Goal: Task Accomplishment & Management: Use online tool/utility

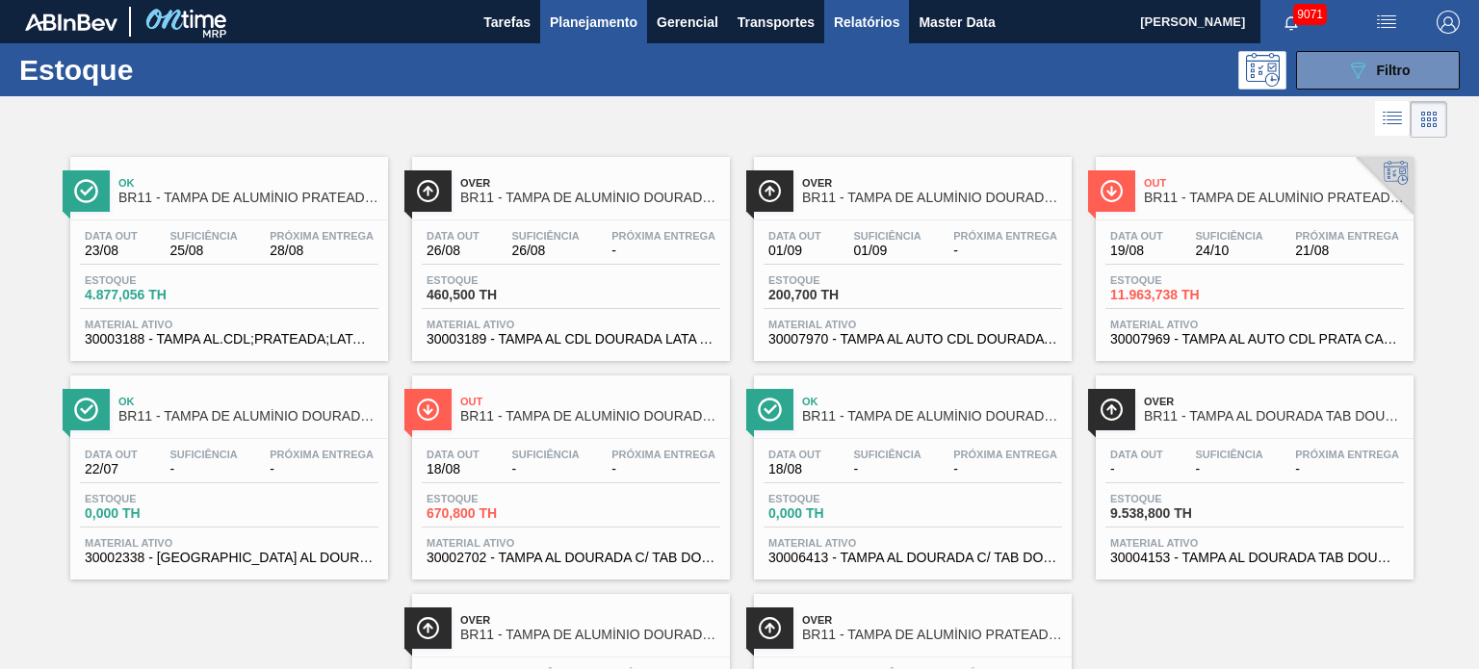
click at [850, 14] on span "Relatórios" at bounding box center [866, 22] width 65 height 23
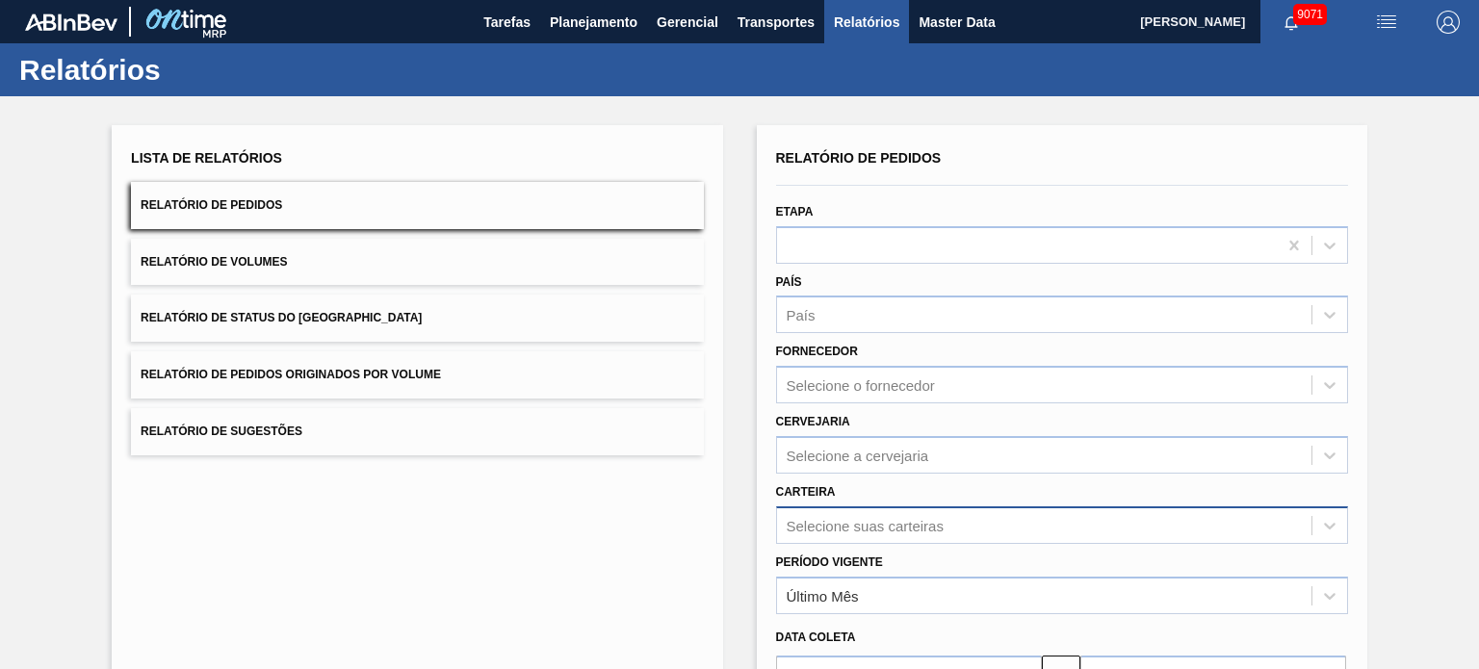
click at [894, 515] on div "Selecione suas carteiras" at bounding box center [1062, 525] width 572 height 38
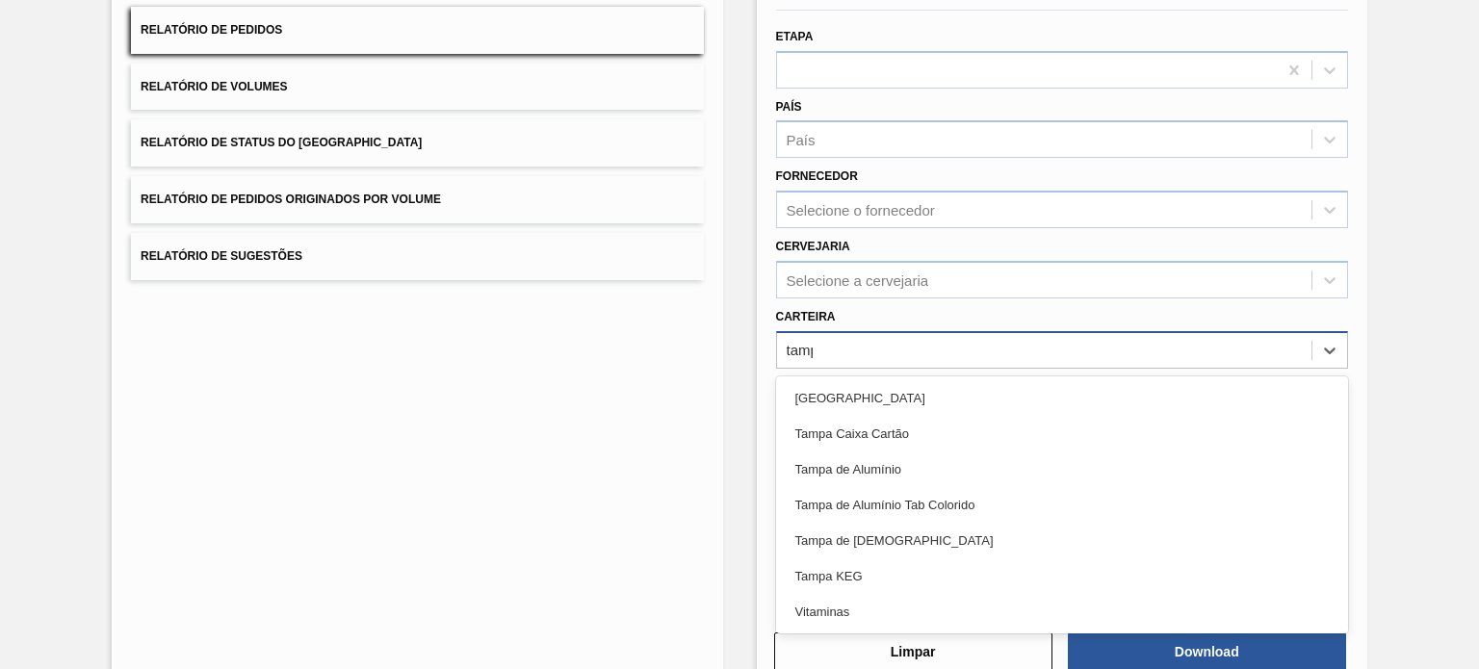
type input "tampa"
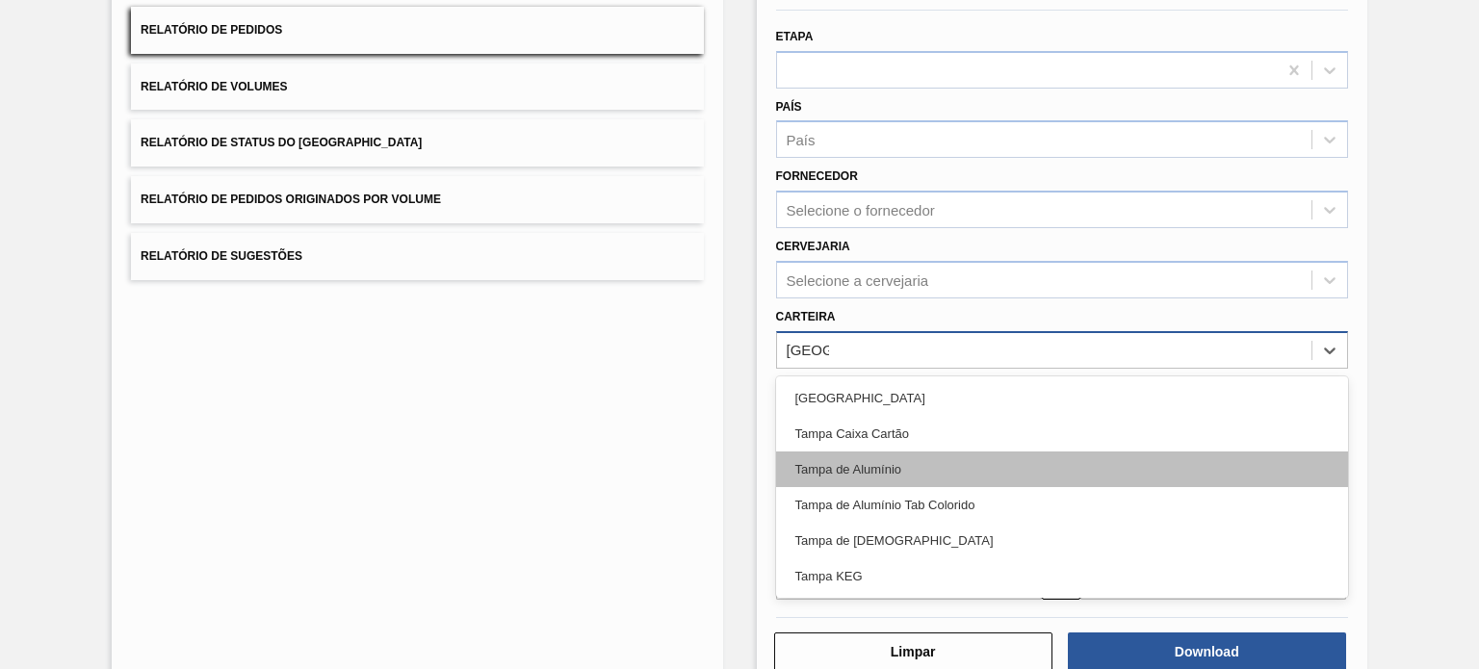
click at [901, 462] on div "Tampa de Alumínio" at bounding box center [1062, 470] width 572 height 36
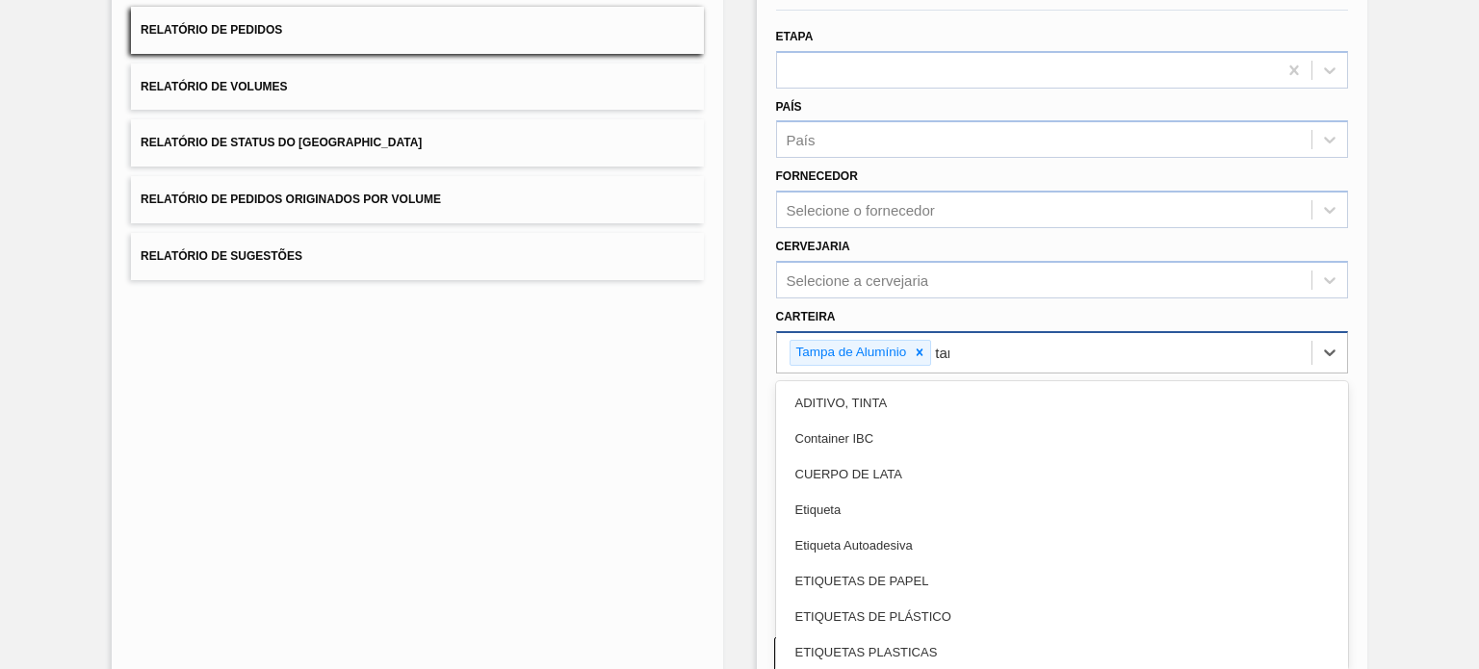
type input "tampa"
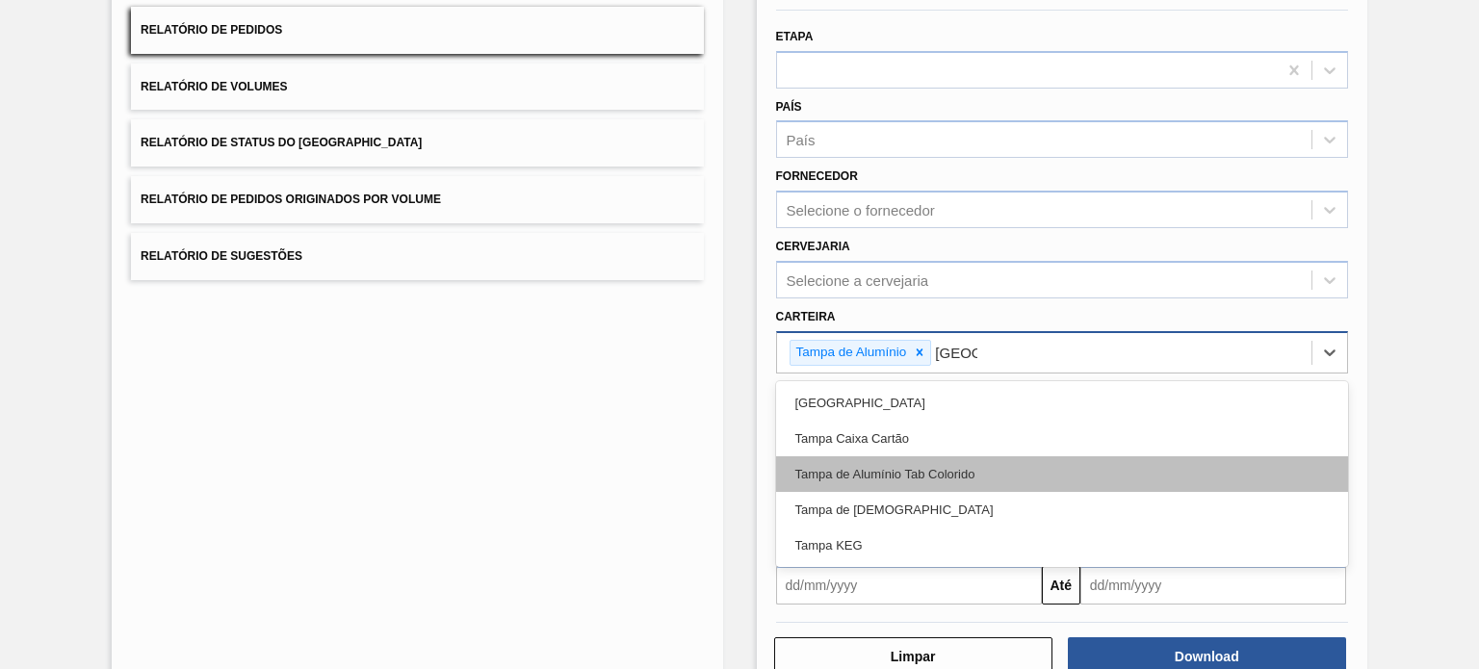
click at [901, 462] on div "Tampa de Alumínio Tab Colorido" at bounding box center [1062, 474] width 572 height 36
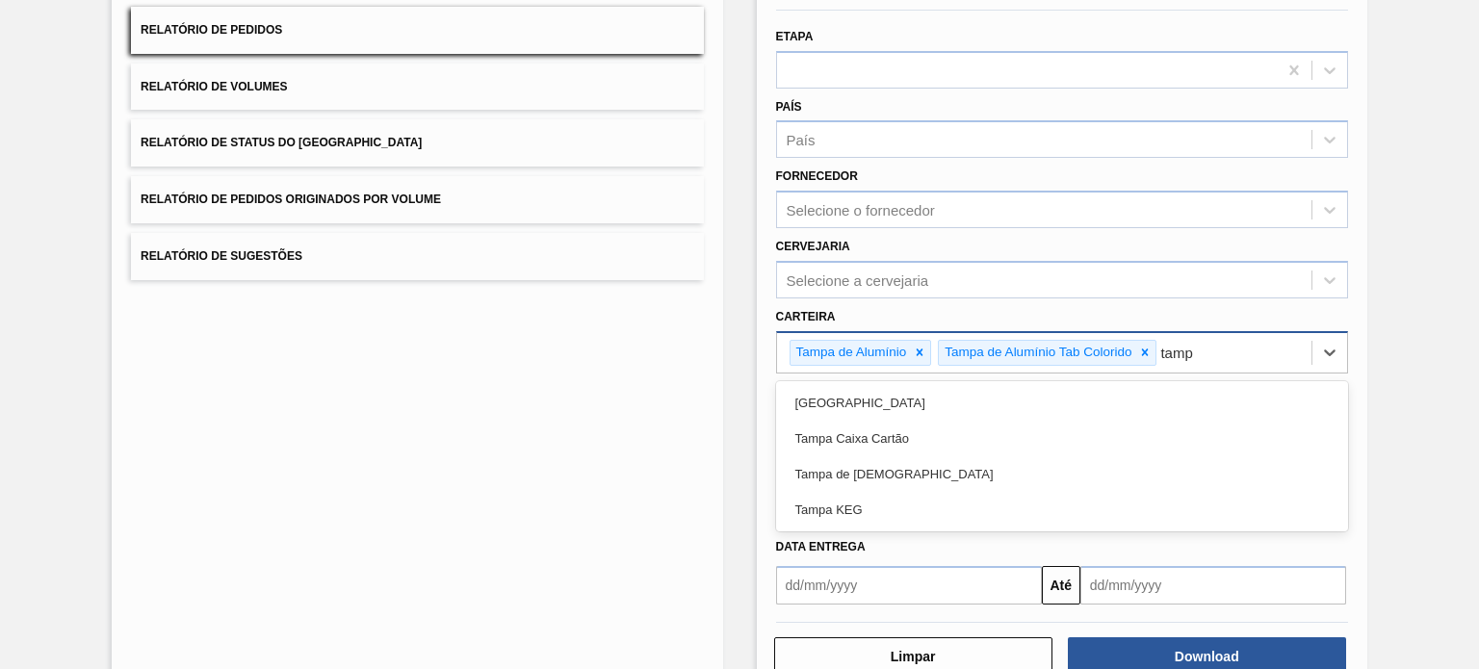
type input "tampa"
click at [901, 462] on div "Tampa de Lata" at bounding box center [1062, 474] width 572 height 36
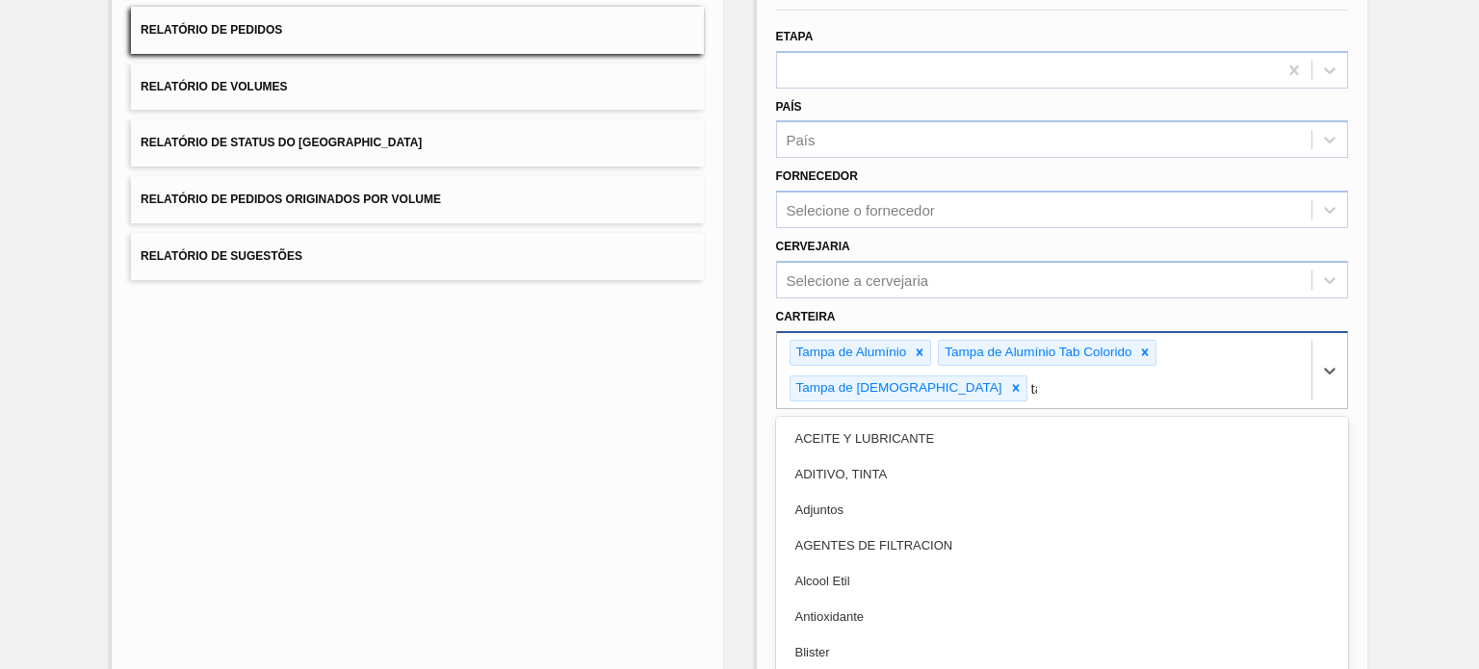
type input "tamp"
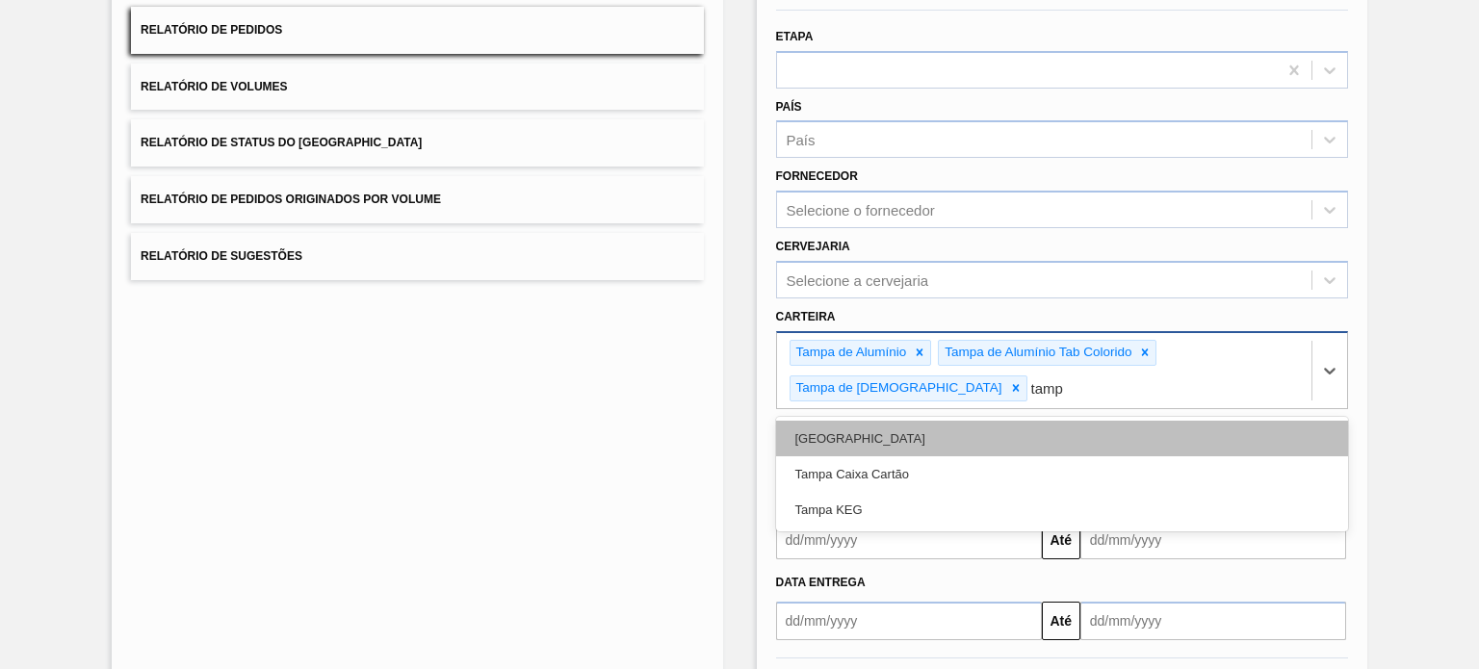
click at [901, 421] on div "Tampa" at bounding box center [1062, 439] width 572 height 36
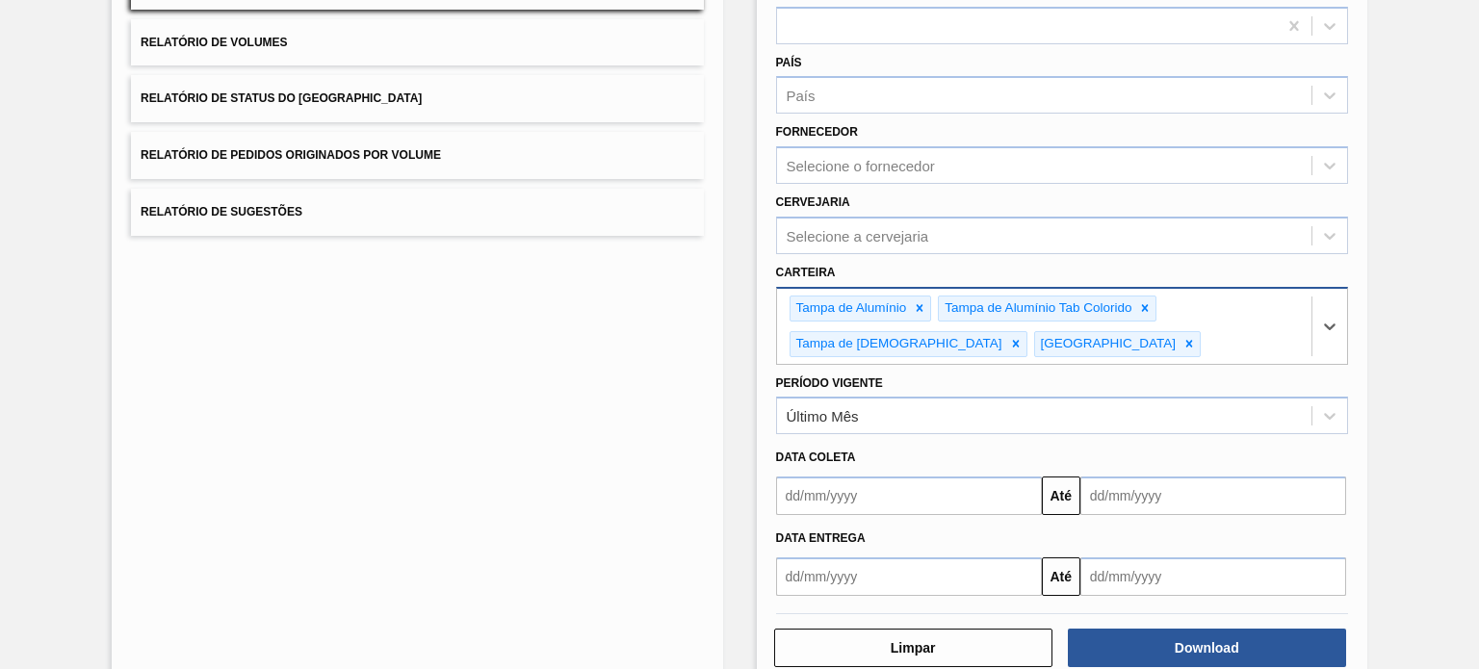
scroll to position [258, 0]
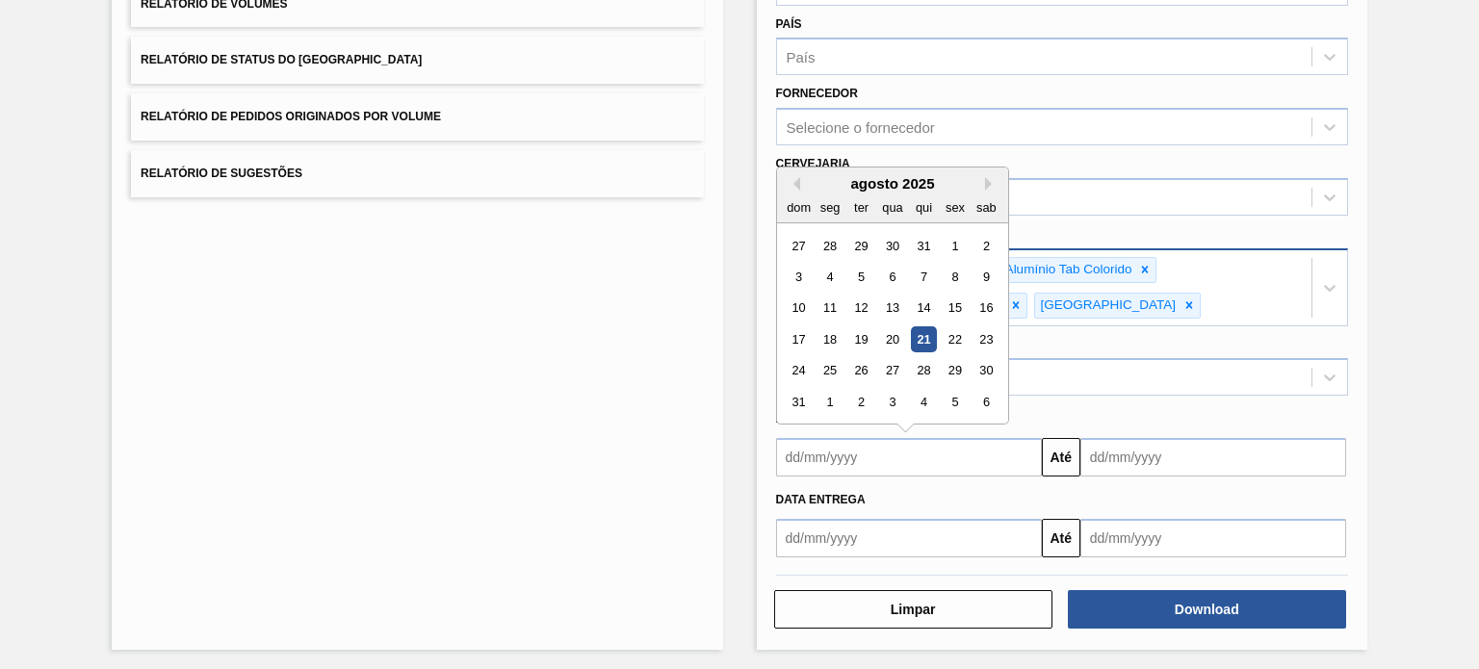
click at [808, 458] on input "text" at bounding box center [909, 457] width 266 height 39
click at [891, 335] on div "20" at bounding box center [892, 339] width 26 height 26
type input "20/08/2025"
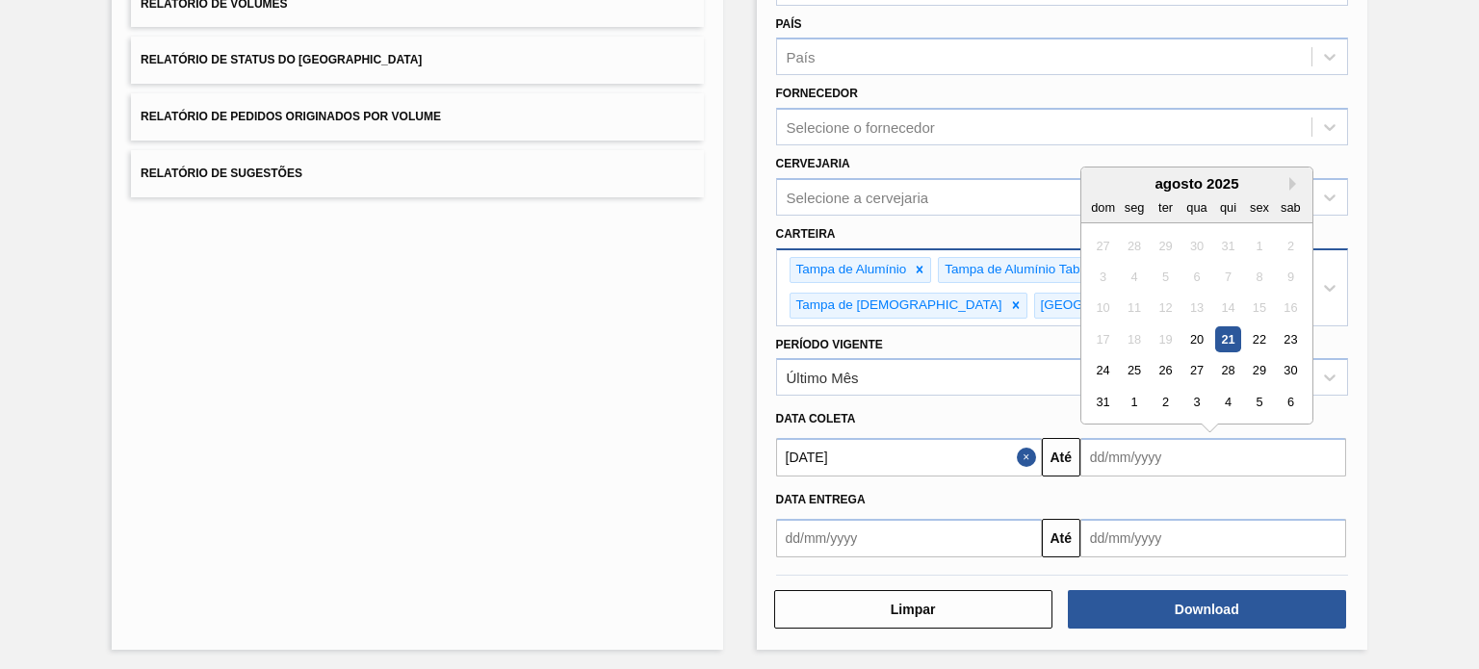
click at [1114, 439] on input "text" at bounding box center [1213, 457] width 266 height 39
click at [1233, 330] on div "21" at bounding box center [1228, 339] width 26 height 26
type input "[DATE]"
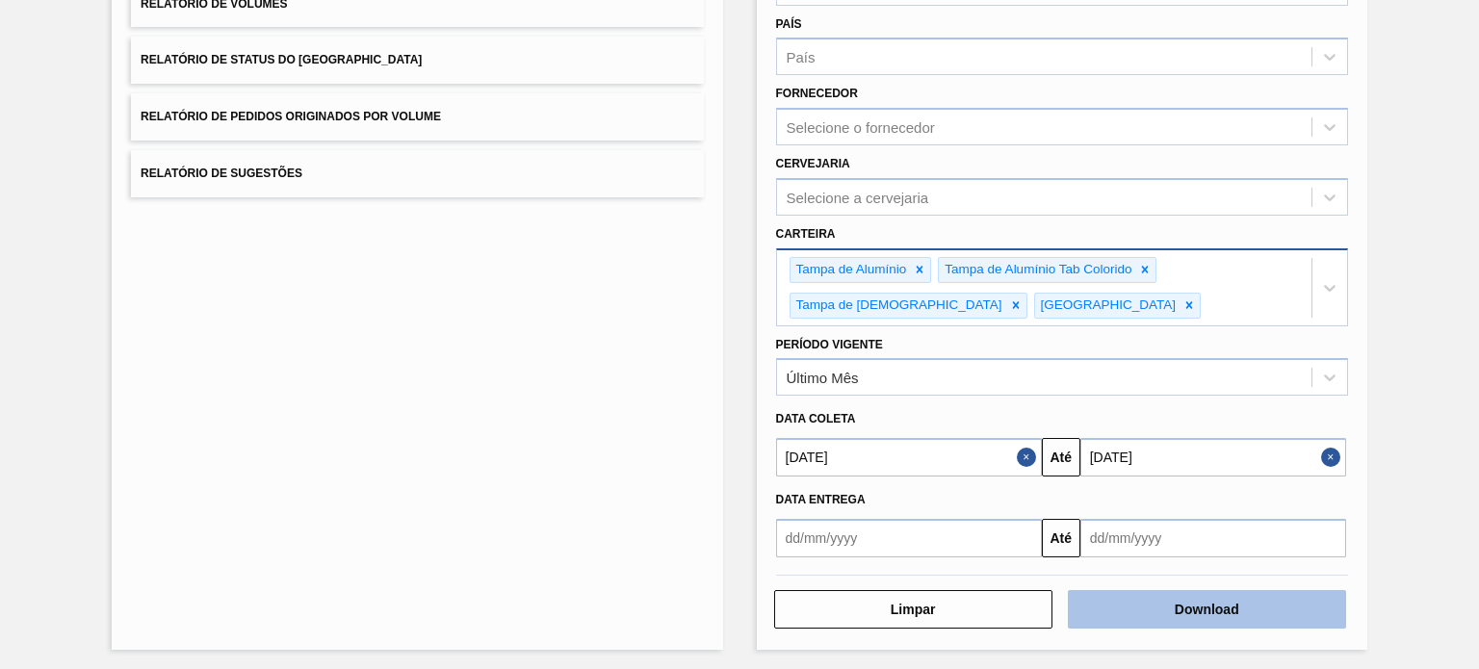
click at [1206, 596] on button "Download" at bounding box center [1207, 609] width 278 height 39
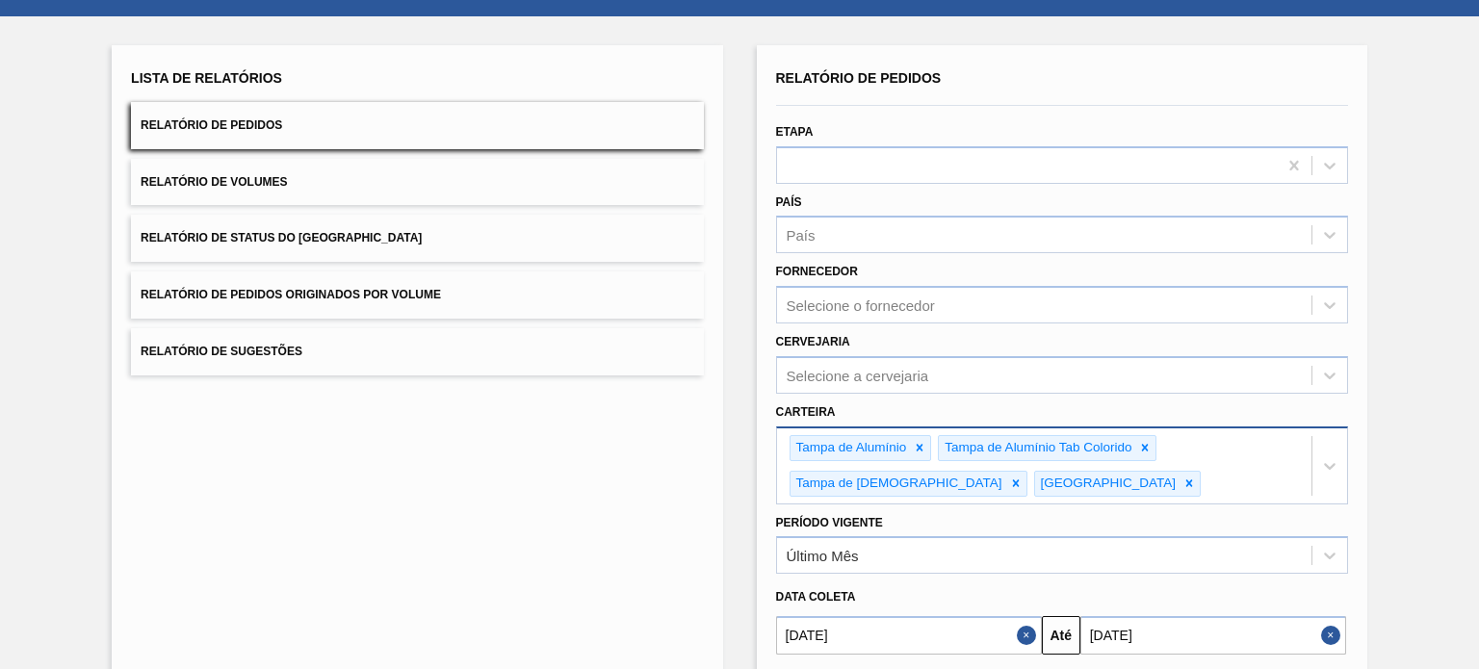
scroll to position [0, 0]
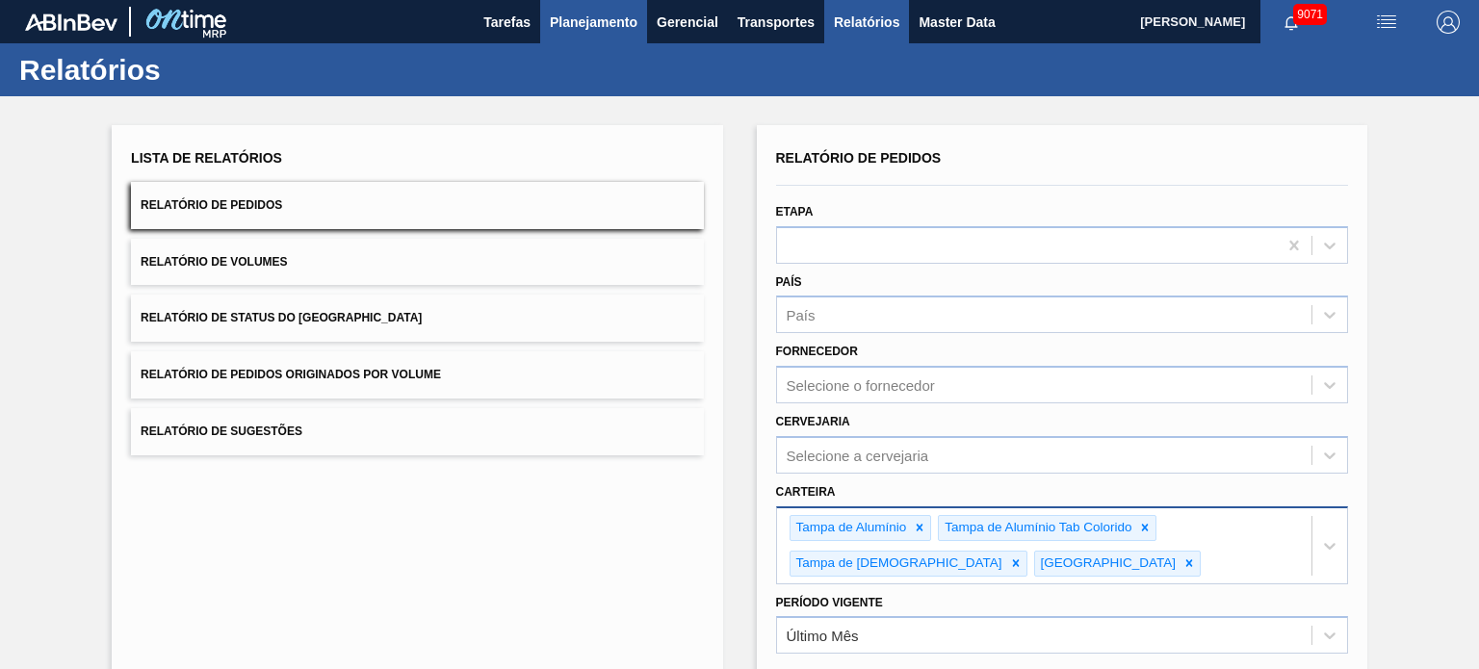
click at [599, 13] on span "Planejamento" at bounding box center [594, 22] width 88 height 23
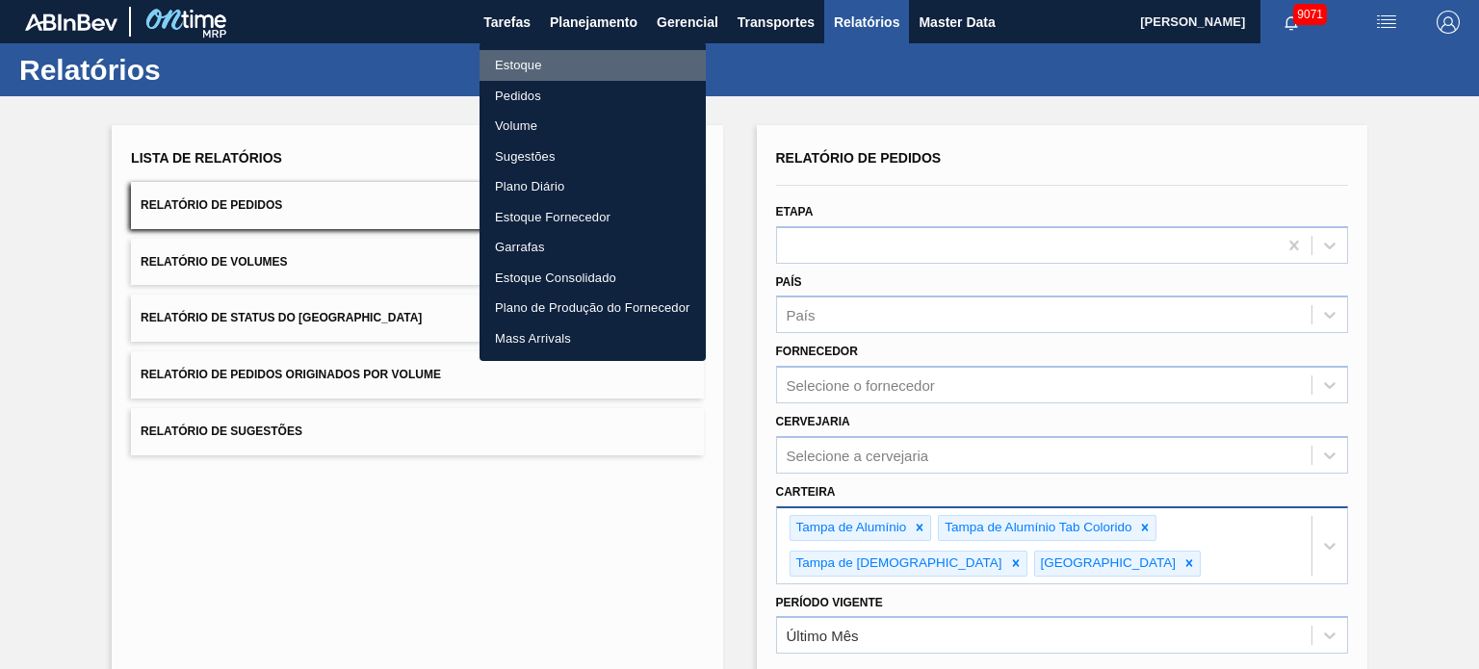
click at [557, 65] on li "Estoque" at bounding box center [592, 65] width 226 height 31
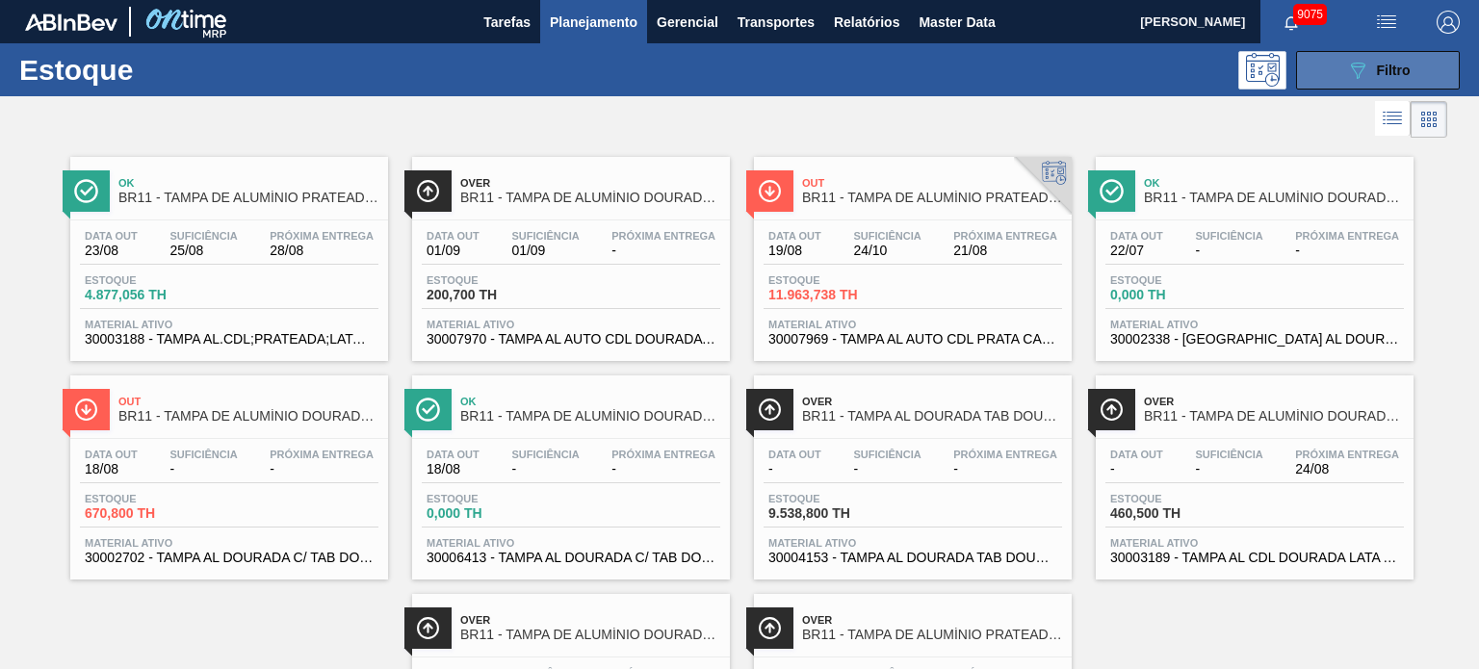
click at [1388, 78] on div "089F7B8B-B2A5-4AFE-B5C0-19BA573D28AC Filtro" at bounding box center [1378, 70] width 65 height 23
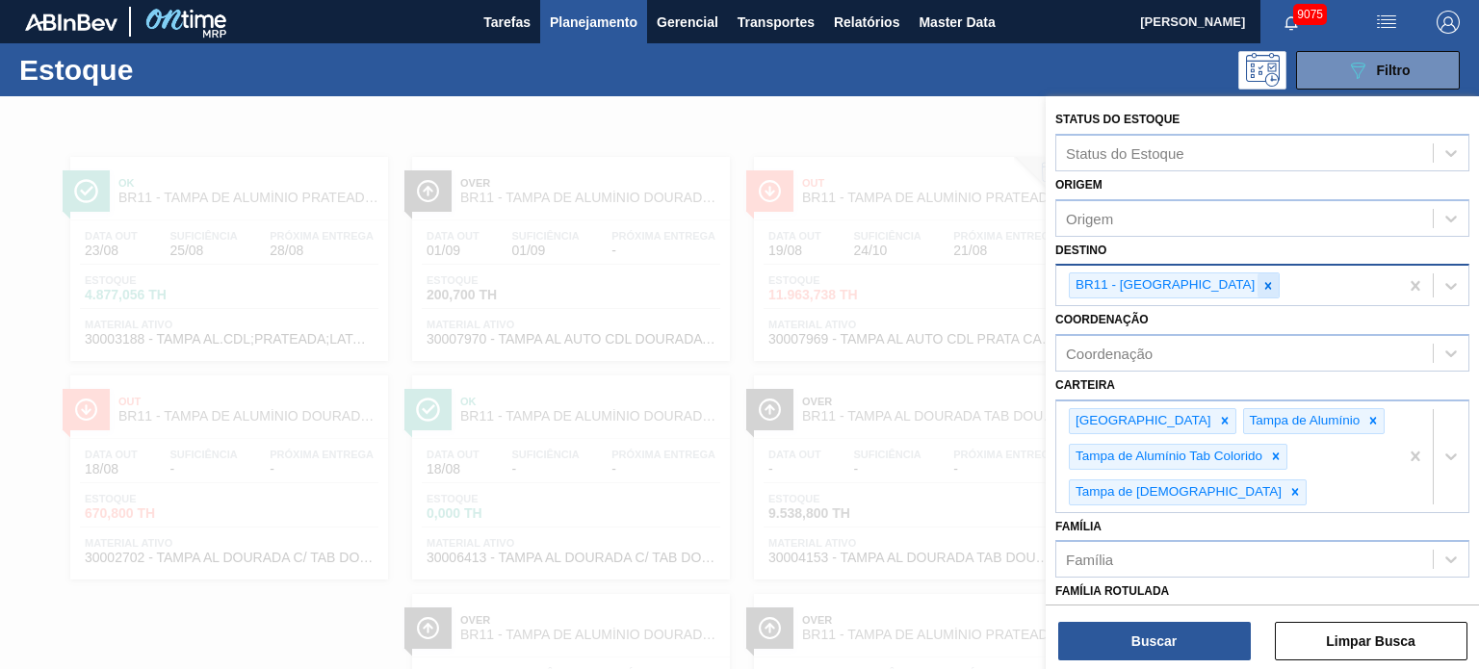
click at [1261, 284] on icon at bounding box center [1267, 285] width 13 height 13
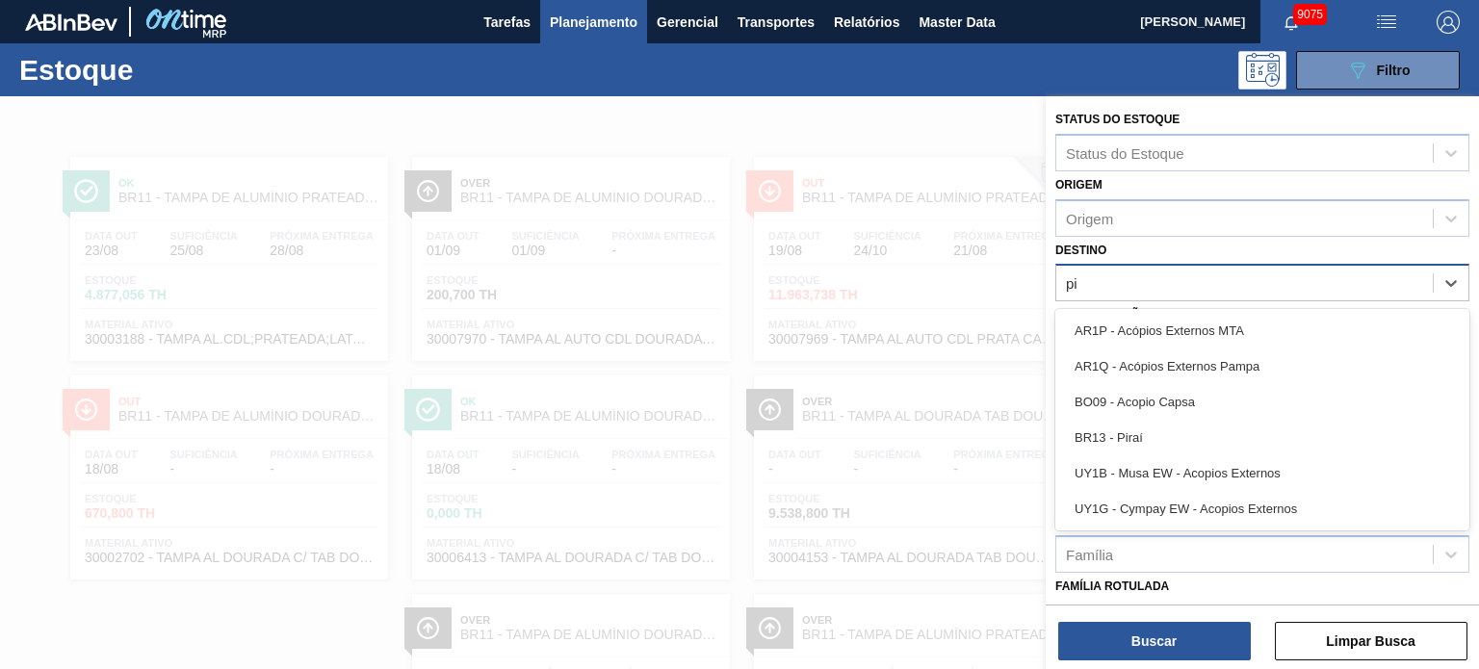
type input "pir"
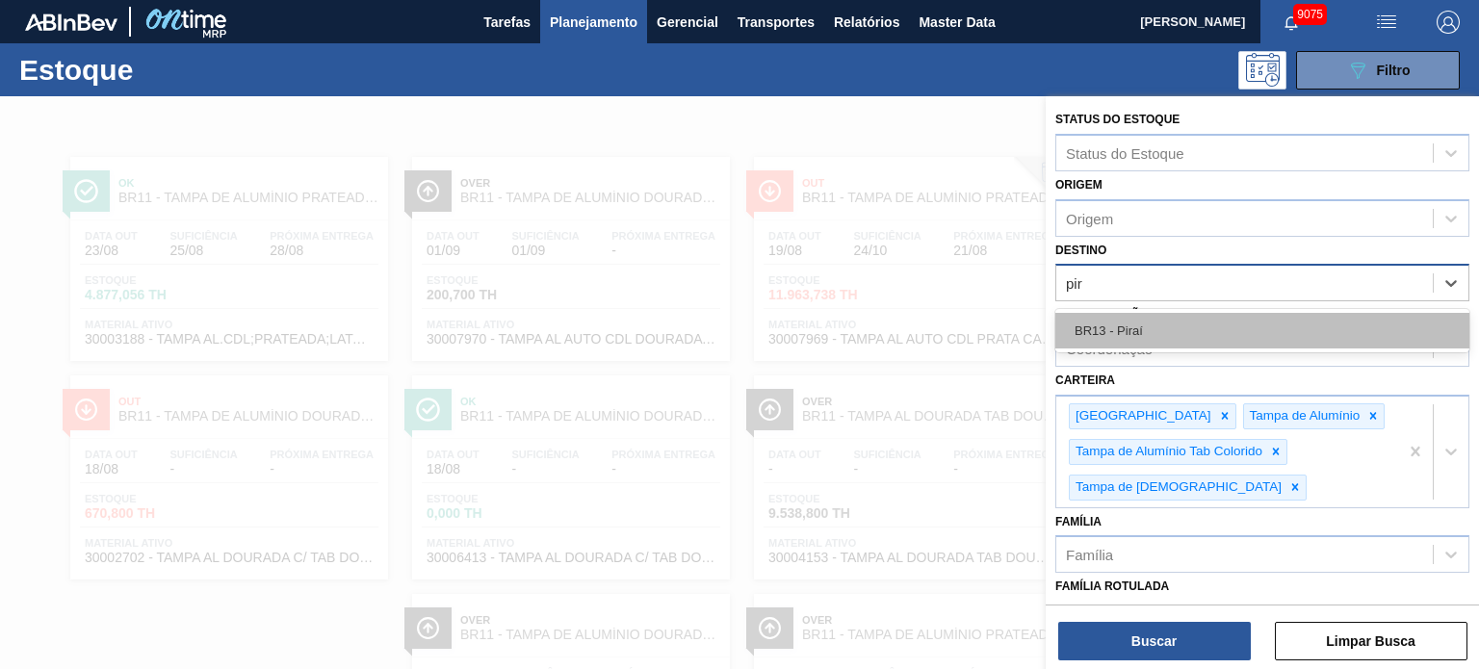
click at [1159, 332] on div "BR13 - Piraí" at bounding box center [1262, 331] width 414 height 36
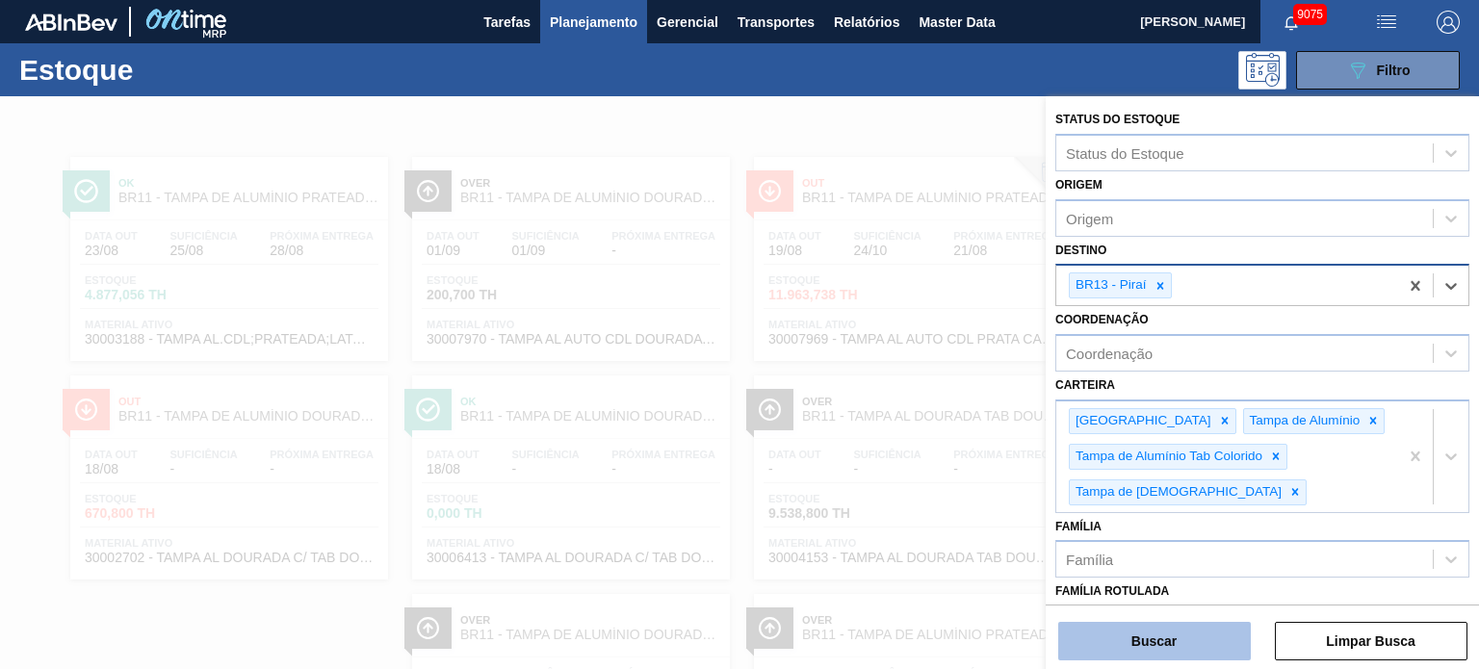
click at [1170, 632] on button "Buscar" at bounding box center [1154, 641] width 193 height 39
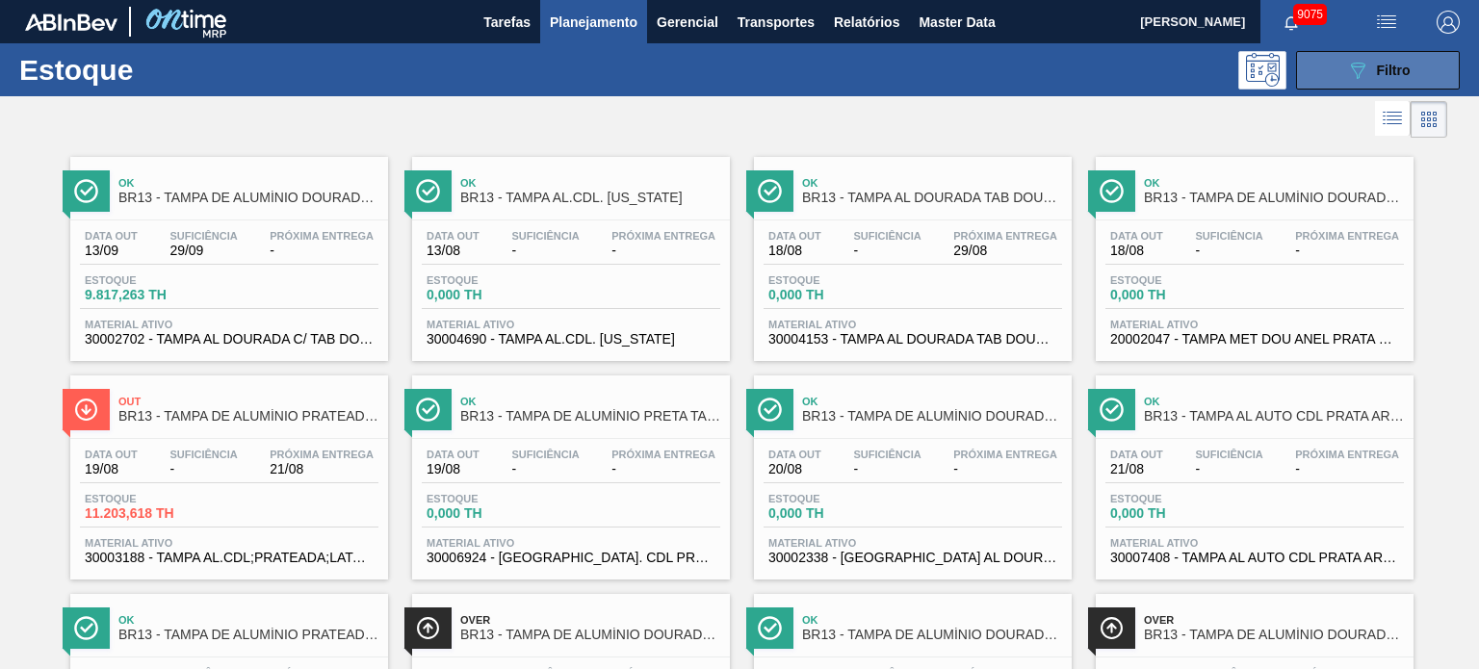
click at [1407, 70] on span "Filtro" at bounding box center [1394, 70] width 34 height 15
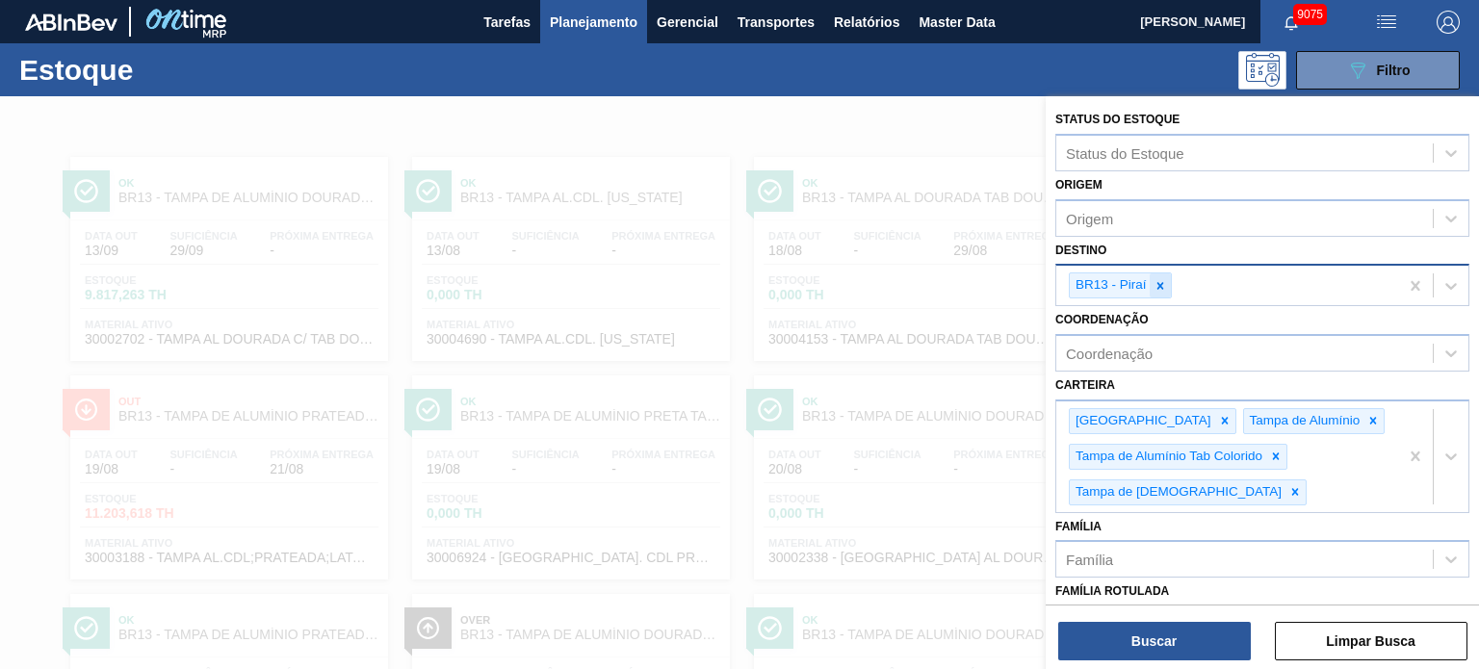
click at [1156, 288] on icon at bounding box center [1159, 285] width 13 height 13
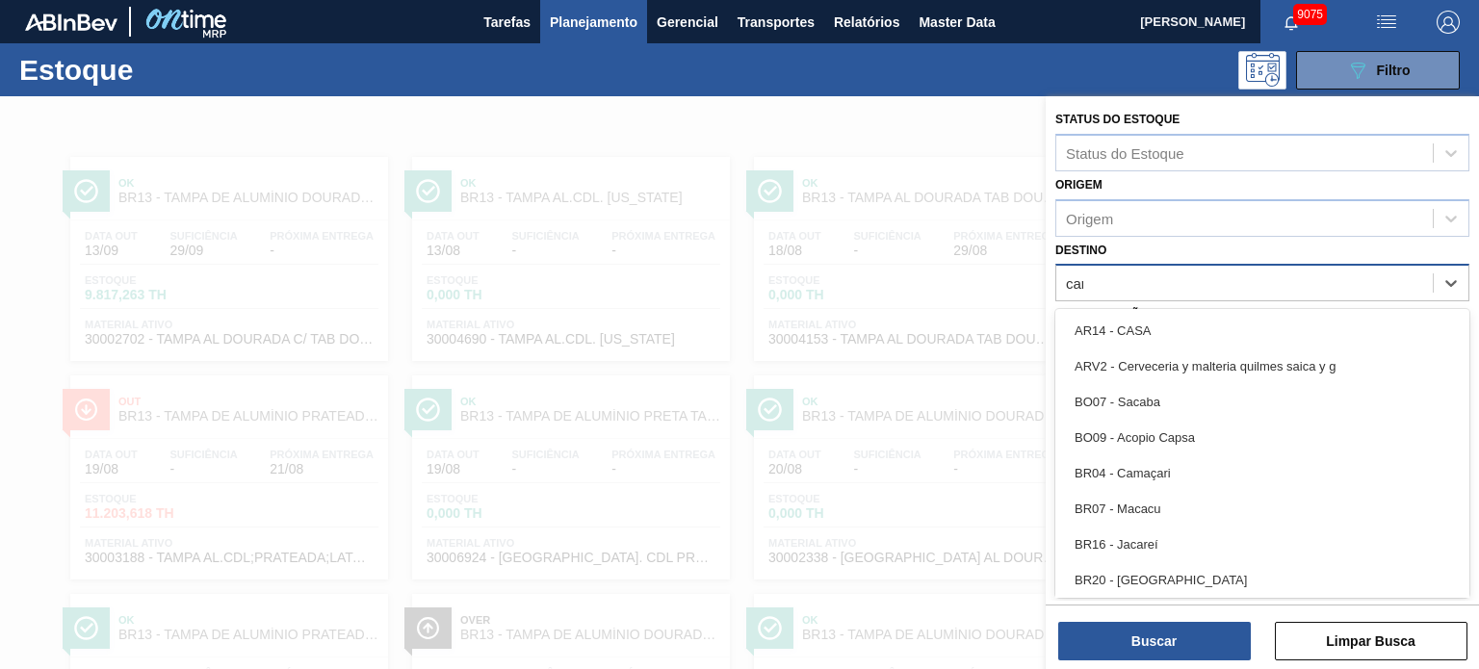
type input "cama"
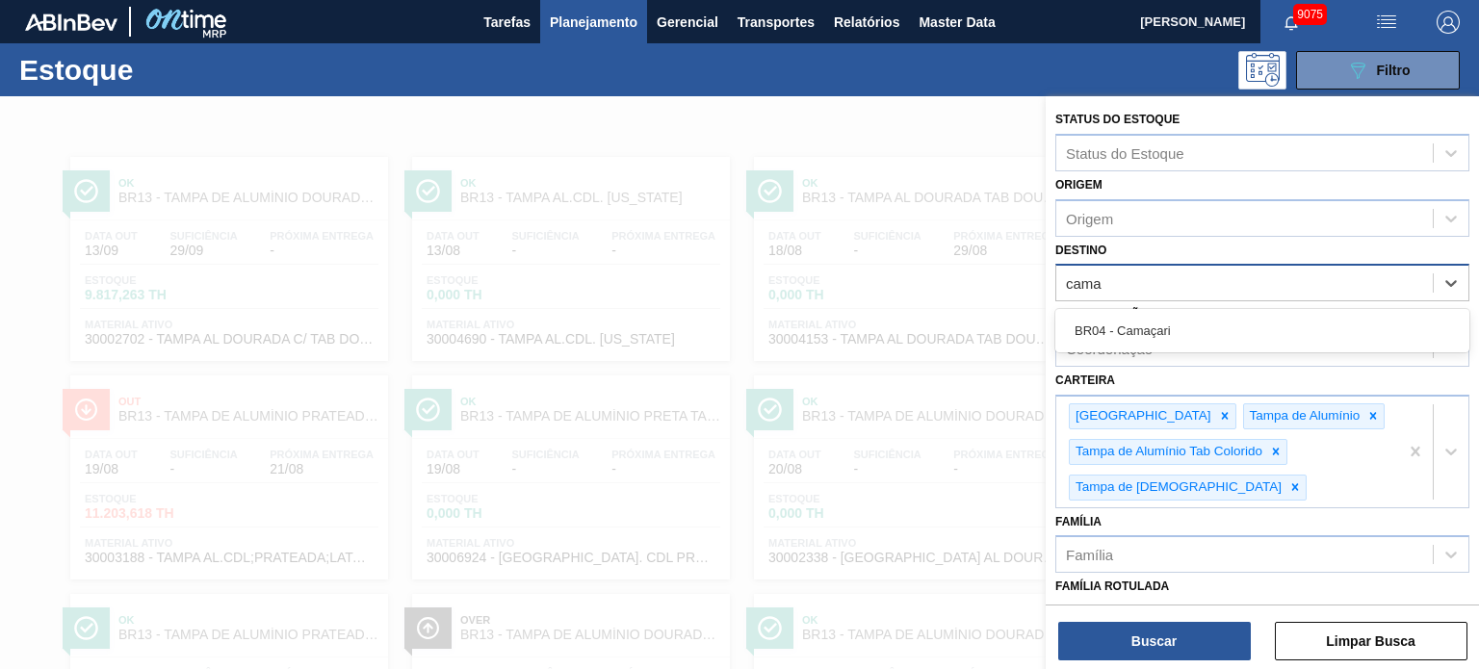
click at [1179, 336] on div "BR04 - Camaçari" at bounding box center [1262, 331] width 414 height 36
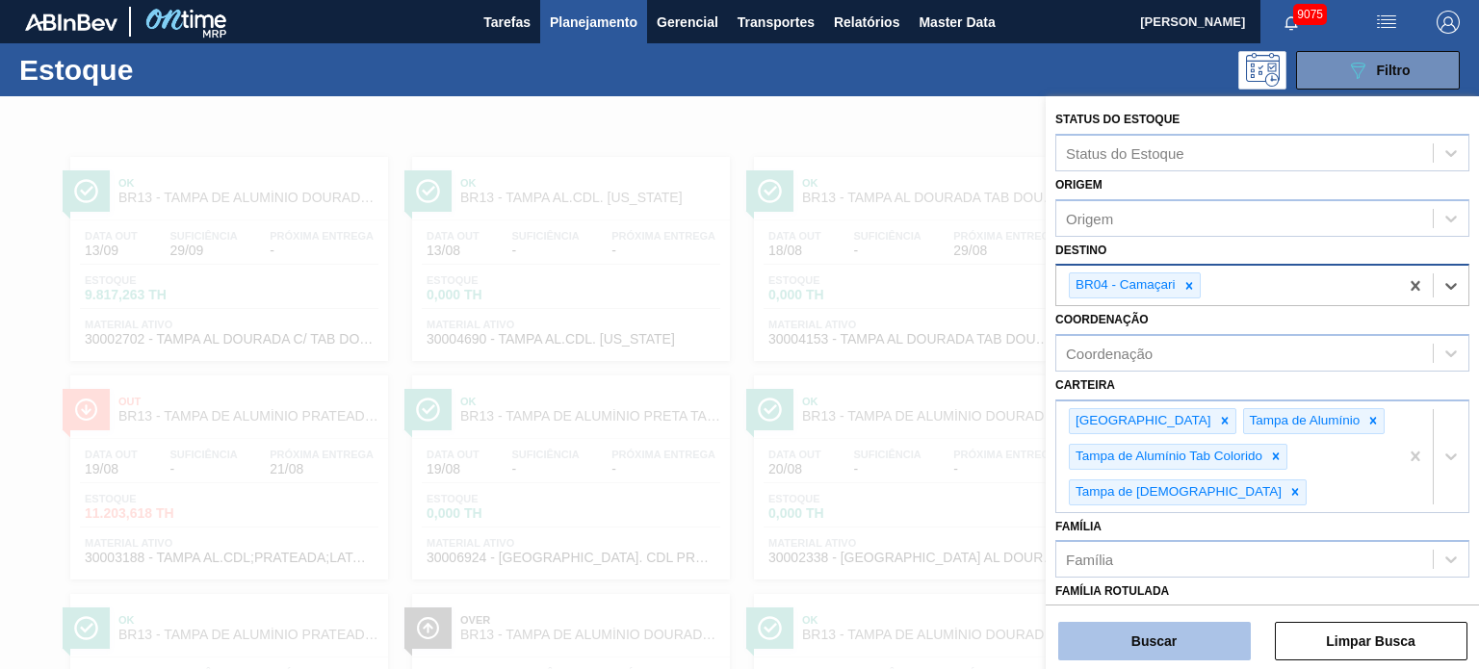
click at [1185, 635] on button "Buscar" at bounding box center [1154, 641] width 193 height 39
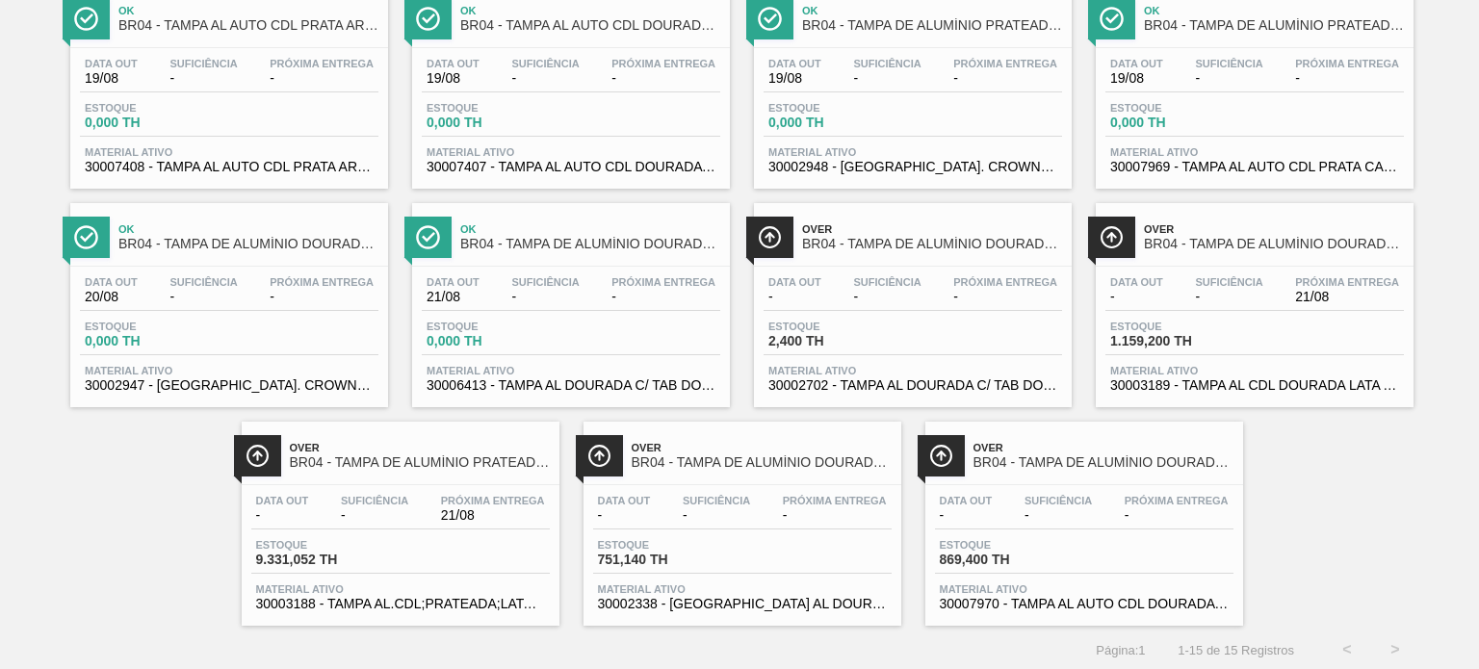
scroll to position [393, 0]
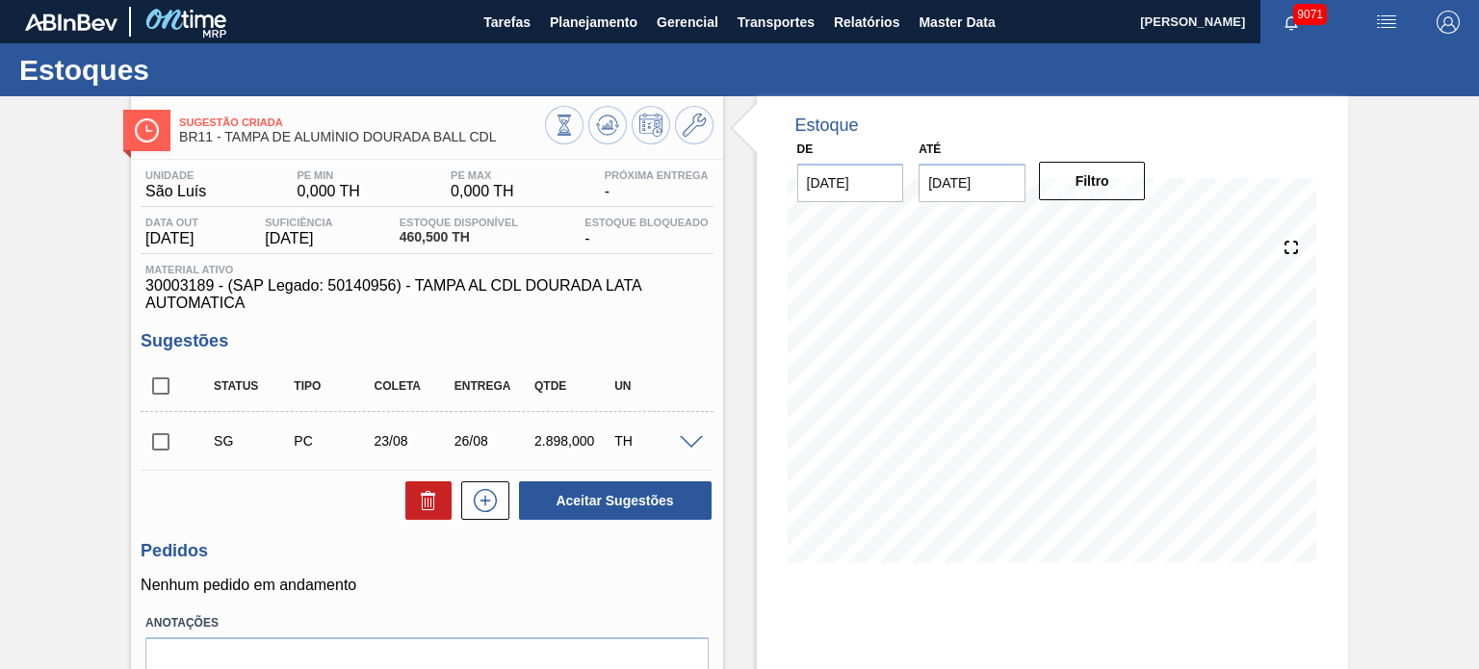
click at [674, 451] on div "SG PC 23/08 26/08 2.898,000 TH" at bounding box center [441, 441] width 480 height 39
click at [685, 443] on span at bounding box center [691, 443] width 23 height 14
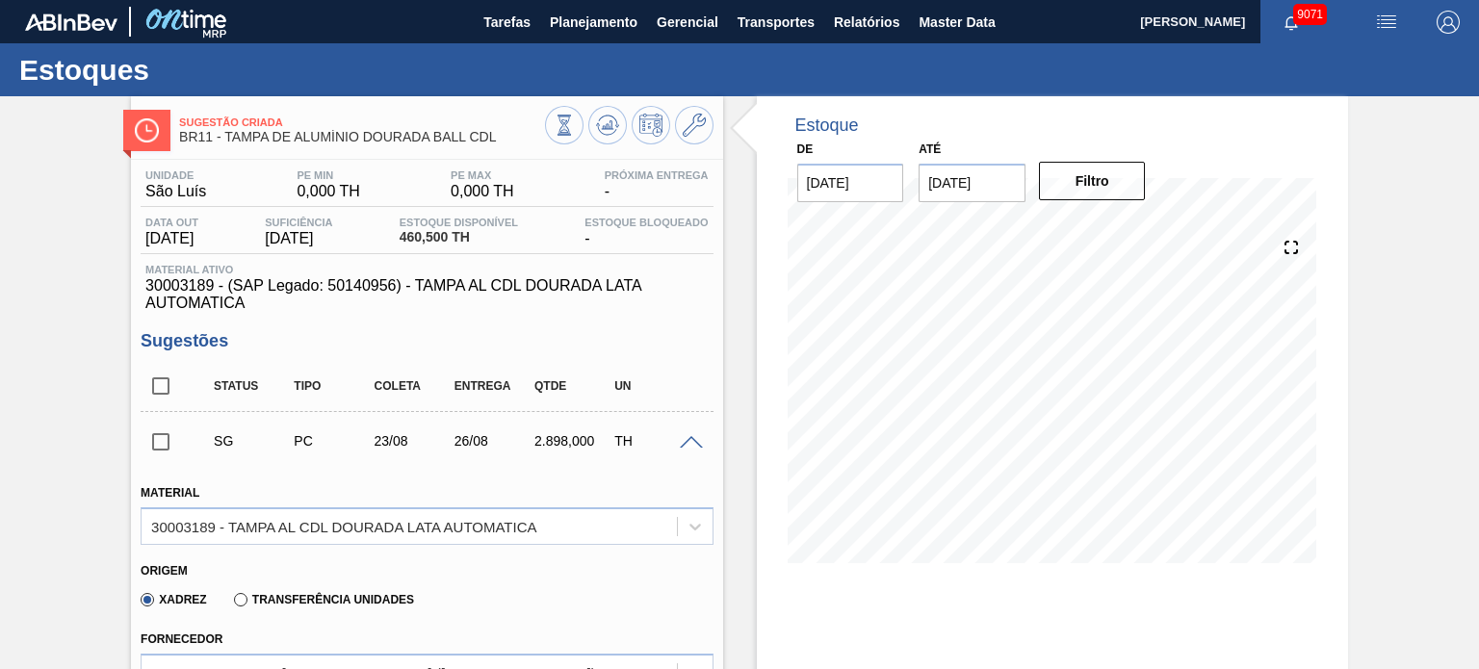
click at [175, 388] on input "checkbox" at bounding box center [161, 386] width 40 height 40
checkbox input "true"
click at [158, 390] on input "checkbox" at bounding box center [161, 386] width 40 height 40
checkbox input "false"
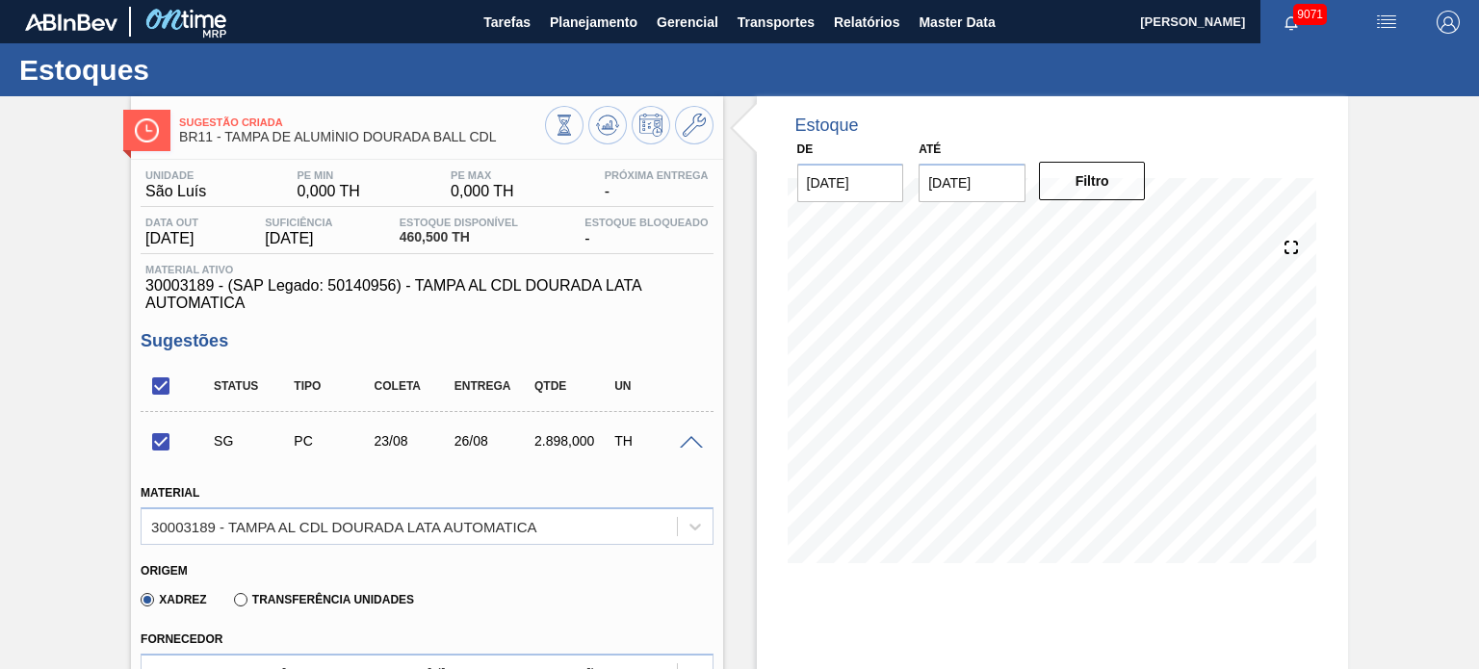
checkbox input "false"
click at [168, 396] on input "checkbox" at bounding box center [161, 386] width 40 height 40
checkbox input "true"
click at [605, 142] on button at bounding box center [607, 125] width 39 height 39
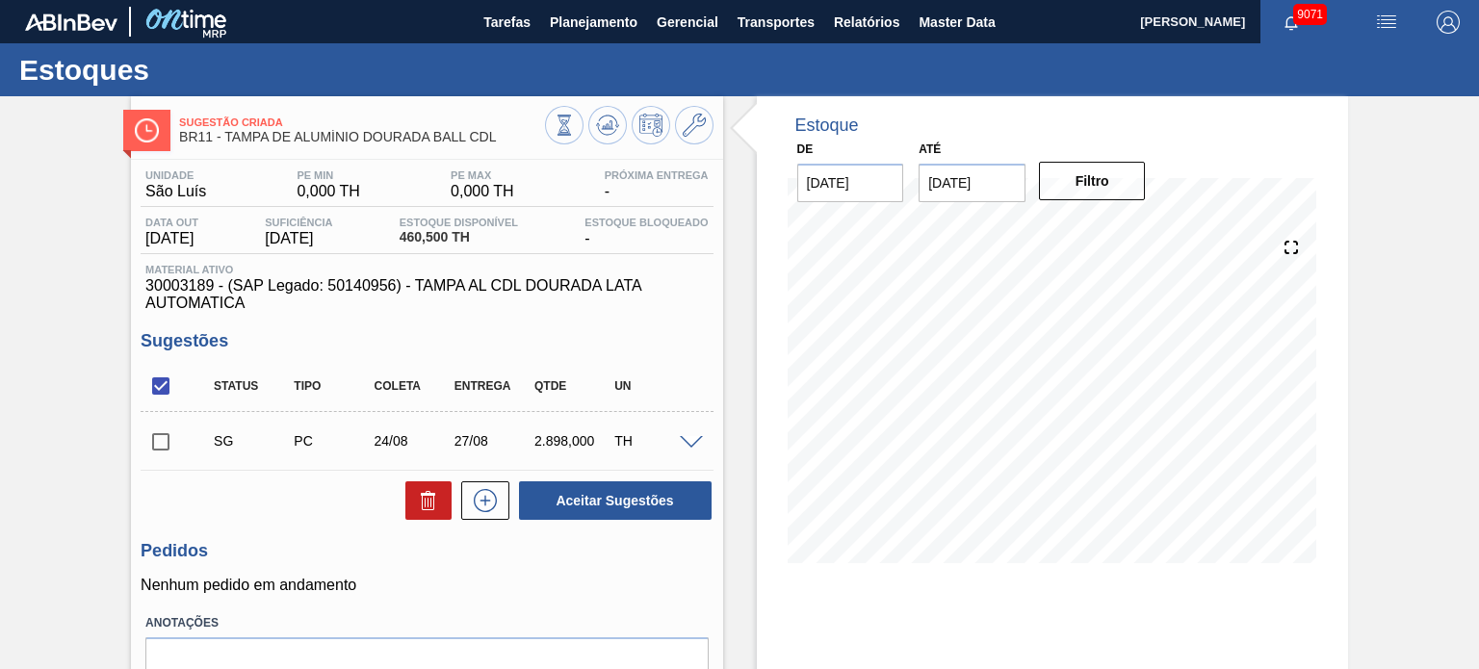
click at [687, 437] on span at bounding box center [691, 443] width 23 height 14
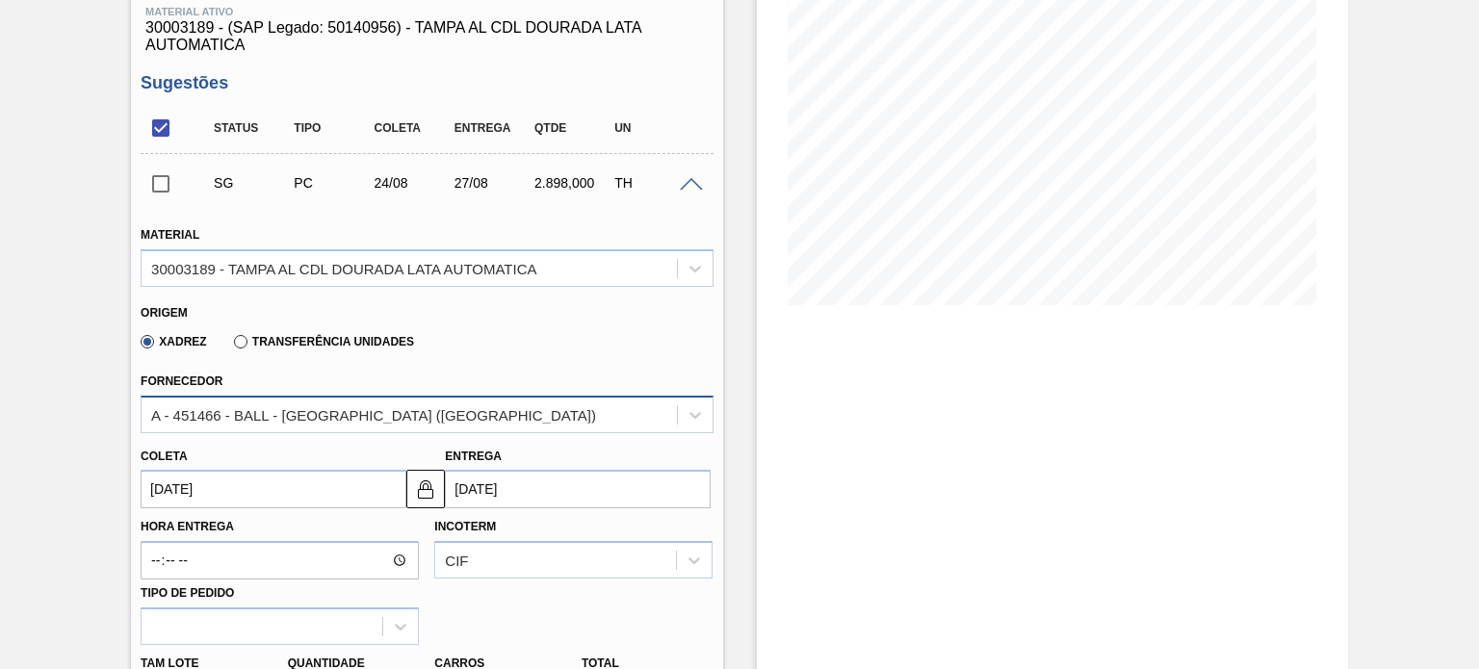
scroll to position [289, 0]
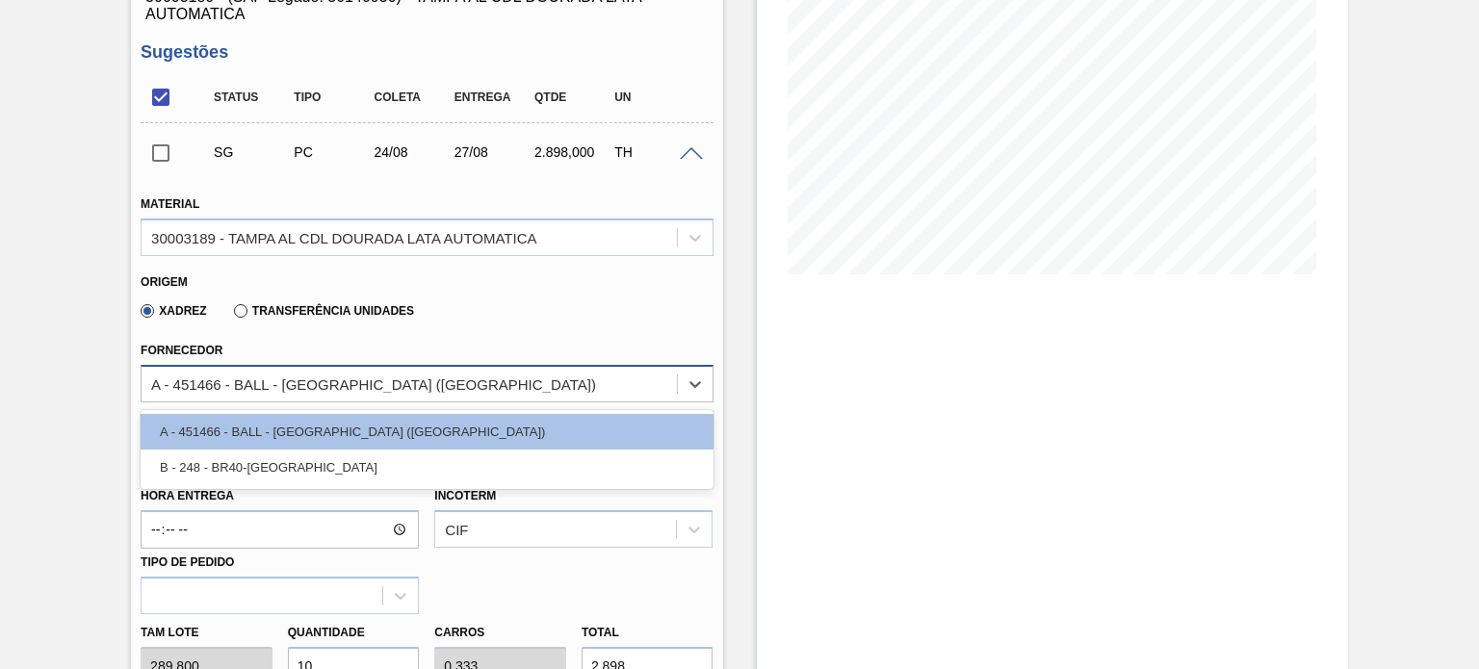
click at [365, 376] on div "A - 451466 - BALL - RECIFE (PE)" at bounding box center [373, 384] width 445 height 16
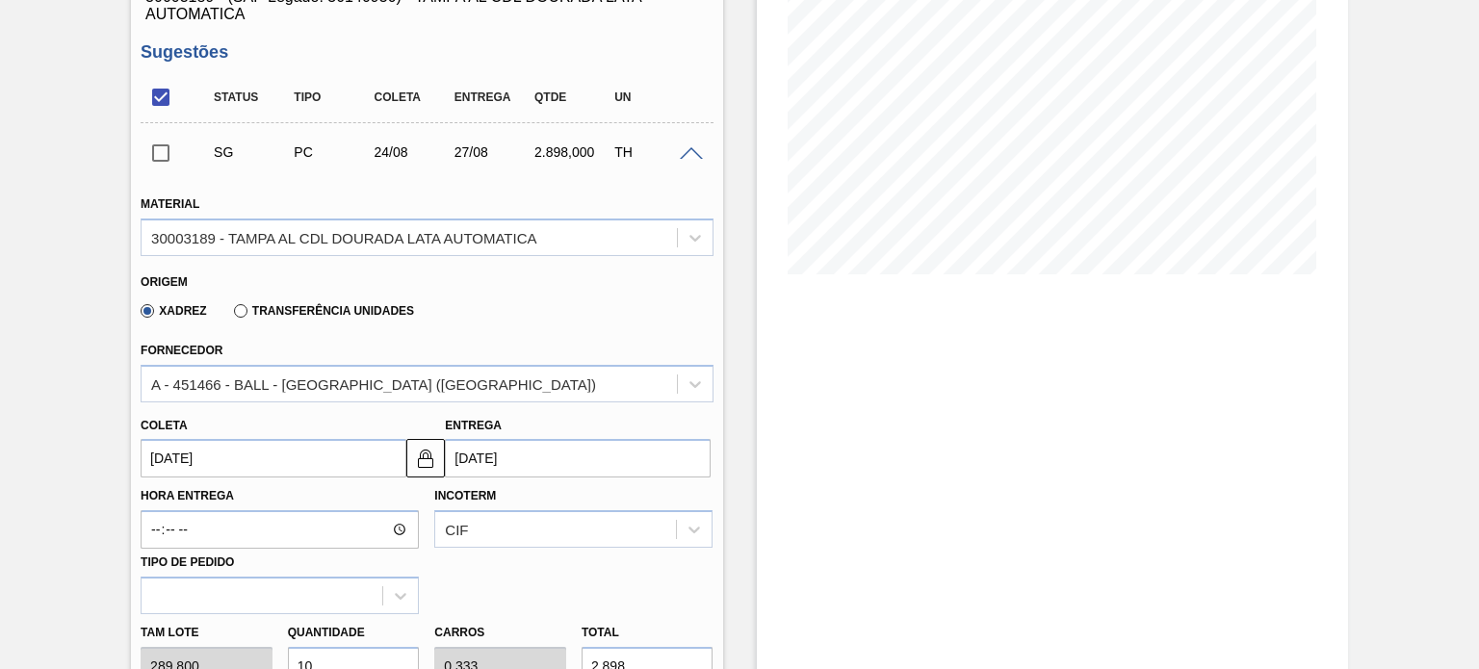
click at [237, 316] on label "Transferência Unidades" at bounding box center [324, 310] width 180 height 13
click at [231, 315] on input "Transferência Unidades" at bounding box center [231, 315] width 0 height 0
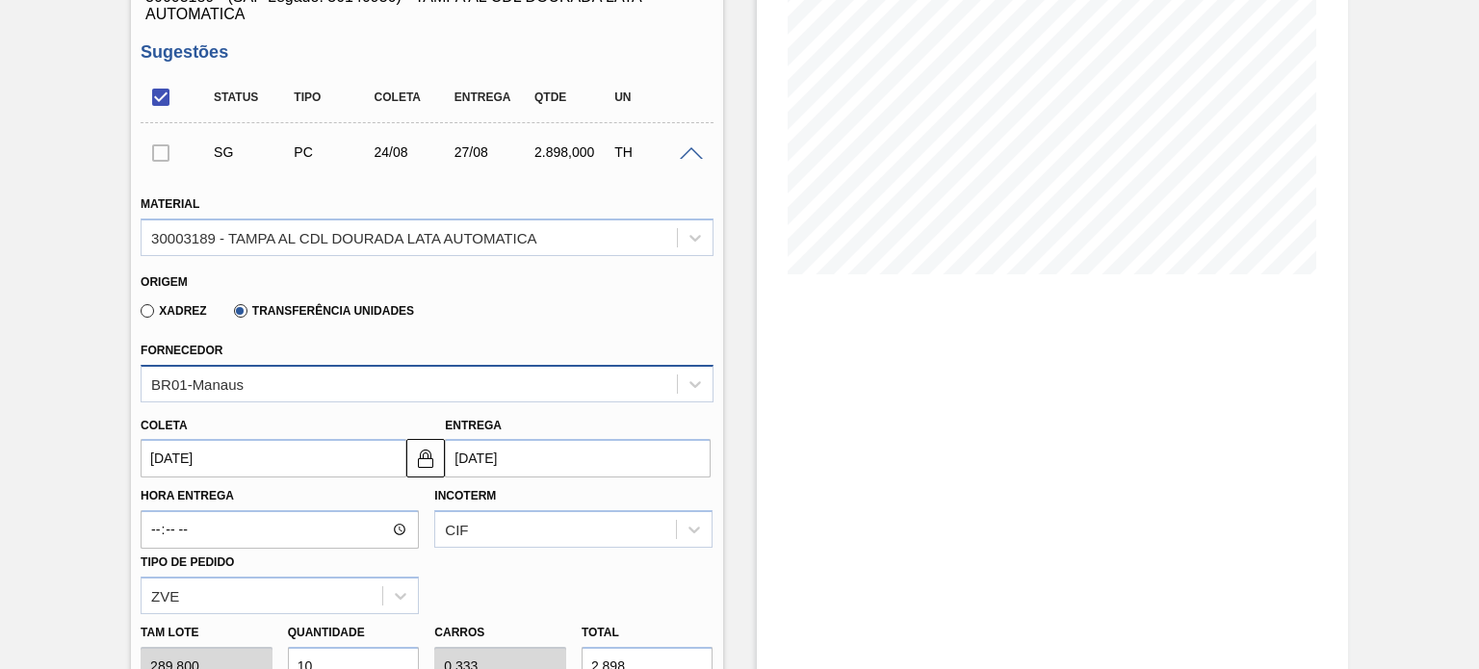
click at [272, 365] on div "Material 30003189 - TAMPA AL CDL DOURADA LATA AUTOMATICA Origem Xadrez Transfer…" at bounding box center [427, 585] width 572 height 818
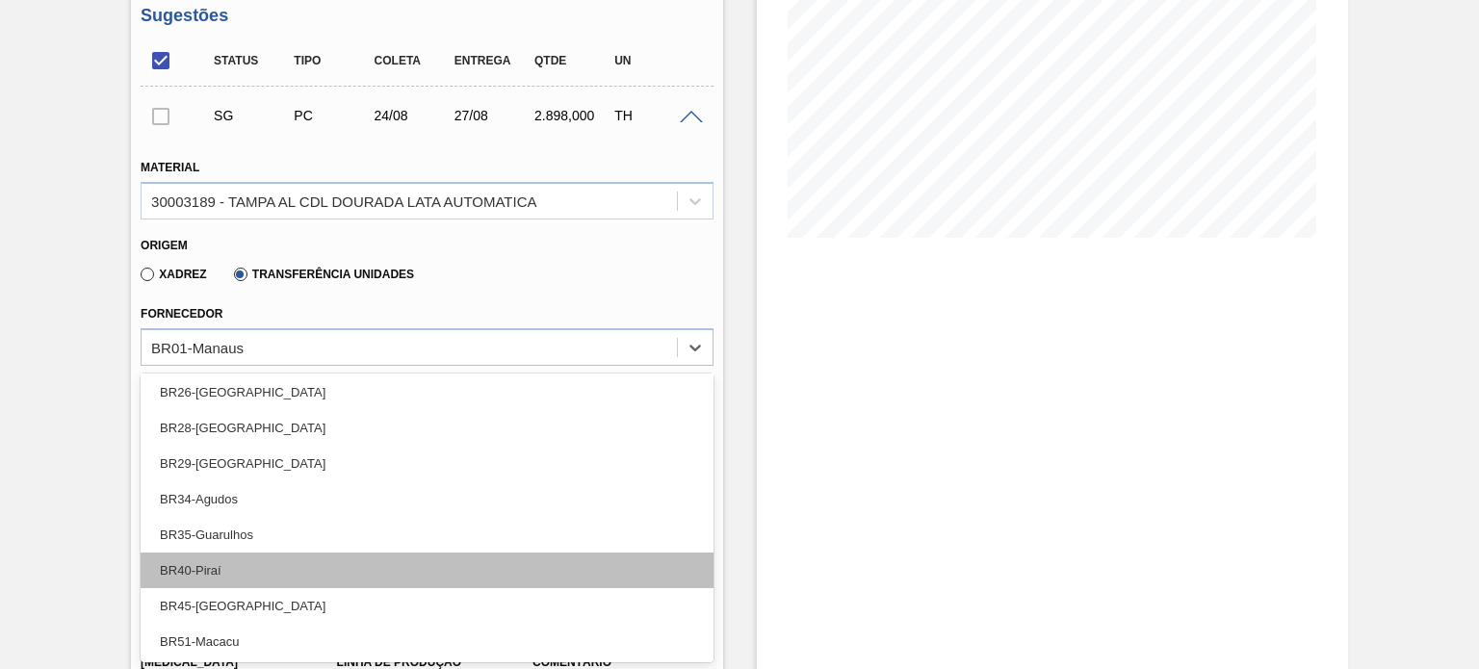
scroll to position [273, 0]
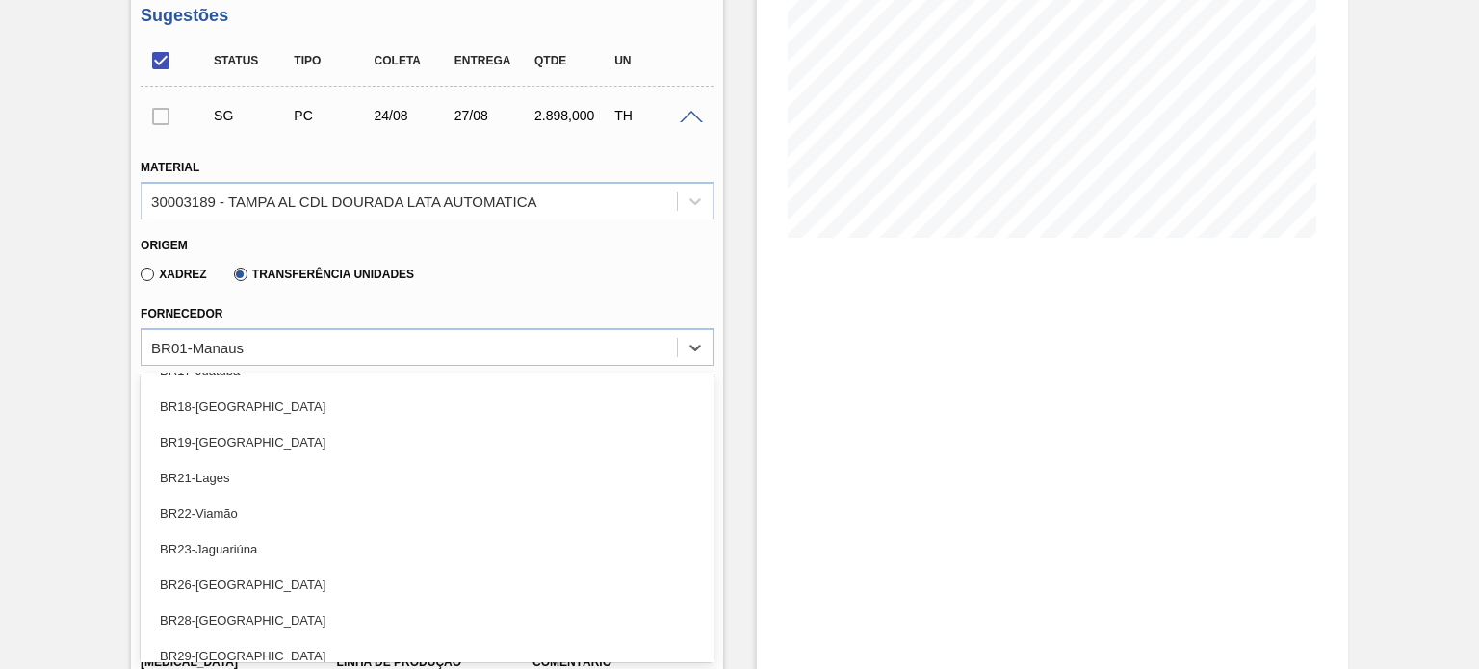
click at [312, 411] on div "BR18-Pernambuco" at bounding box center [427, 407] width 572 height 36
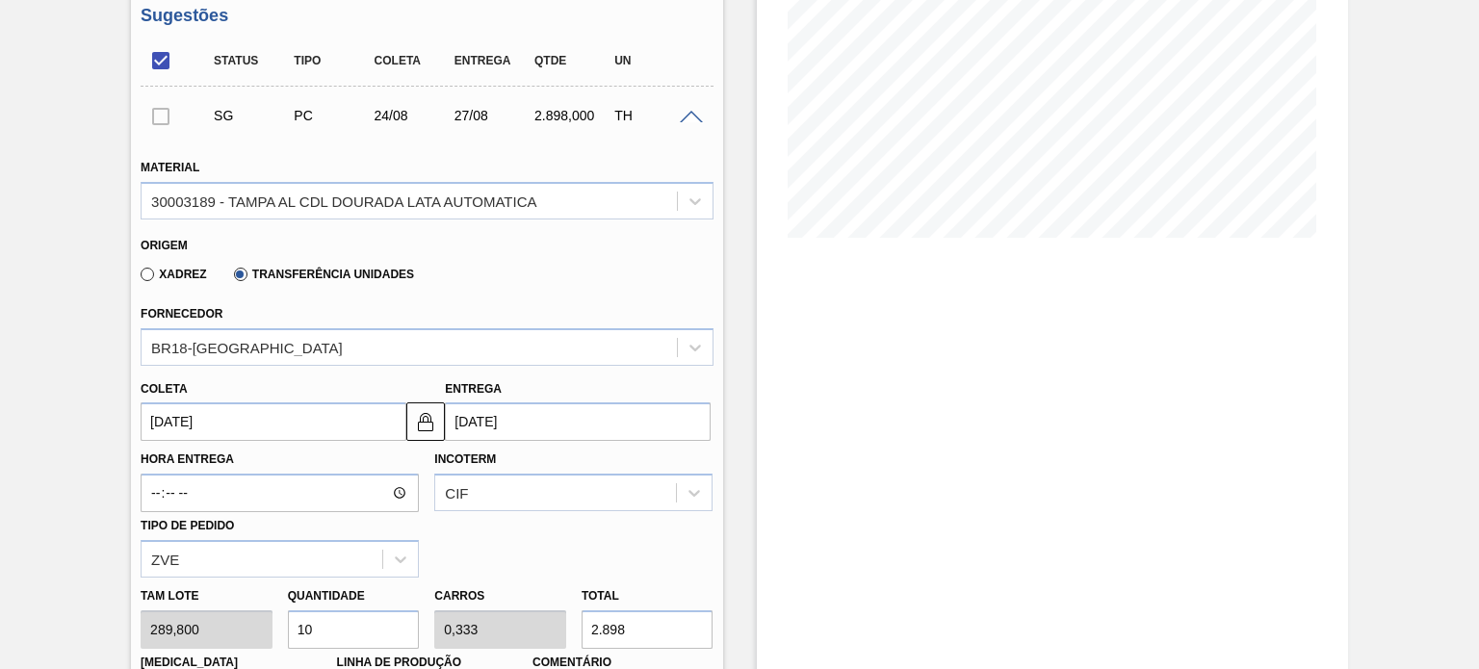
click at [273, 400] on div "Coleta 24/08/2025" at bounding box center [274, 409] width 266 height 66
click at [273, 408] on input "24/08/2025" at bounding box center [274, 421] width 266 height 39
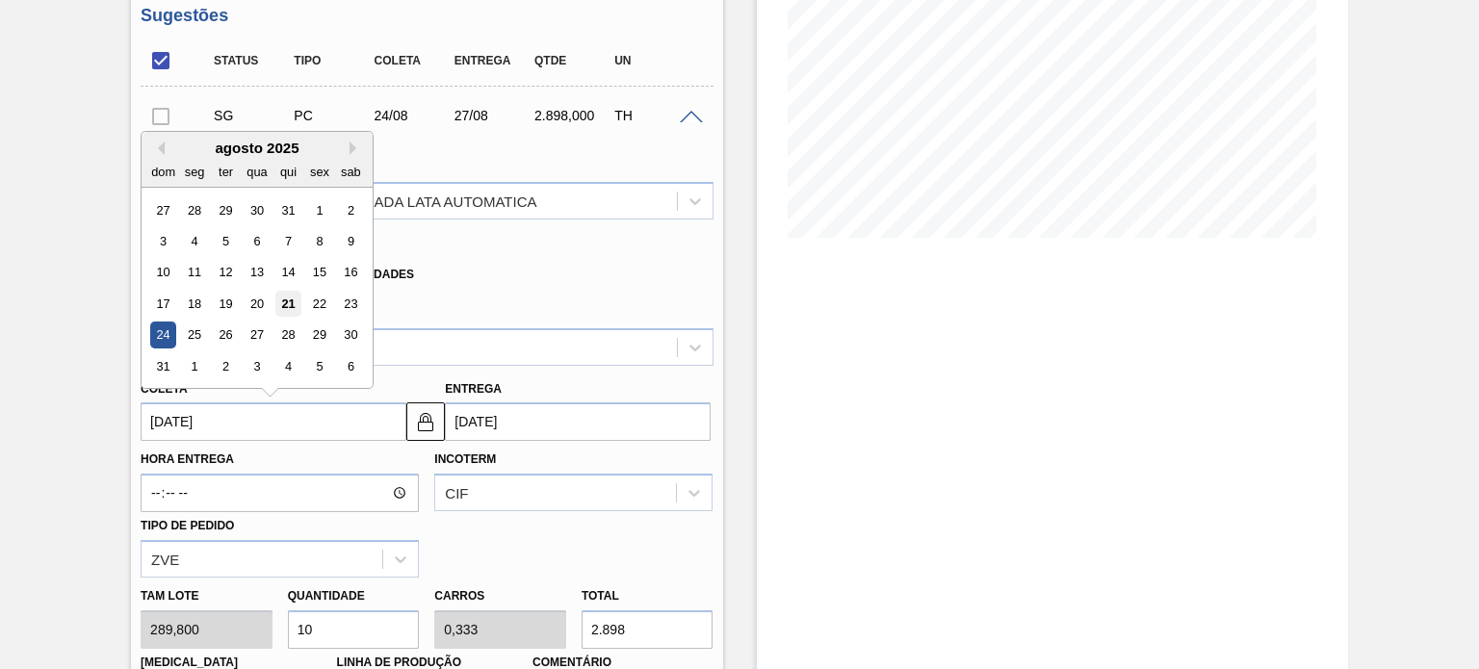
click at [297, 306] on div "21" at bounding box center [288, 304] width 26 height 26
type input "[DATE]"
type input "24/08/2025"
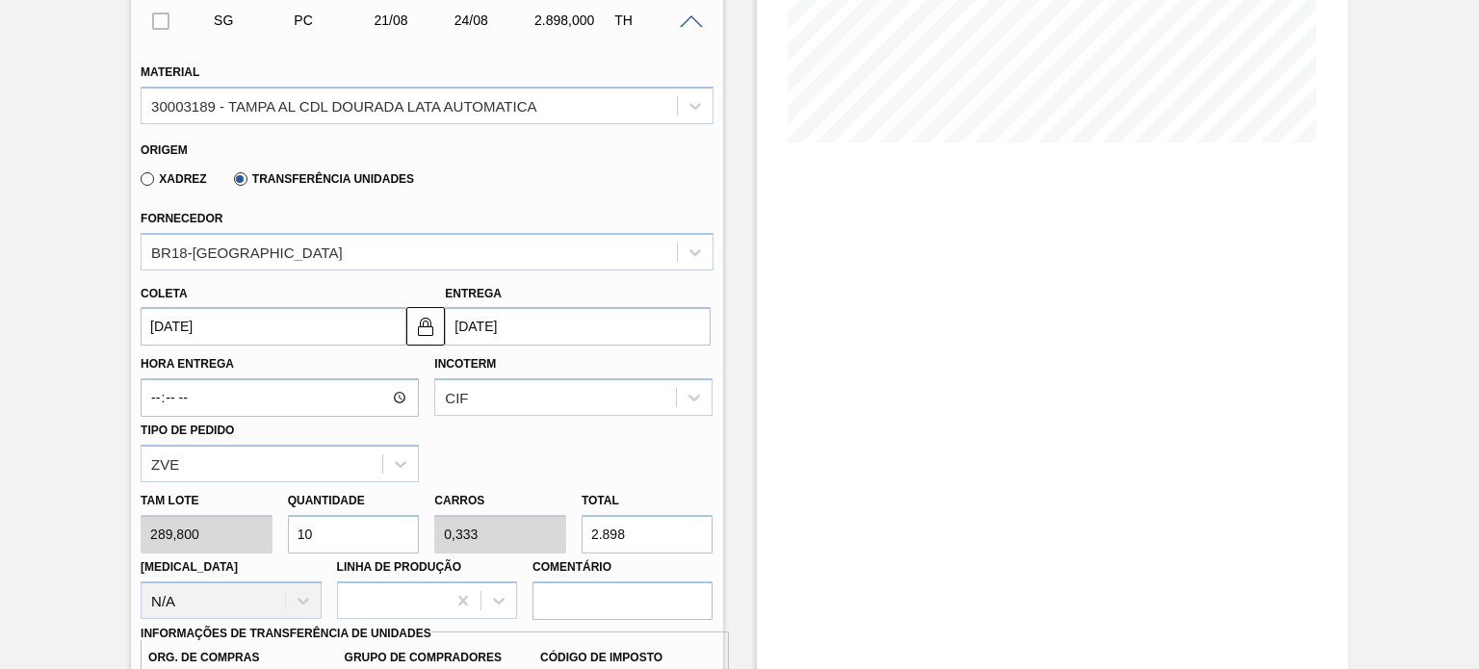
scroll to position [422, 0]
click at [241, 541] on div "Tam lote 289,800 Quantidade 10 Carros 0,333 Total 2.898 Doca N/A Linha de Produ…" at bounding box center [426, 550] width 587 height 138
type input "6"
type input "0,2"
type input "1.738,8"
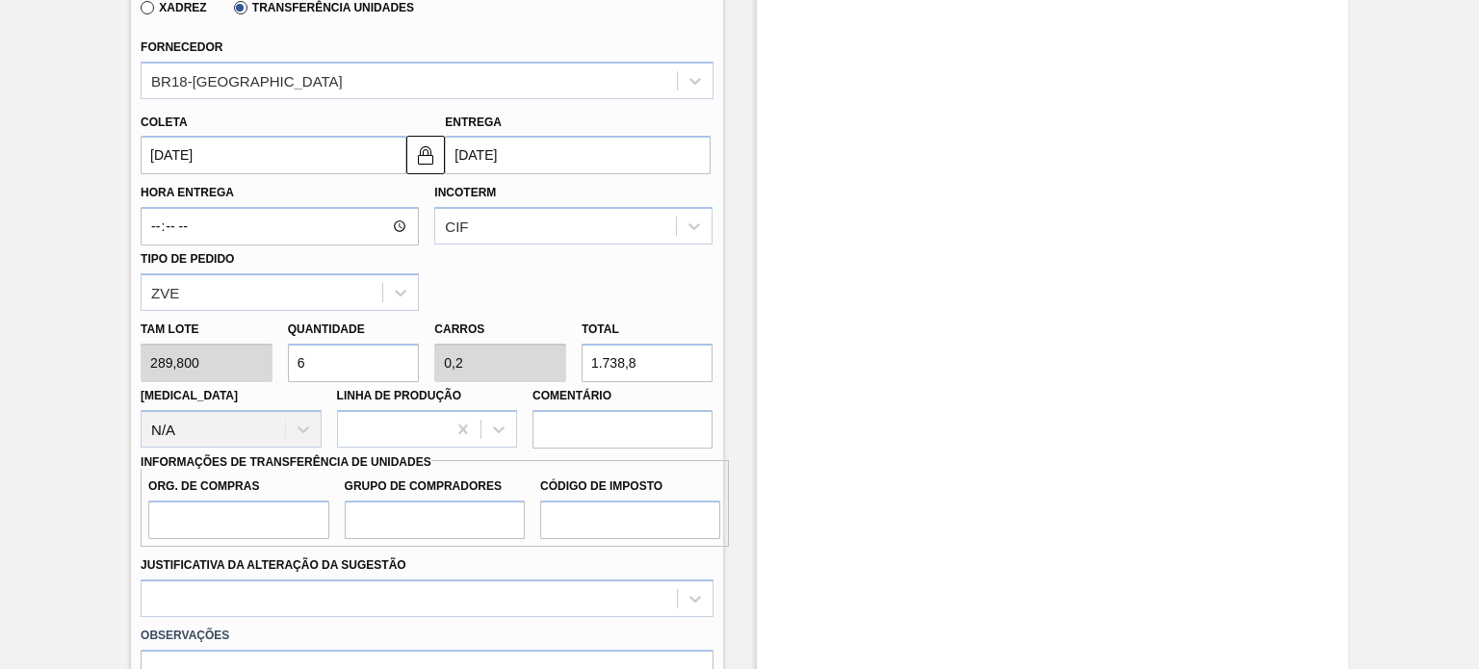
scroll to position [614, 0]
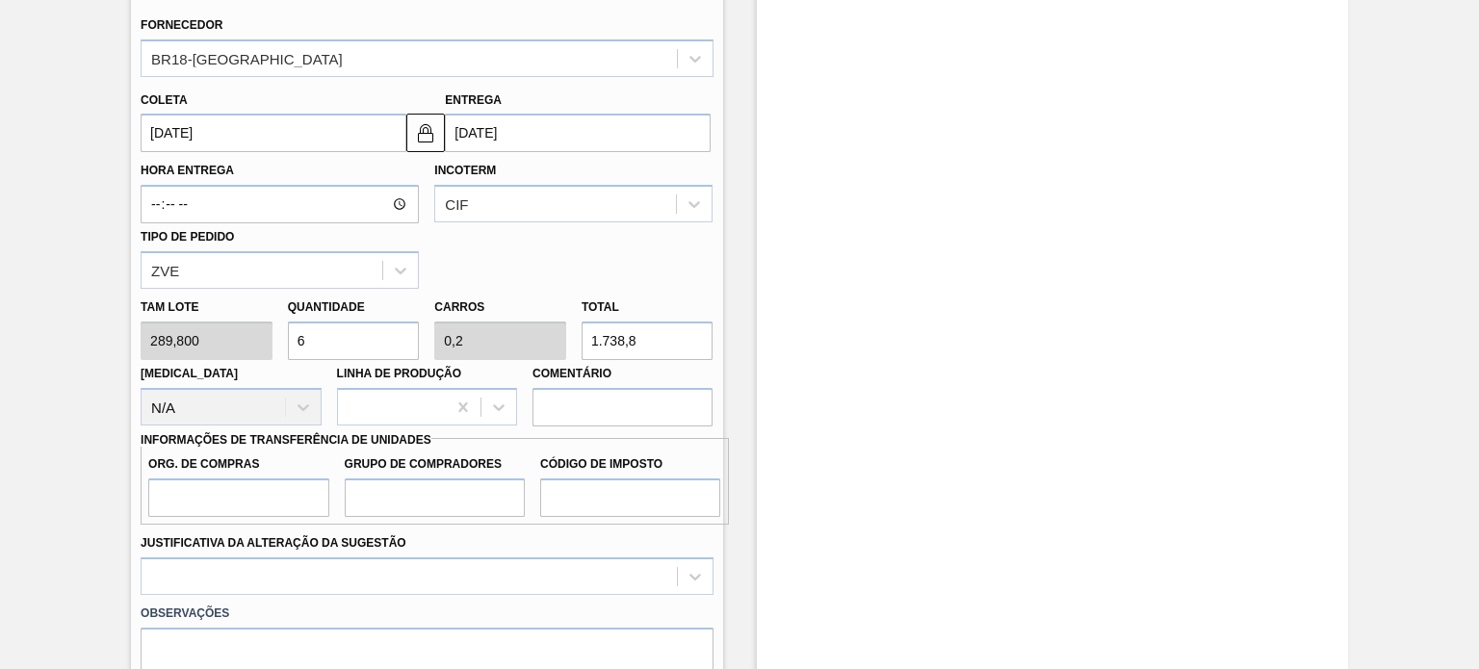
type input "6"
click at [227, 506] on input "Org. de Compras" at bounding box center [238, 498] width 180 height 39
click at [229, 507] on input "Org. de Compras" at bounding box center [238, 498] width 180 height 39
type input "A01"
click at [397, 500] on input "Grupo de Compradores" at bounding box center [435, 498] width 180 height 39
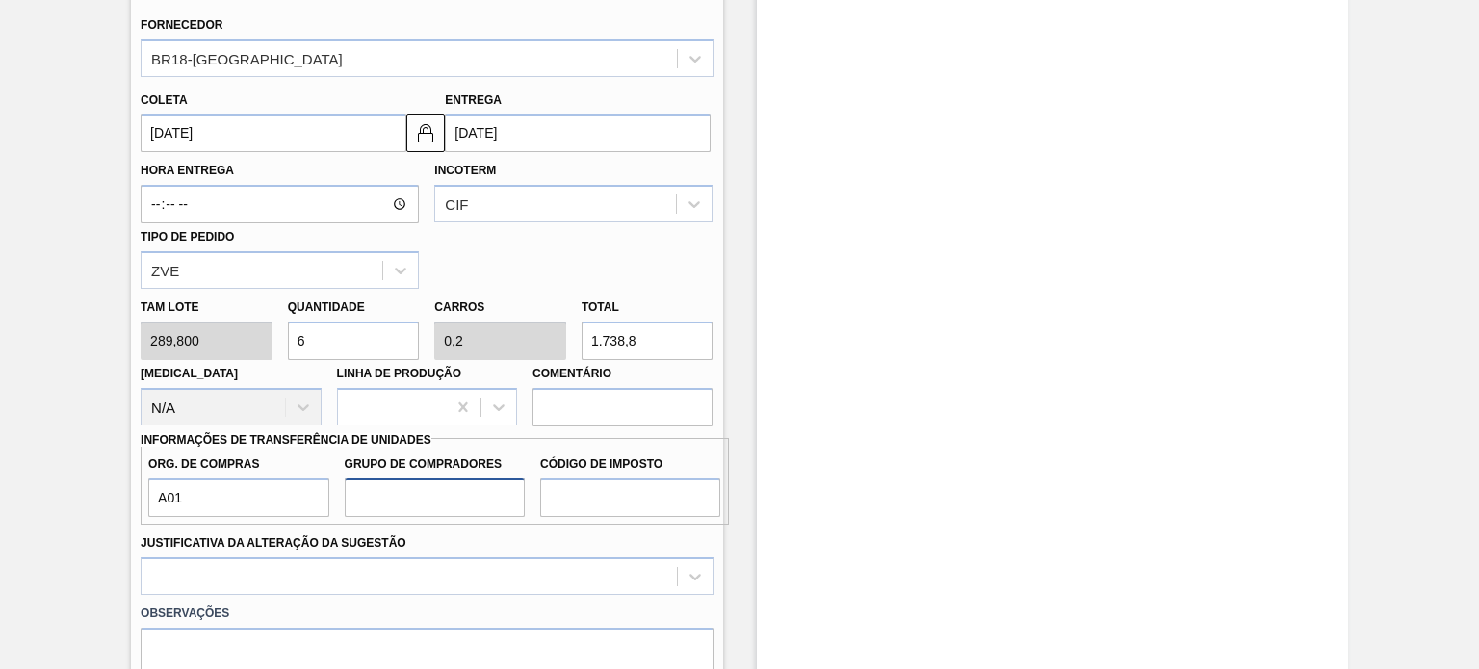
type input "BR0"
click at [617, 504] on input "Código de Imposto" at bounding box center [630, 498] width 180 height 39
type input "I1"
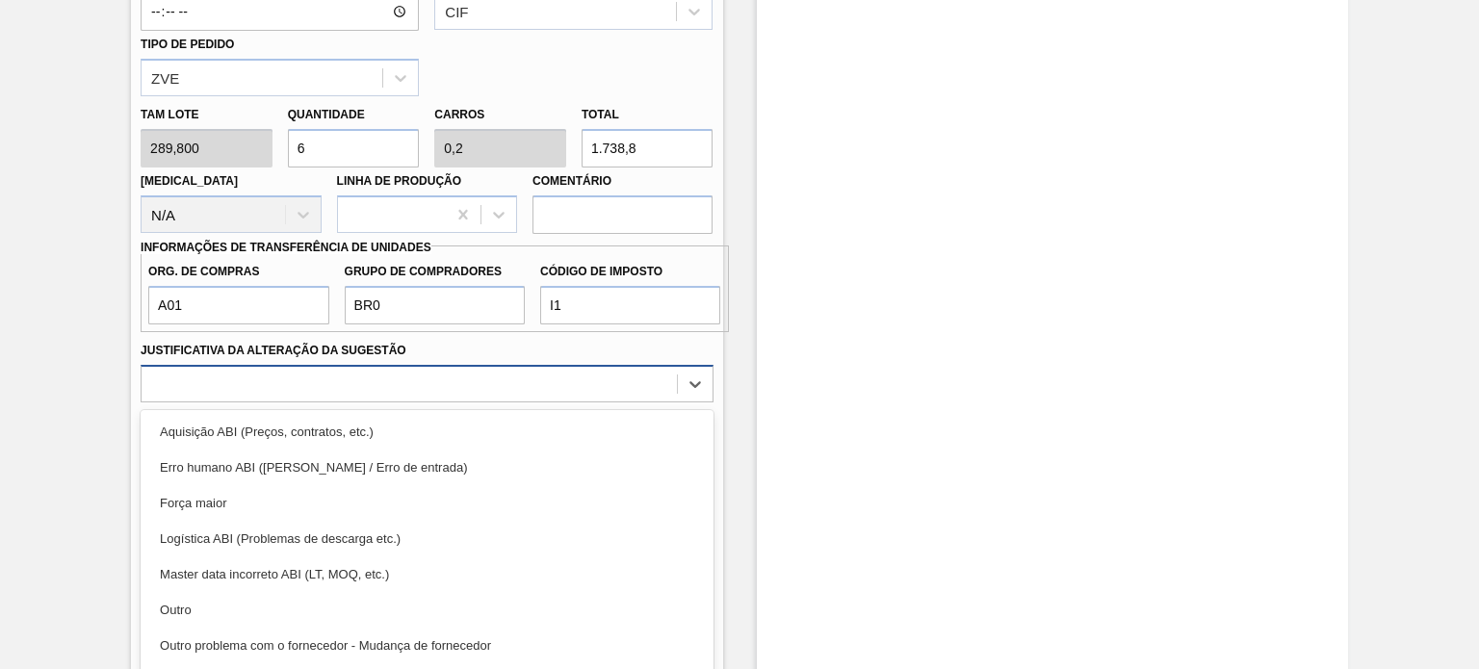
click at [431, 383] on div "option Aquisição ABI (Preços, contratos, etc.) focused, 1 of 18. 18 results ava…" at bounding box center [427, 384] width 572 height 38
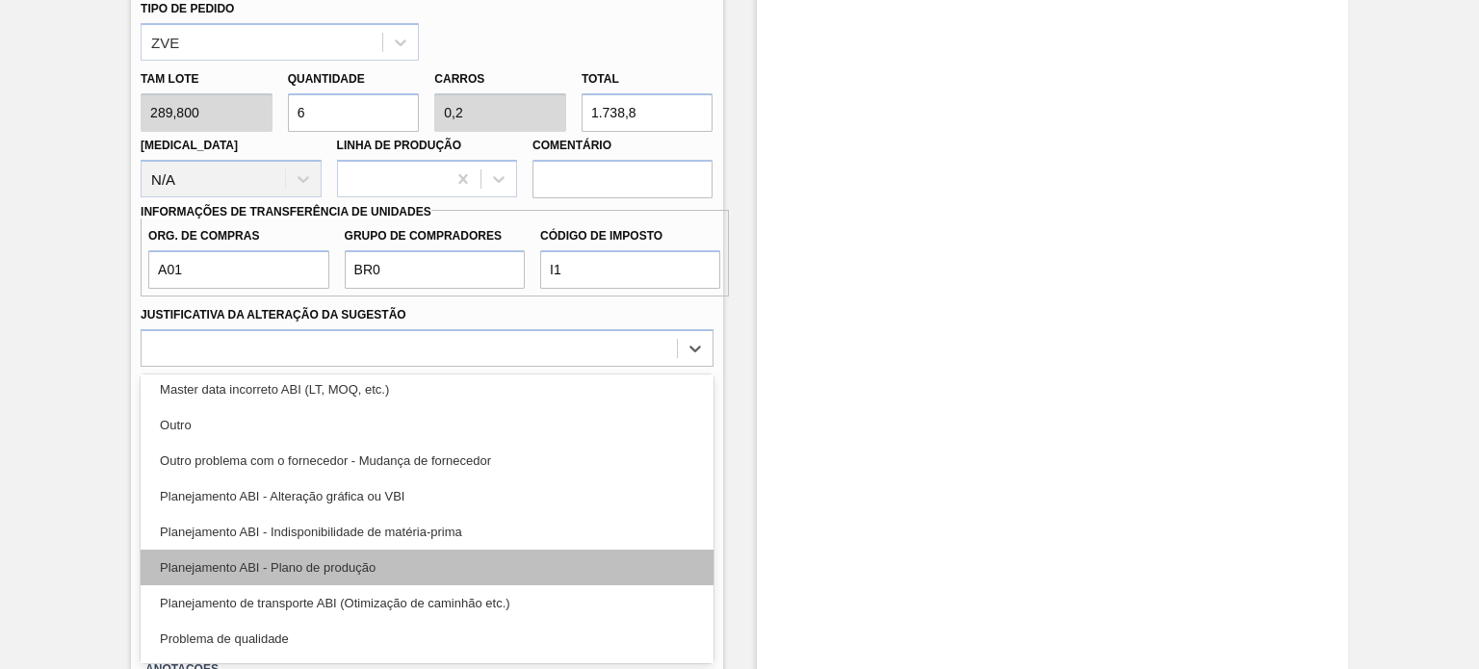
scroll to position [193, 0]
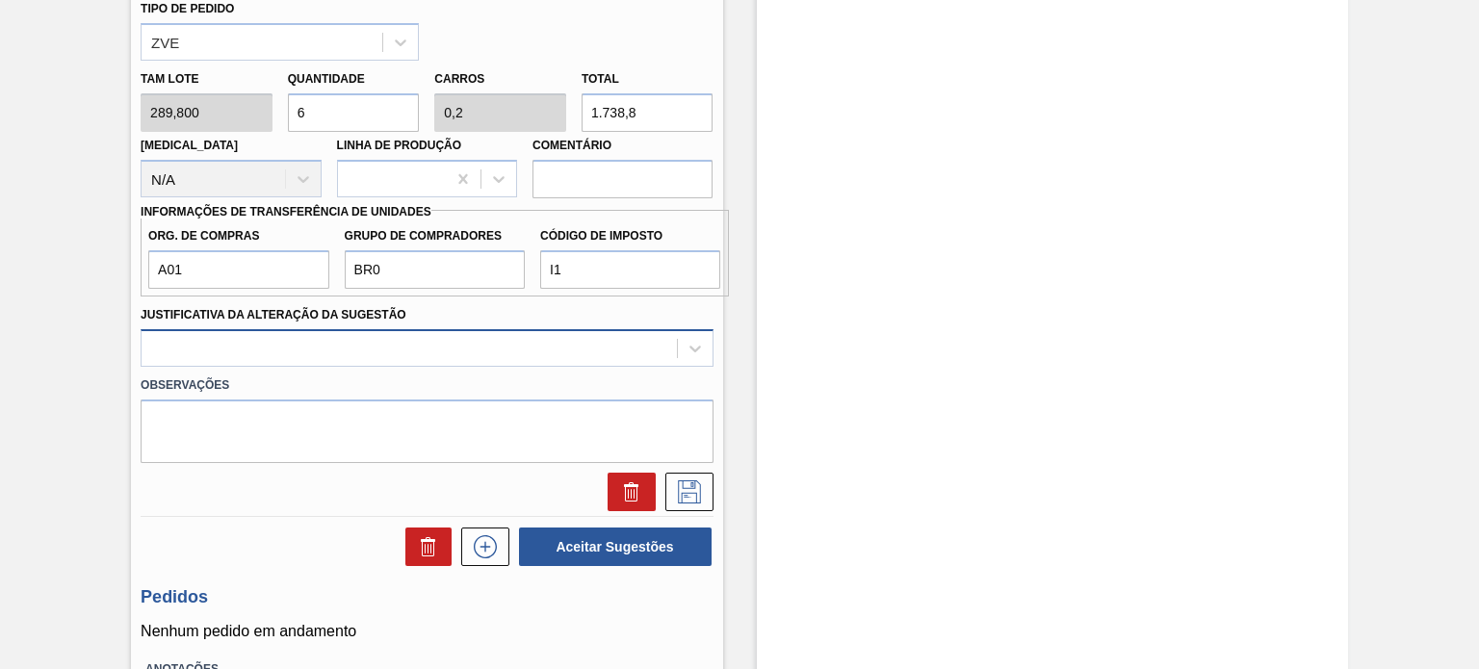
click at [602, 356] on div at bounding box center [409, 348] width 534 height 28
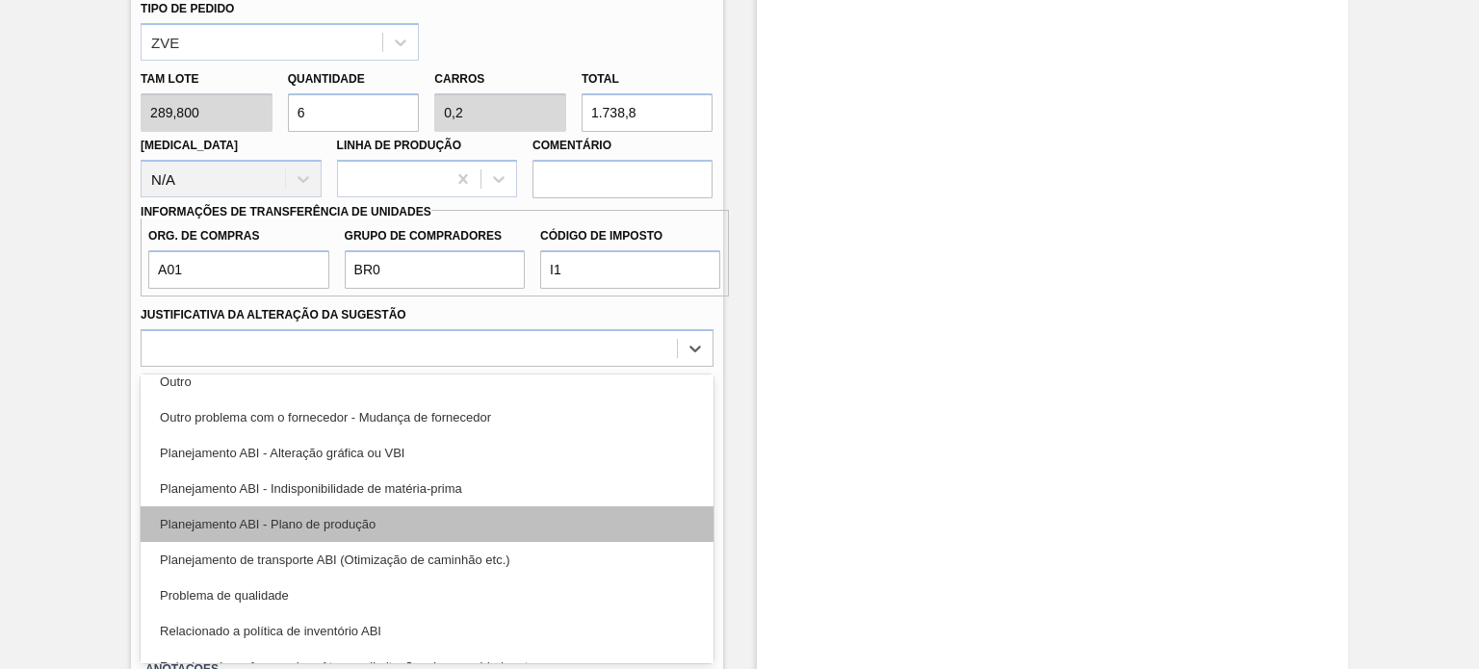
click at [504, 512] on div "Planejamento ABI - Plano de produção" at bounding box center [427, 524] width 572 height 36
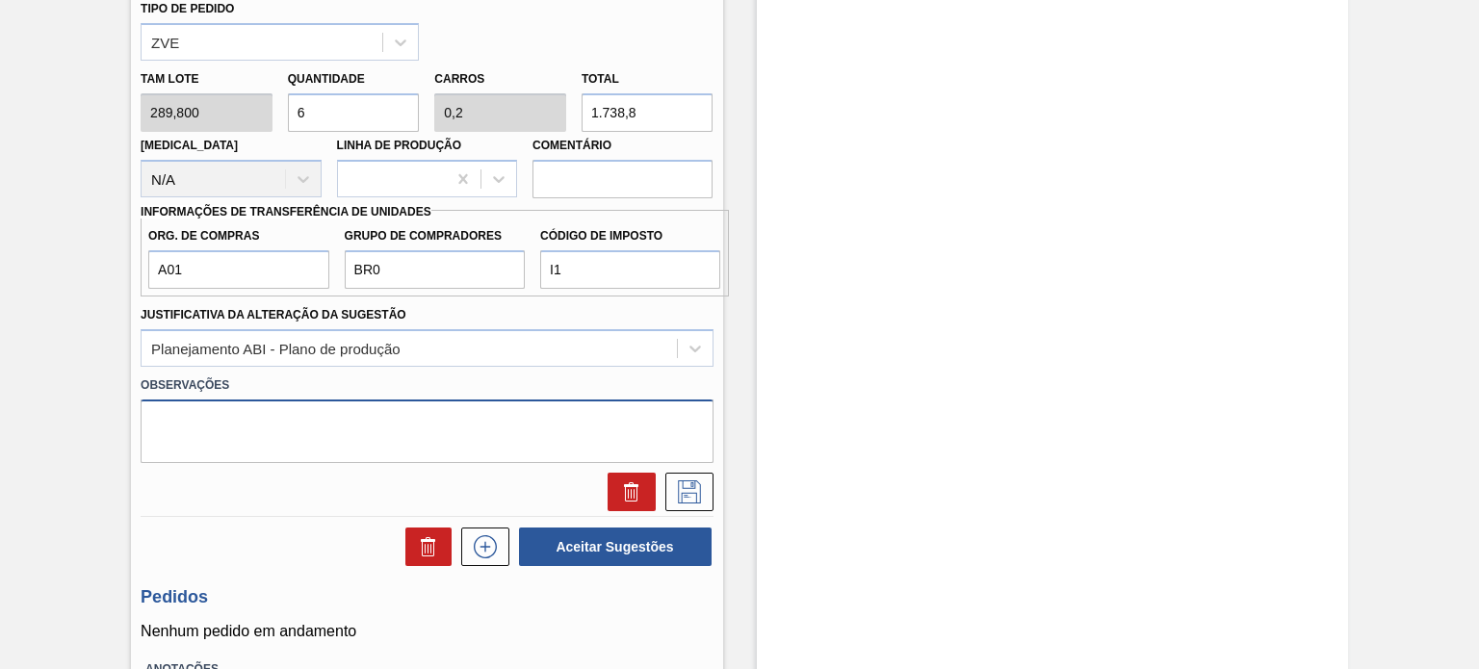
click at [509, 426] on textarea at bounding box center [427, 432] width 572 height 64
click at [690, 490] on icon at bounding box center [689, 491] width 23 height 23
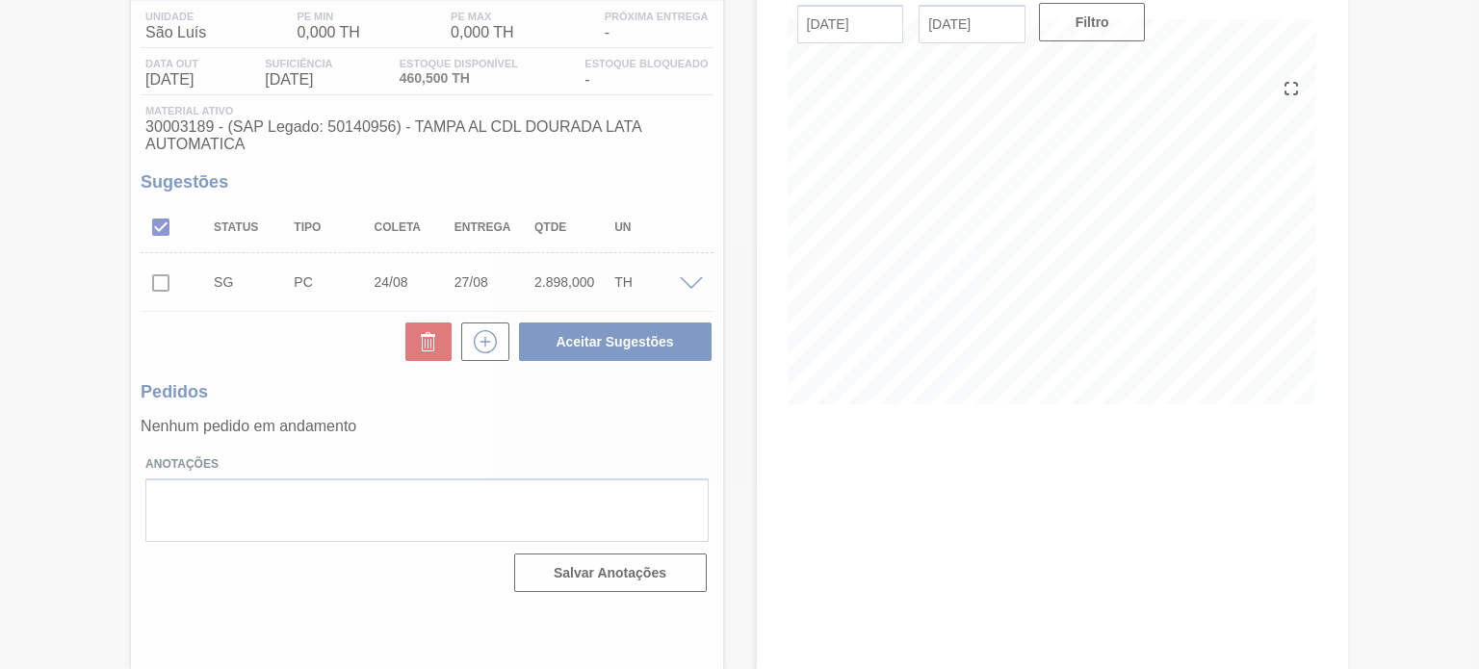
scroll to position [158, 0]
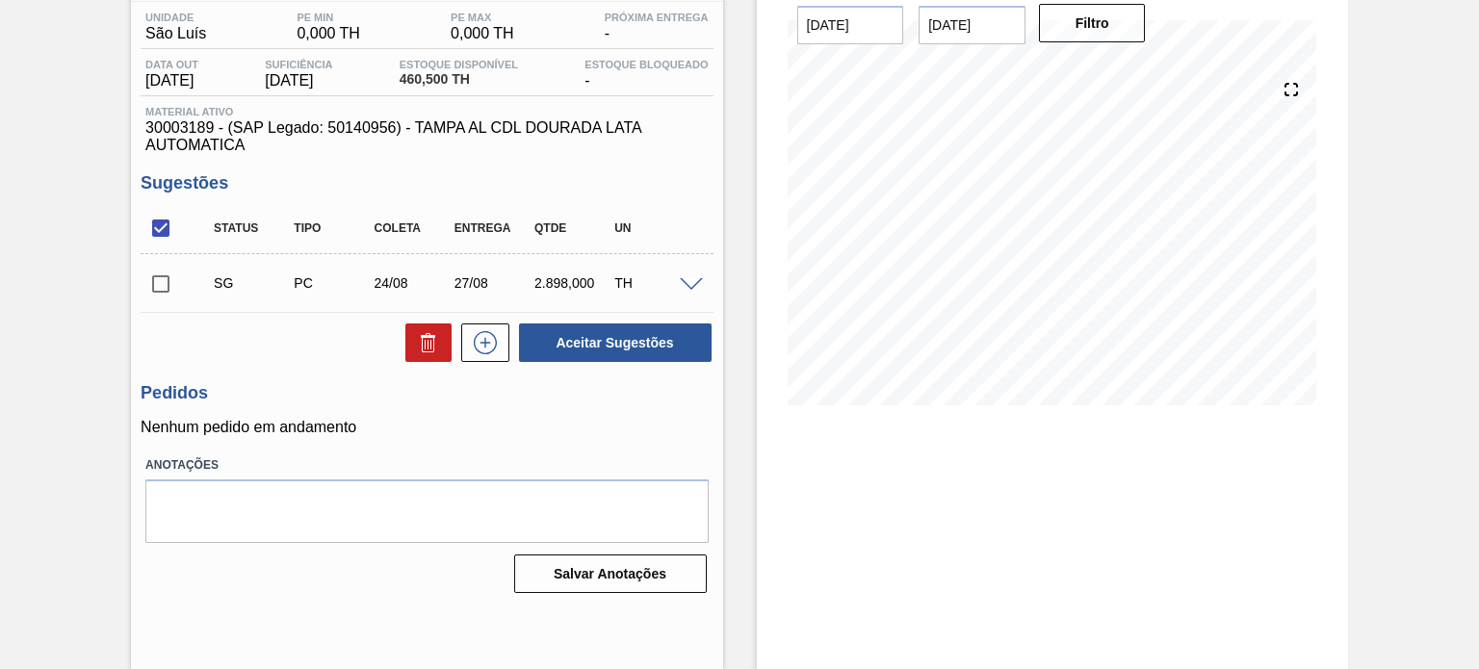
click at [680, 289] on span at bounding box center [691, 285] width 23 height 14
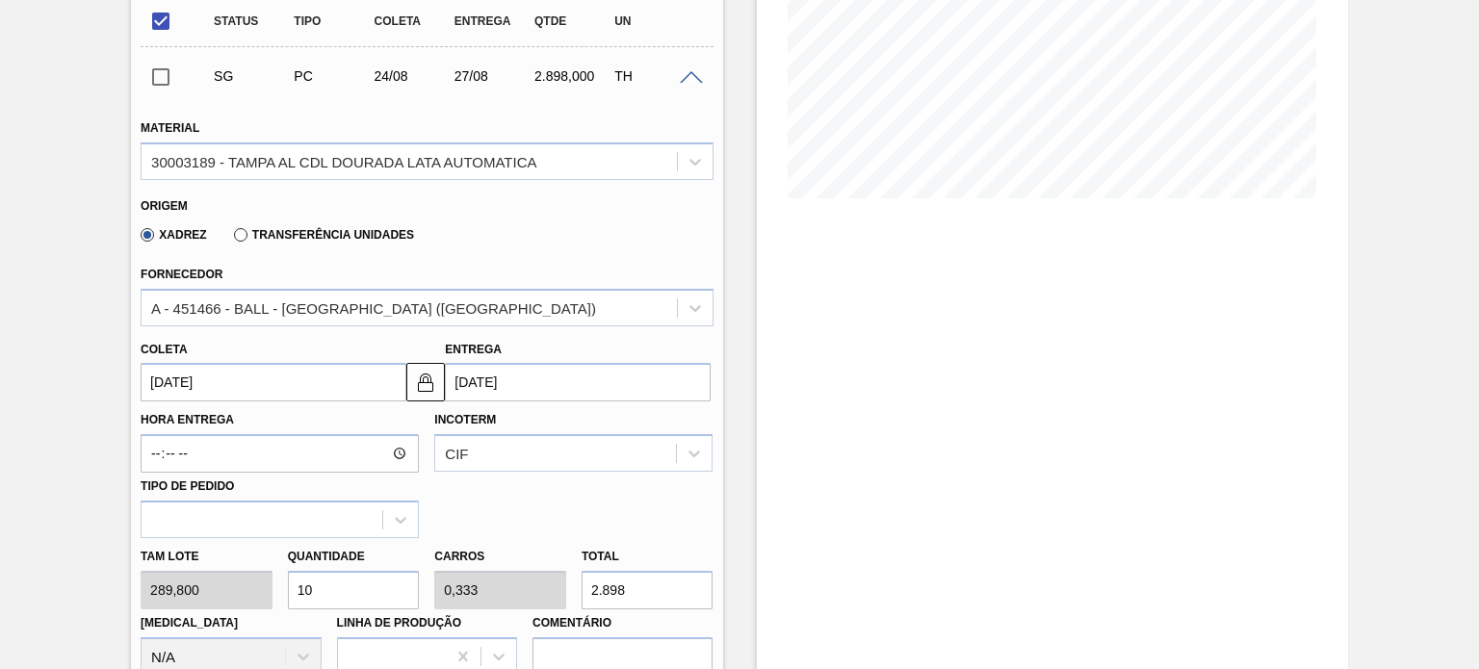
scroll to position [335, 0]
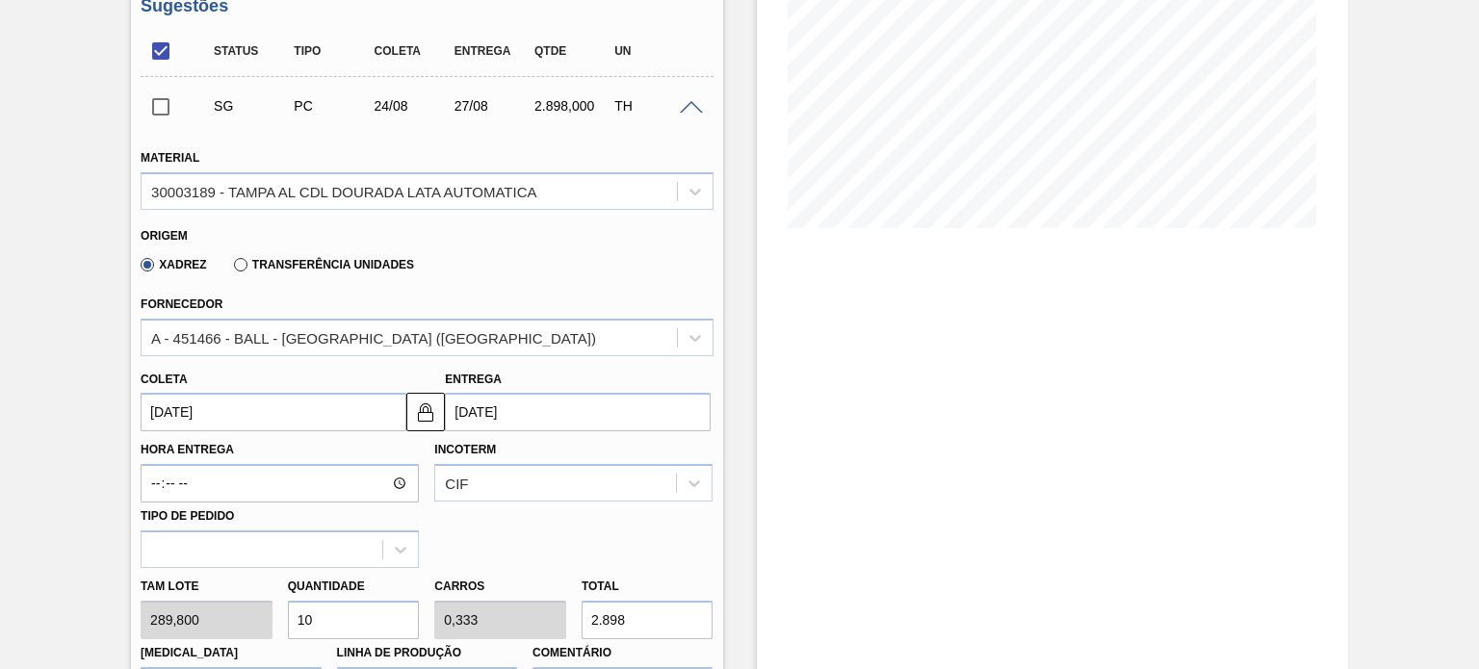
click at [239, 267] on label "Transferência Unidades" at bounding box center [324, 264] width 180 height 13
click at [231, 269] on input "Transferência Unidades" at bounding box center [231, 269] width 0 height 0
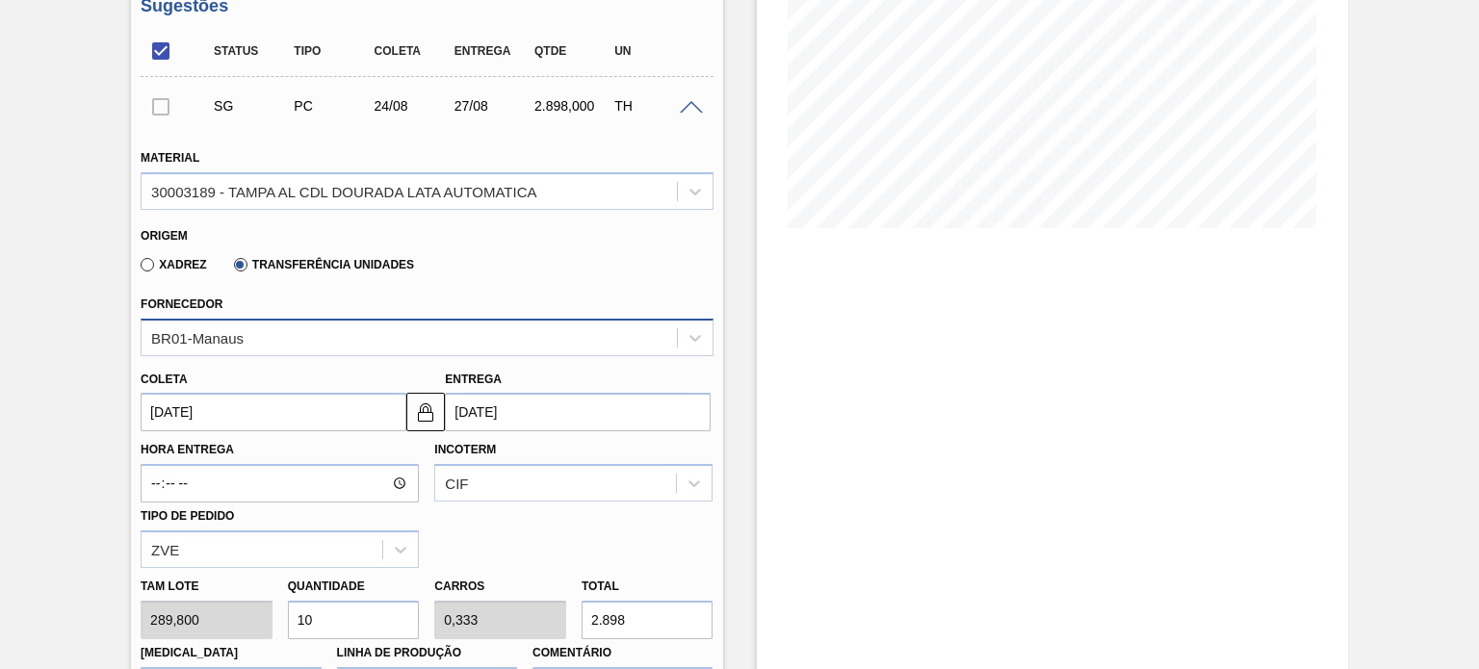
click at [250, 326] on div "BR01-Manaus" at bounding box center [409, 338] width 534 height 28
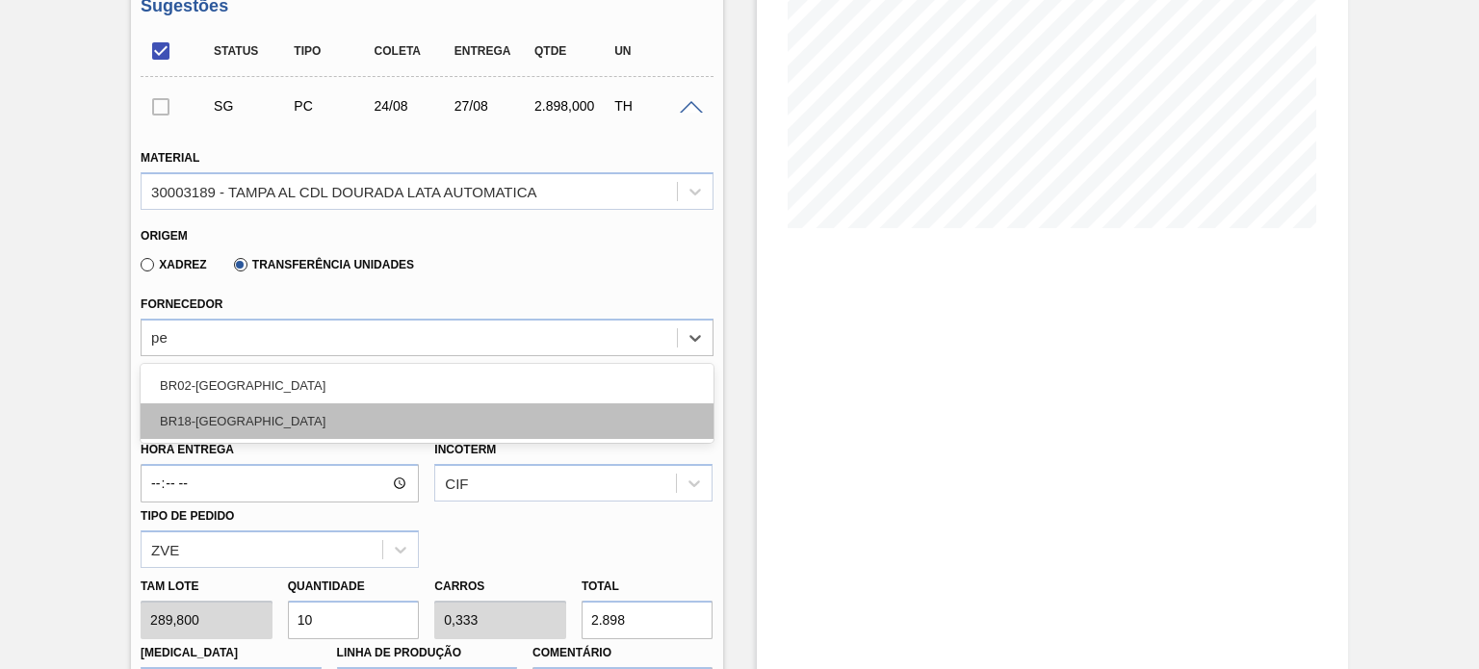
type input "per"
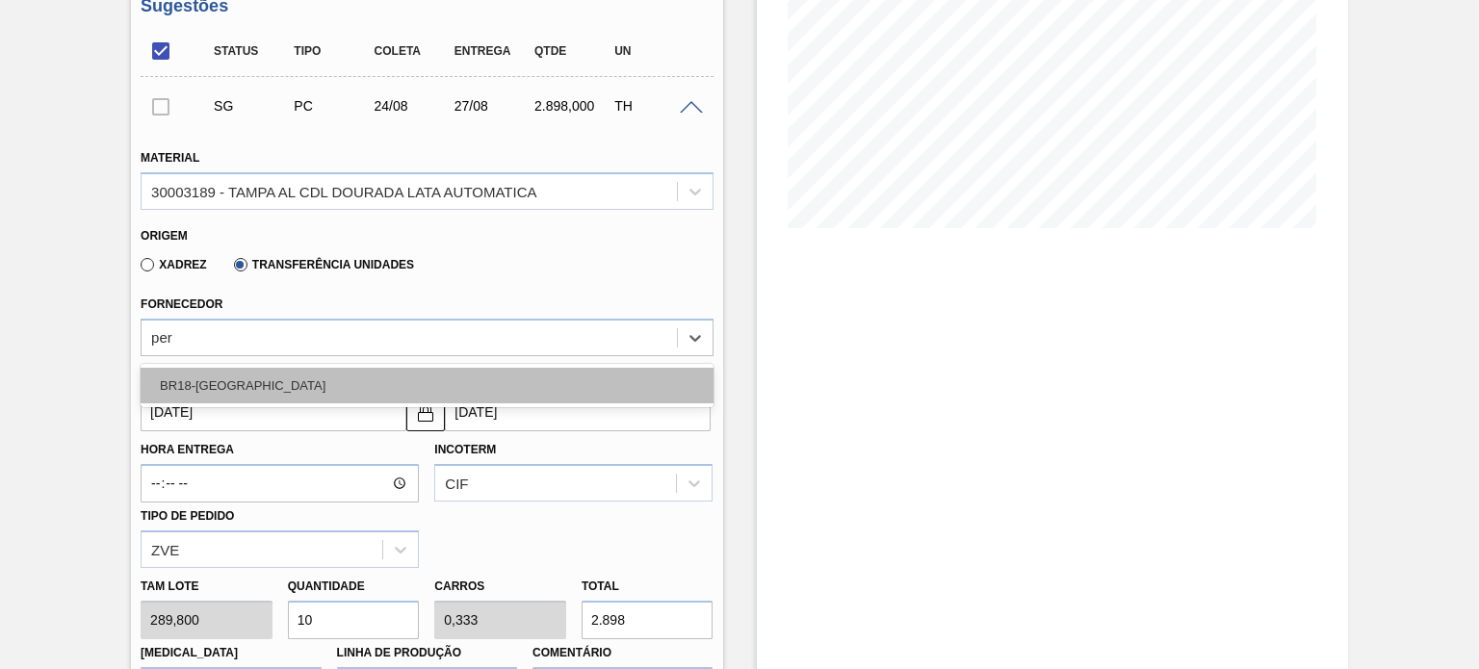
click at [268, 386] on div "BR18-[GEOGRAPHIC_DATA]" at bounding box center [427, 386] width 572 height 36
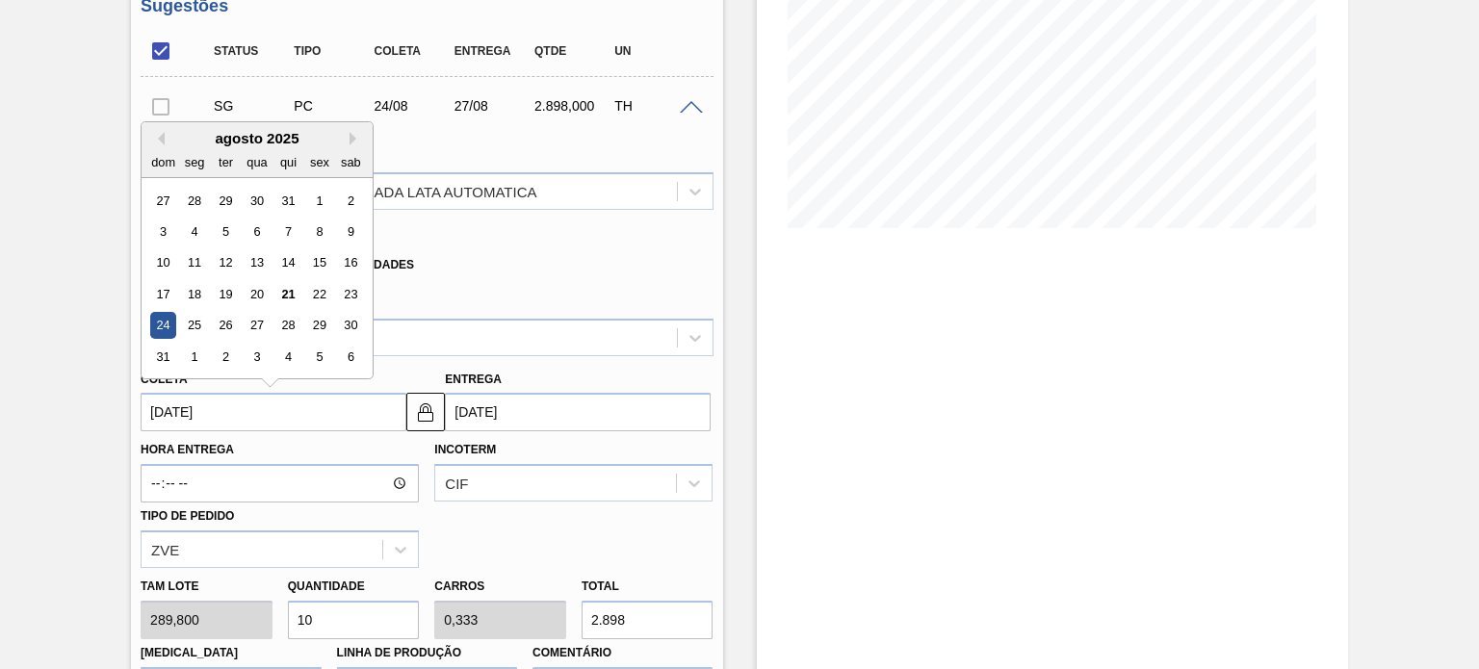
click at [241, 416] on input "24/08/2025" at bounding box center [274, 412] width 266 height 39
click at [279, 289] on div "21" at bounding box center [288, 294] width 26 height 26
type input "[DATE]"
type input "24/08/2025"
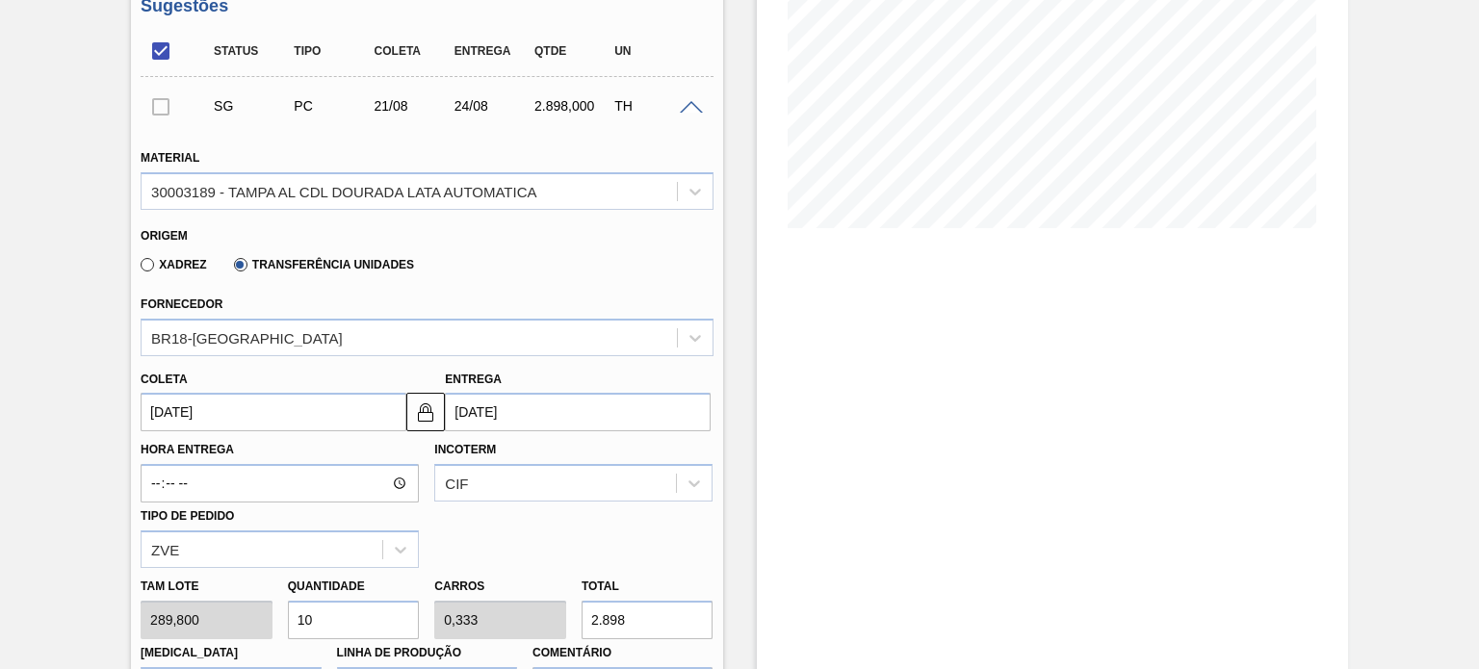
drag, startPoint x: 340, startPoint y: 623, endPoint x: 276, endPoint y: 623, distance: 63.5
click at [276, 623] on div "Tam lote 289,800 Quantidade 10 Carros 0,333 Total 2.898 Doca N/A Linha de Produ…" at bounding box center [426, 637] width 587 height 138
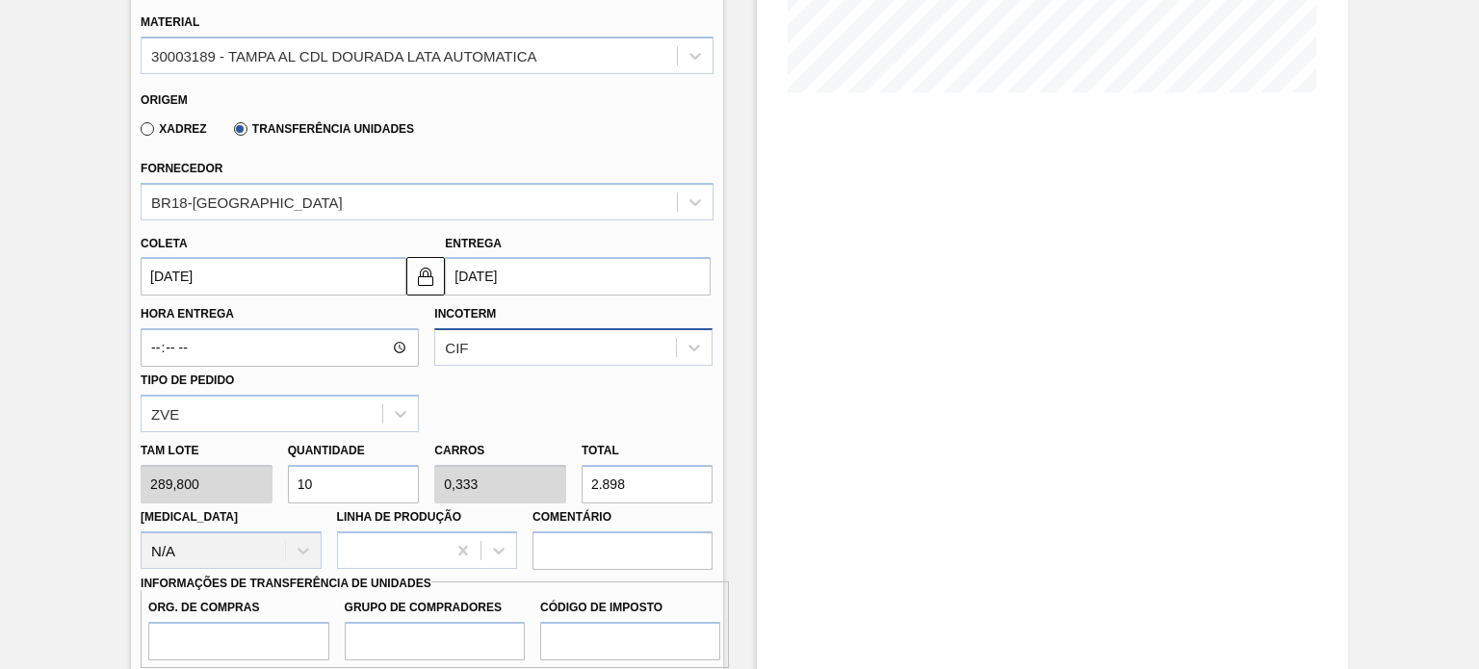
click at [519, 366] on div "CIF" at bounding box center [573, 347] width 278 height 38
click at [845, 473] on div "Estoque De 21/08/2025 Até 04/09/2025 Filtro 22/08 Projeção de Estoque 460.5 Nec…" at bounding box center [1052, 405] width 591 height 1560
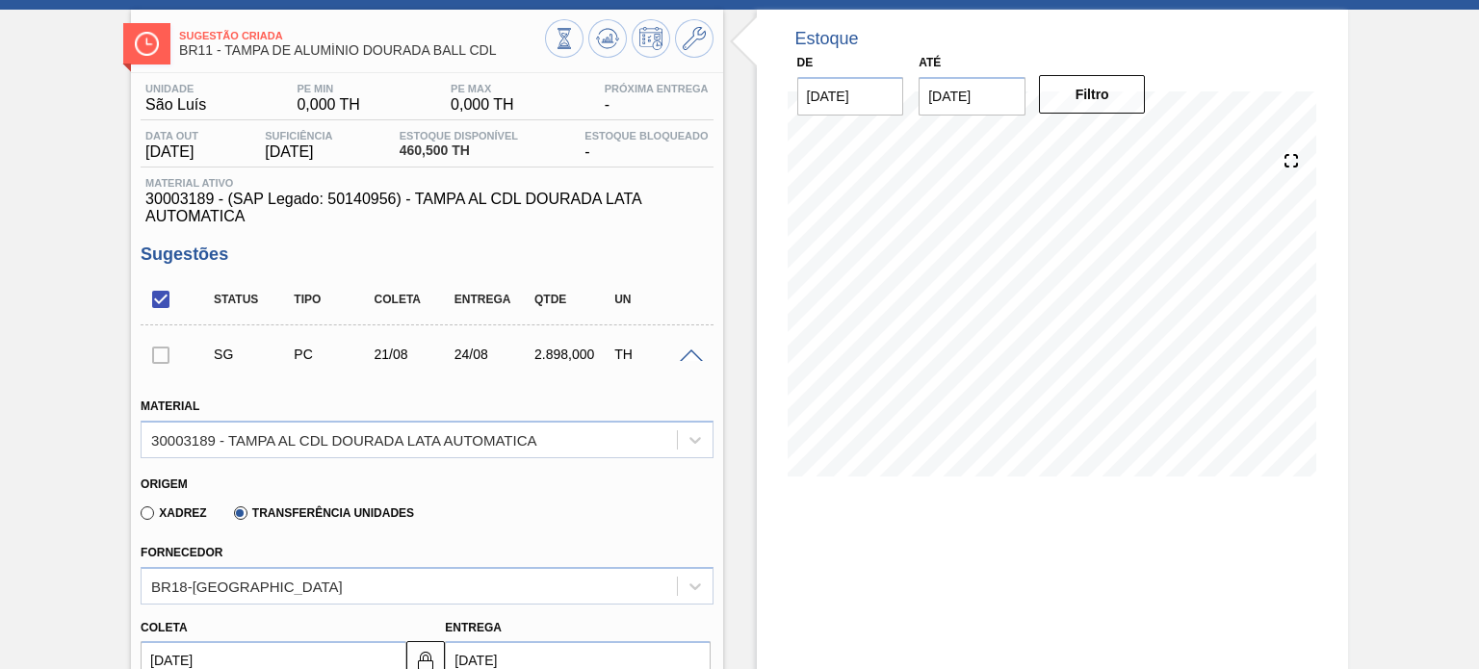
scroll to position [86, 0]
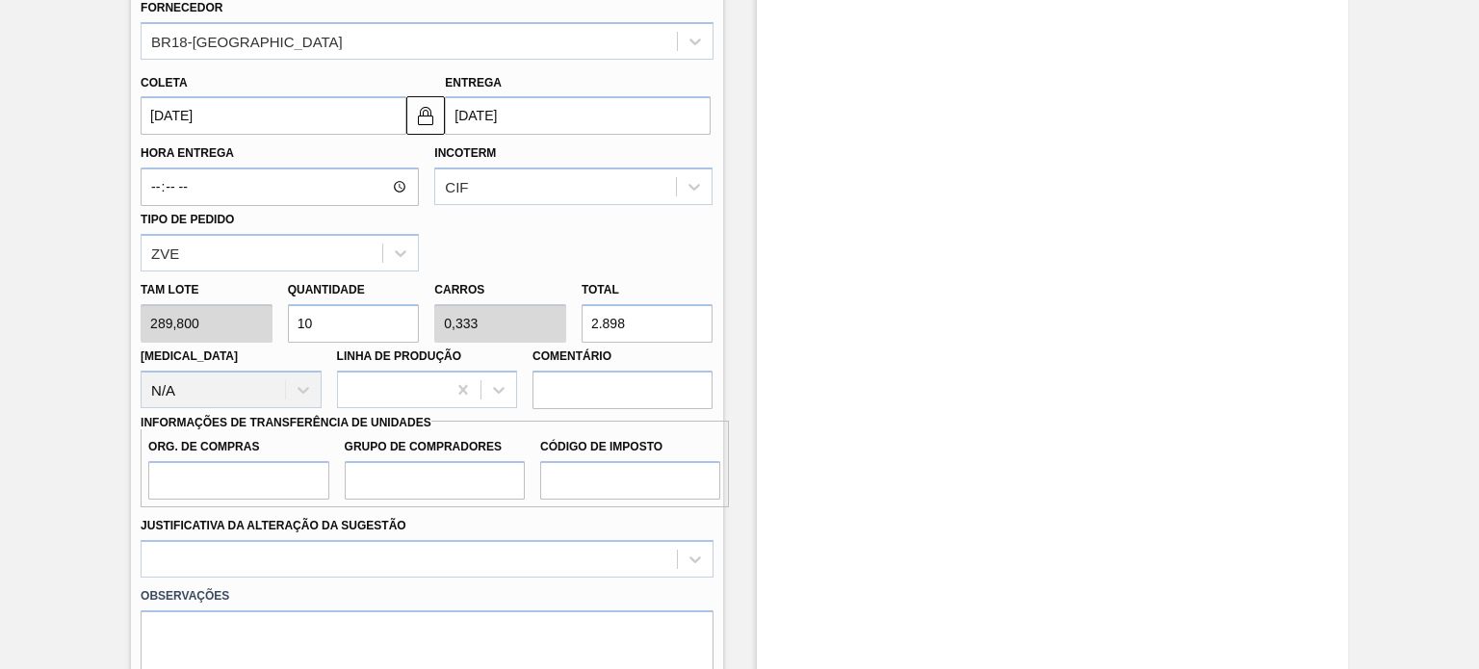
scroll to position [856, 0]
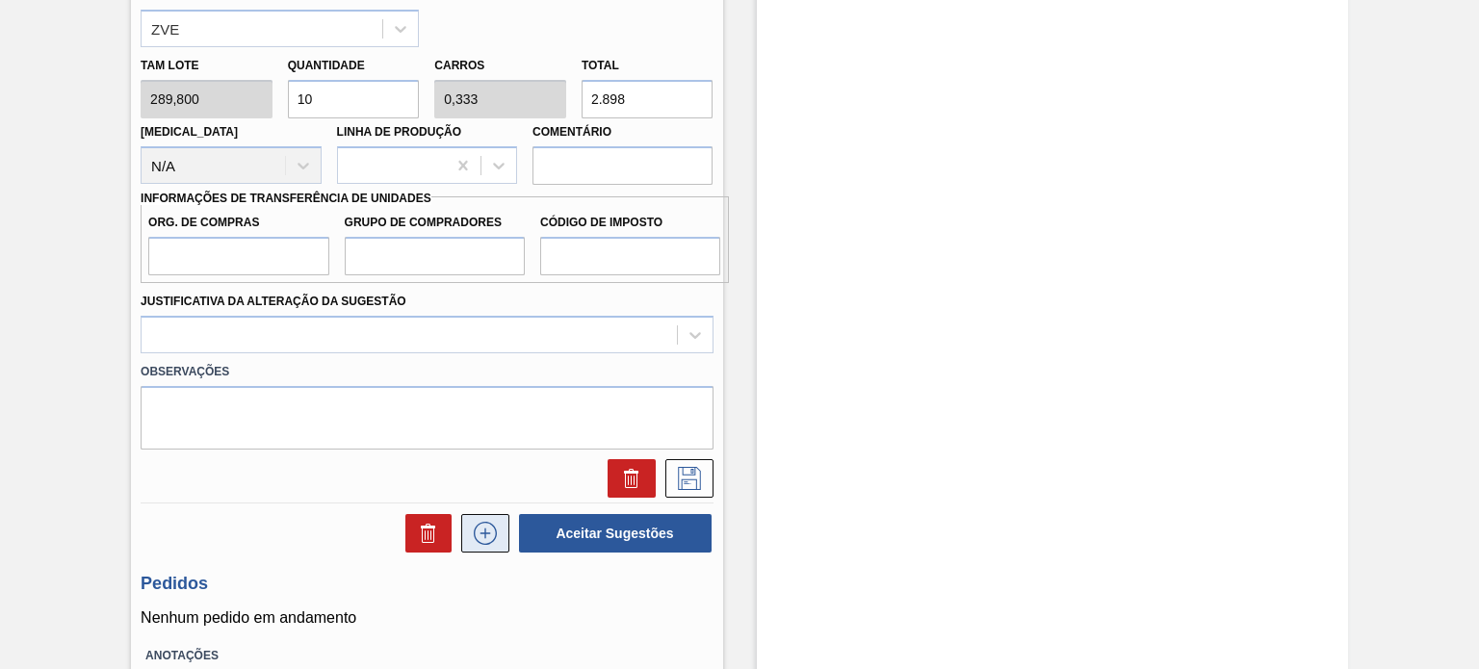
click at [502, 529] on button at bounding box center [485, 533] width 48 height 39
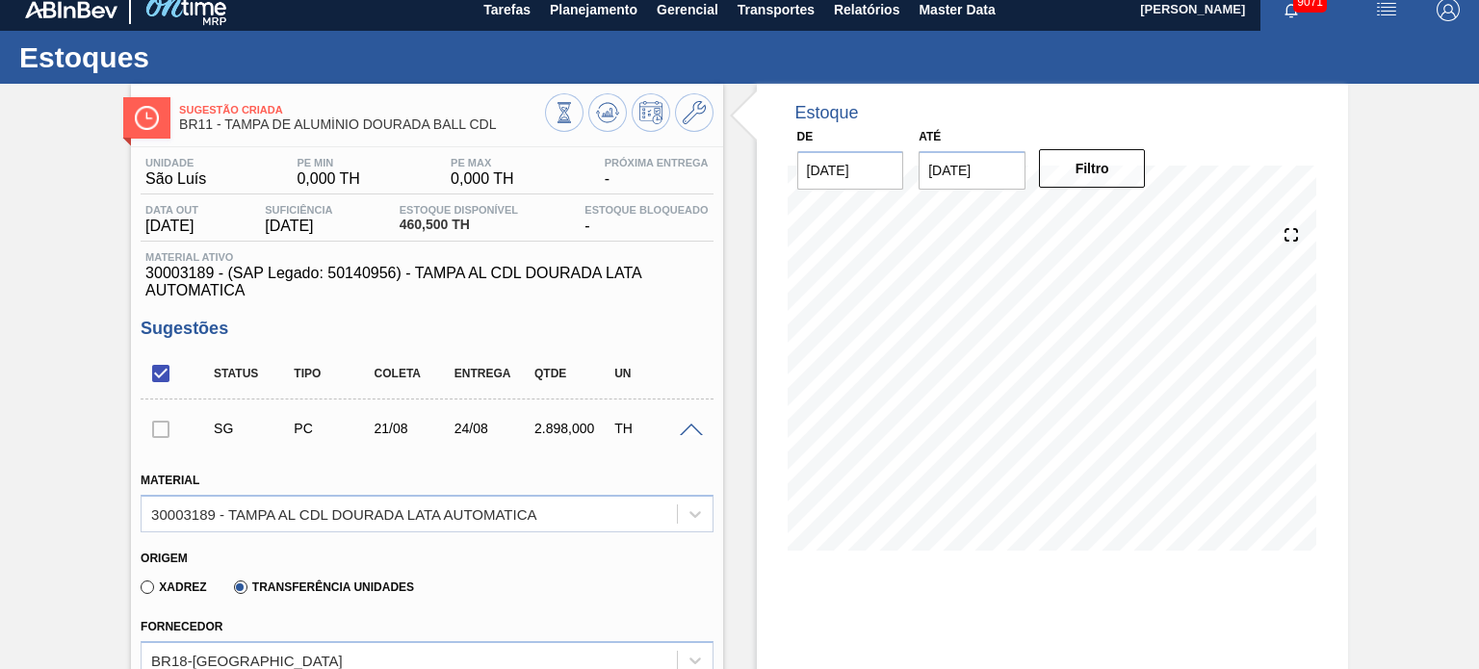
scroll to position [0, 0]
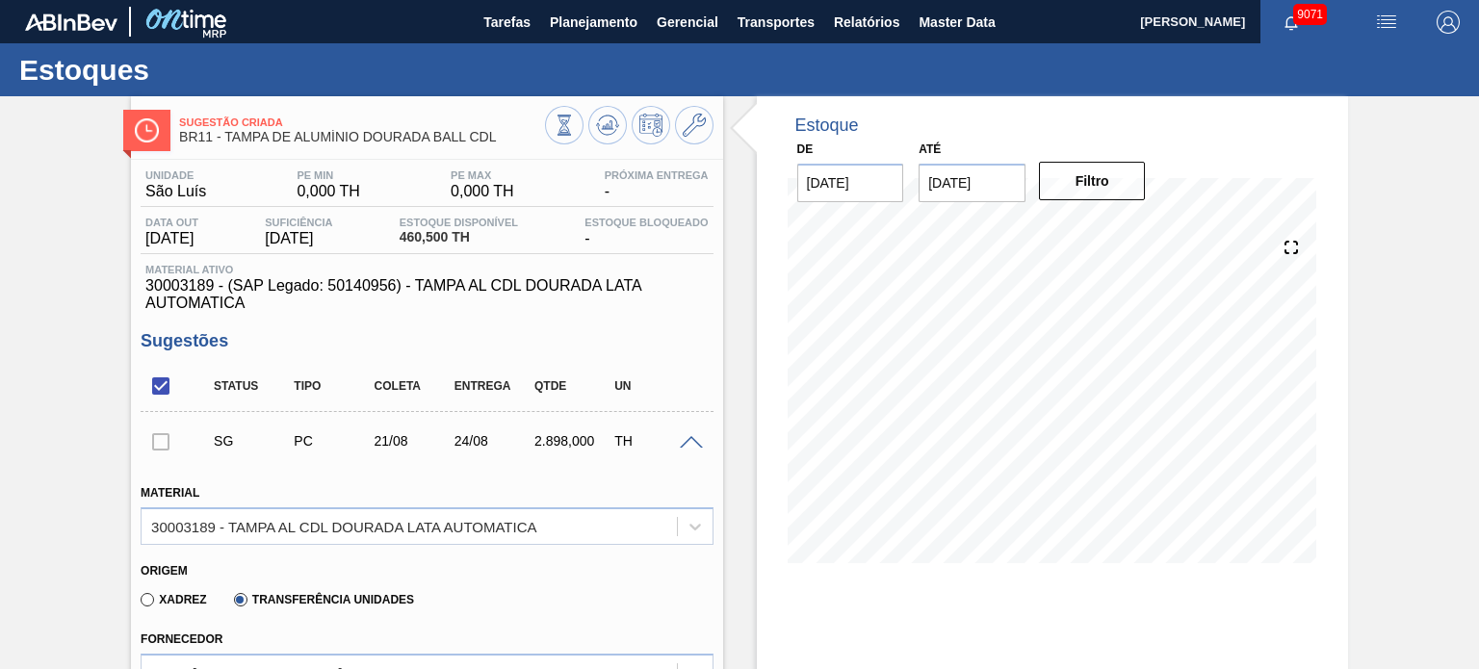
click at [687, 434] on div at bounding box center [694, 441] width 39 height 14
click at [687, 437] on span at bounding box center [691, 443] width 23 height 14
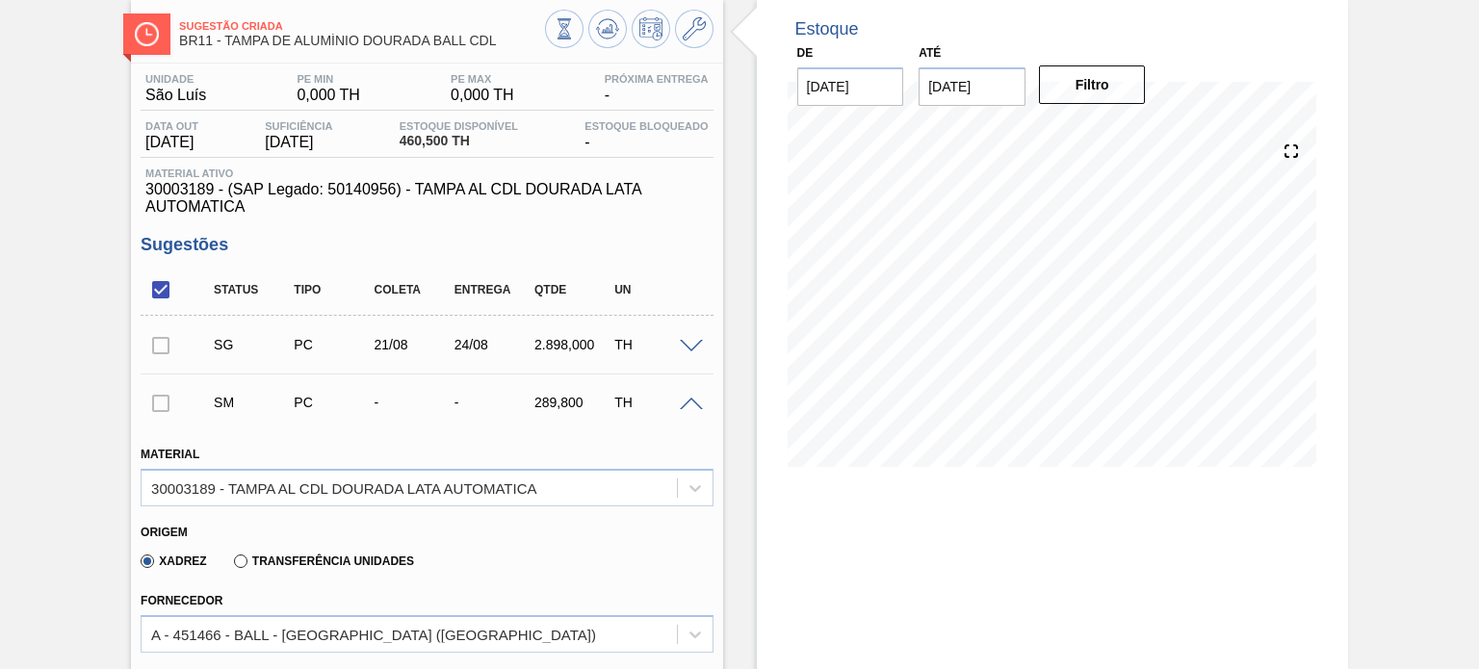
scroll to position [193, 0]
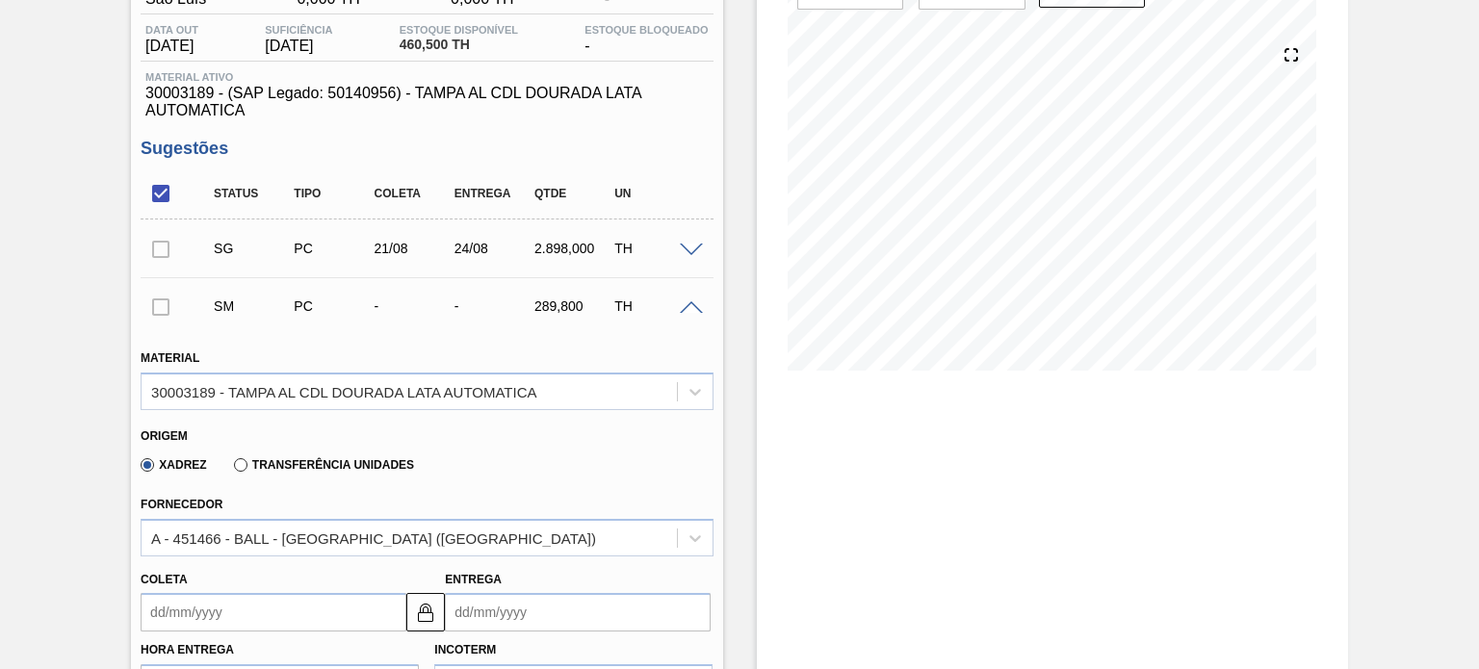
click at [238, 461] on label "Transferência Unidades" at bounding box center [324, 464] width 180 height 13
click at [231, 469] on input "Transferência Unidades" at bounding box center [231, 469] width 0 height 0
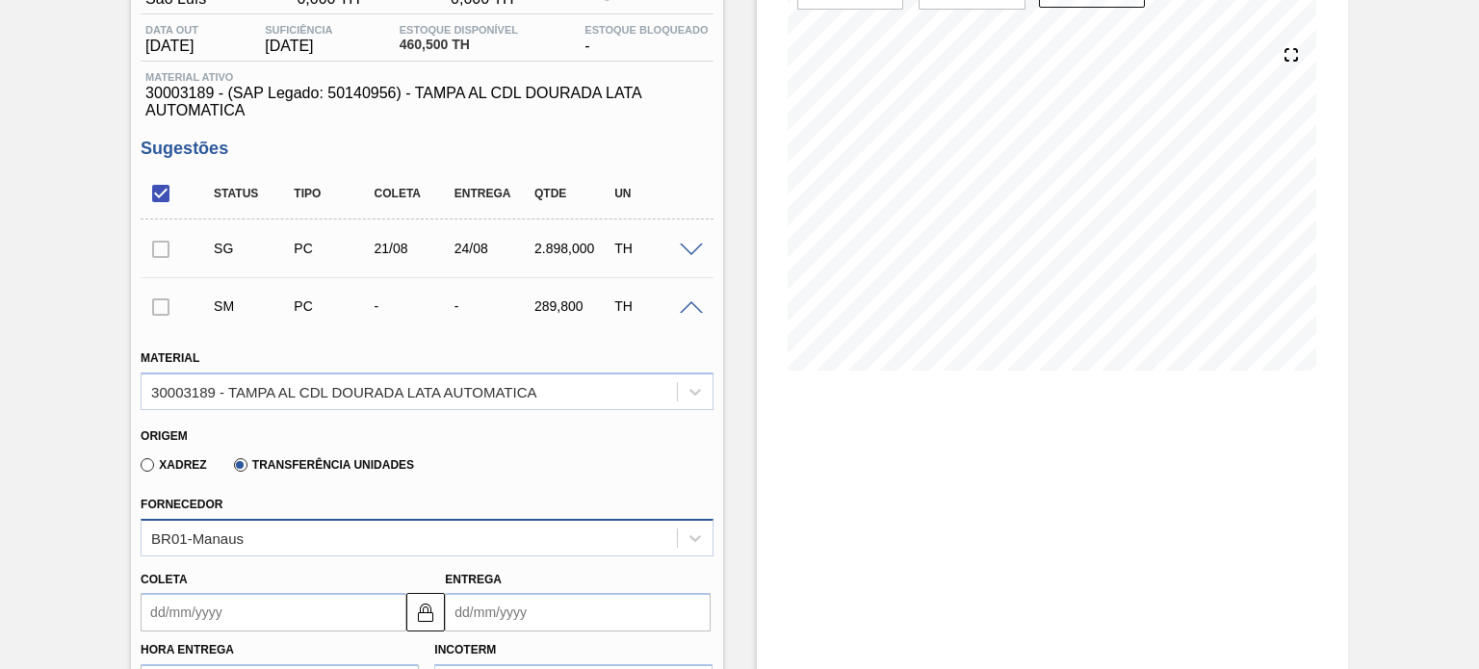
click at [317, 523] on div "BR01-Manaus" at bounding box center [427, 538] width 572 height 38
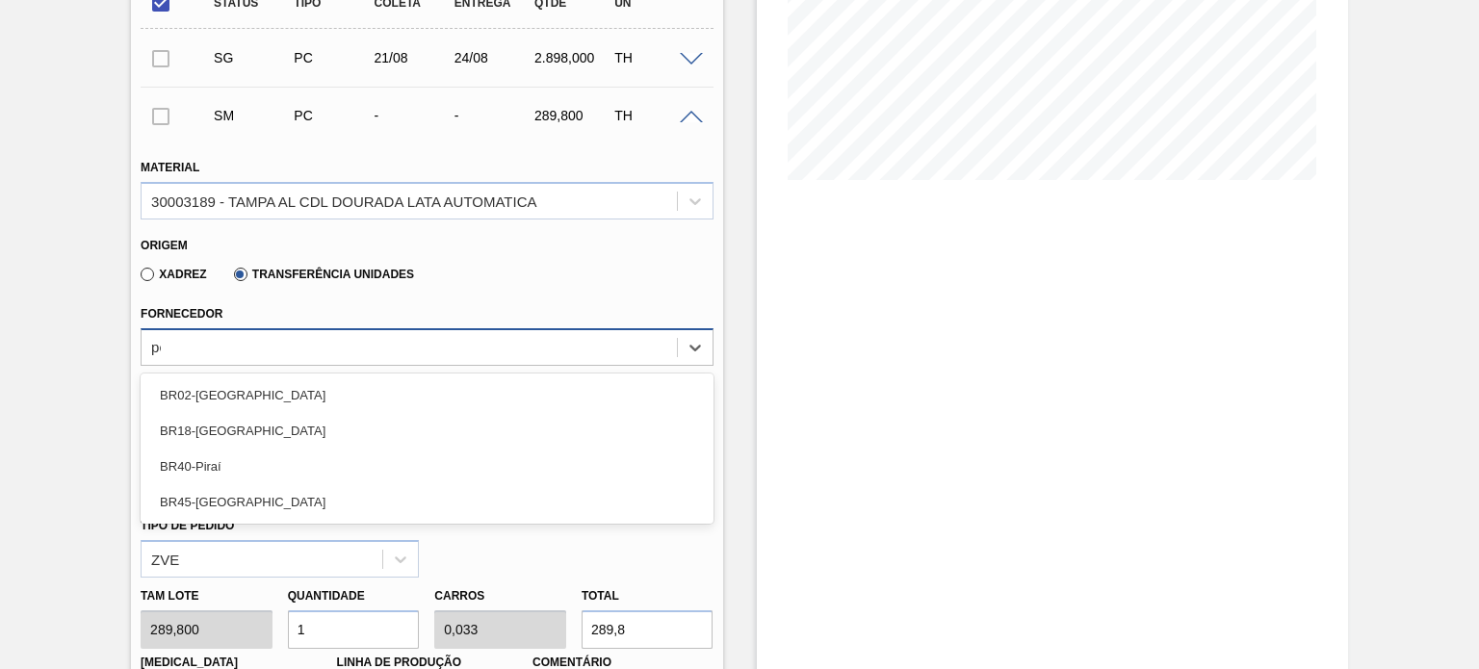
type input "per"
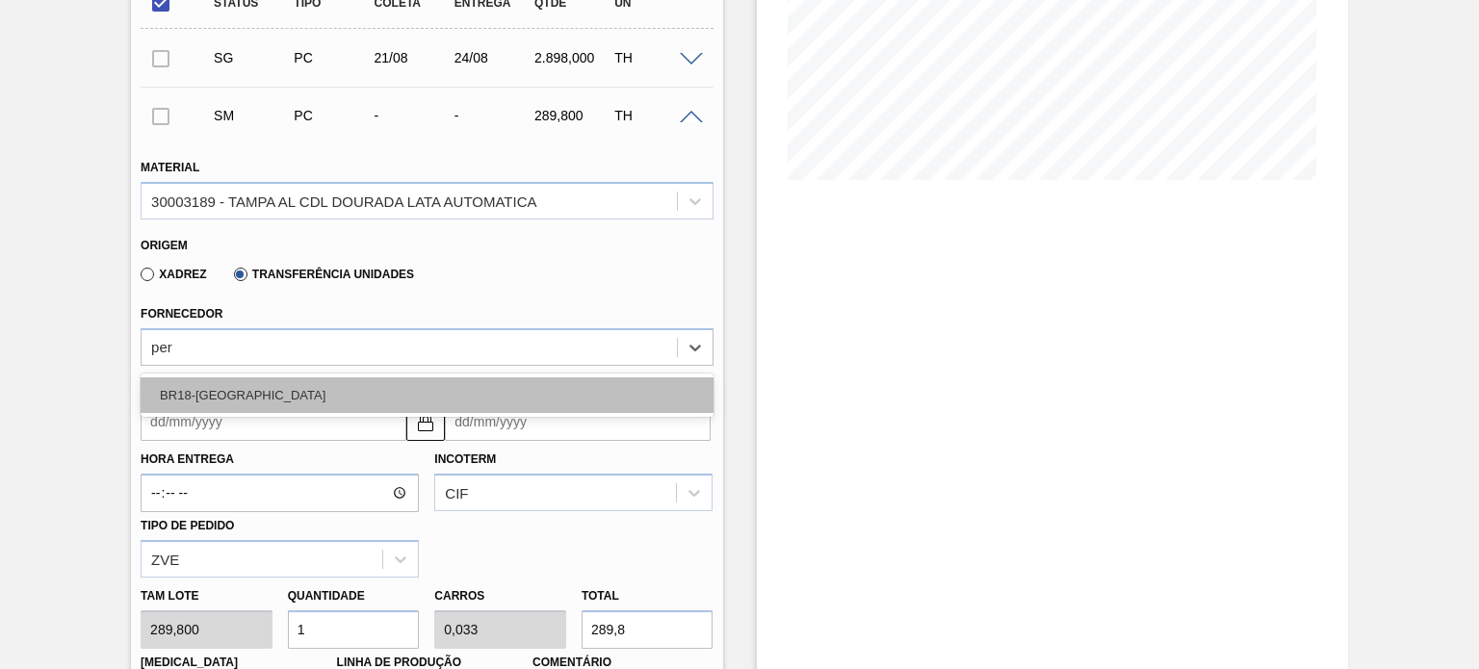
click at [314, 403] on div "BR18-[GEOGRAPHIC_DATA]" at bounding box center [427, 395] width 572 height 36
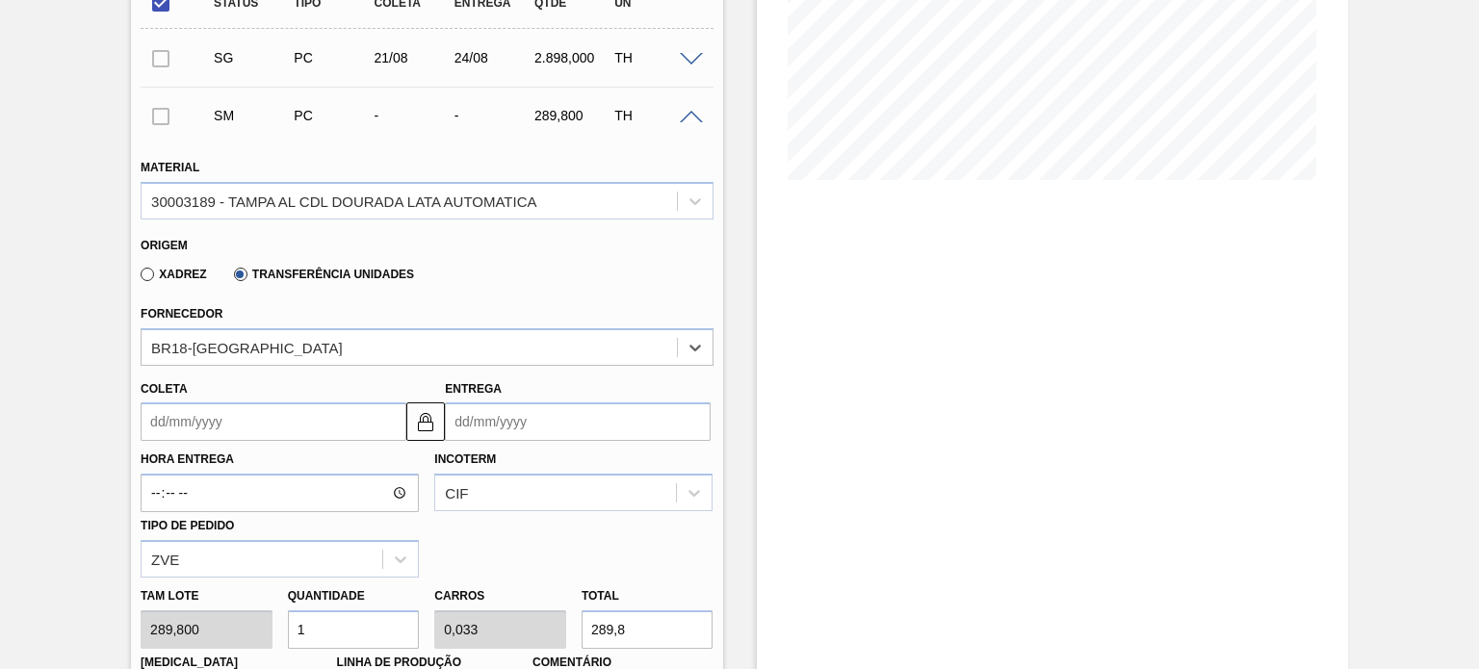
click at [293, 419] on input "Coleta" at bounding box center [274, 421] width 266 height 39
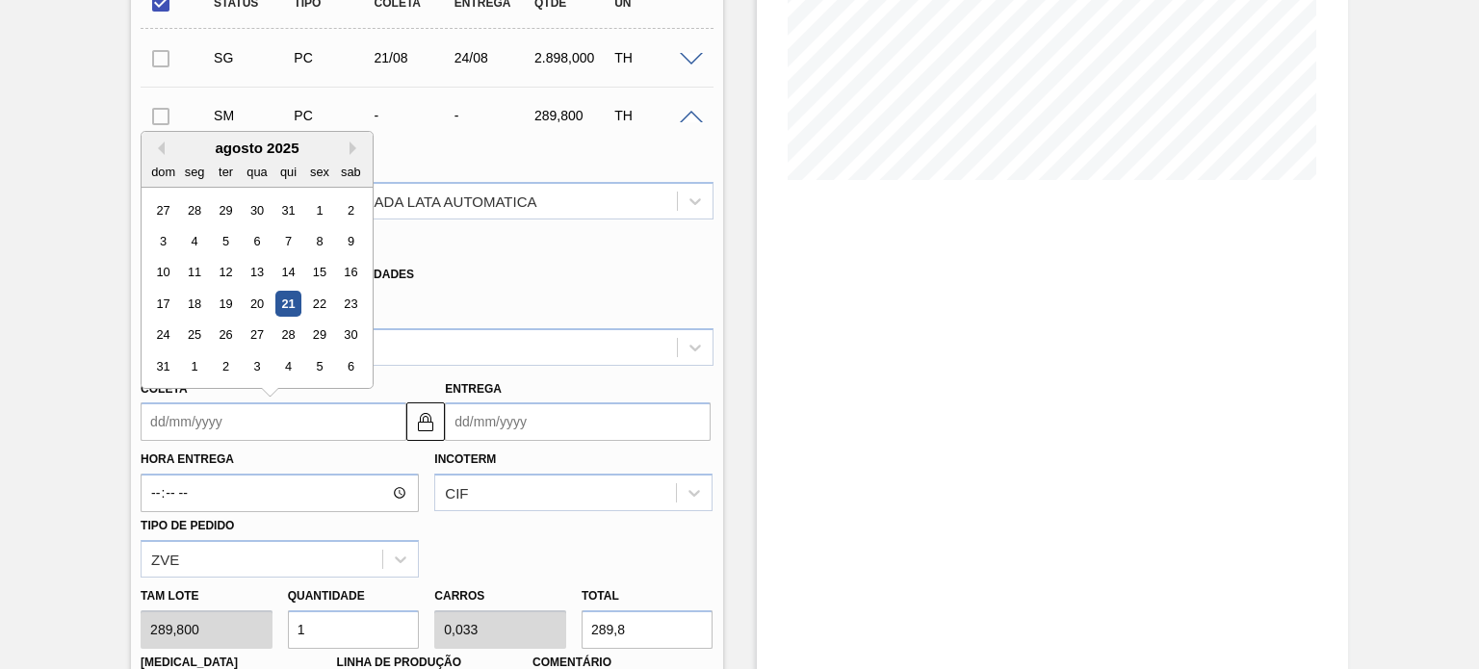
click at [287, 310] on div "21" at bounding box center [288, 304] width 26 height 26
type input "[DATE]"
type input "24/08/2025"
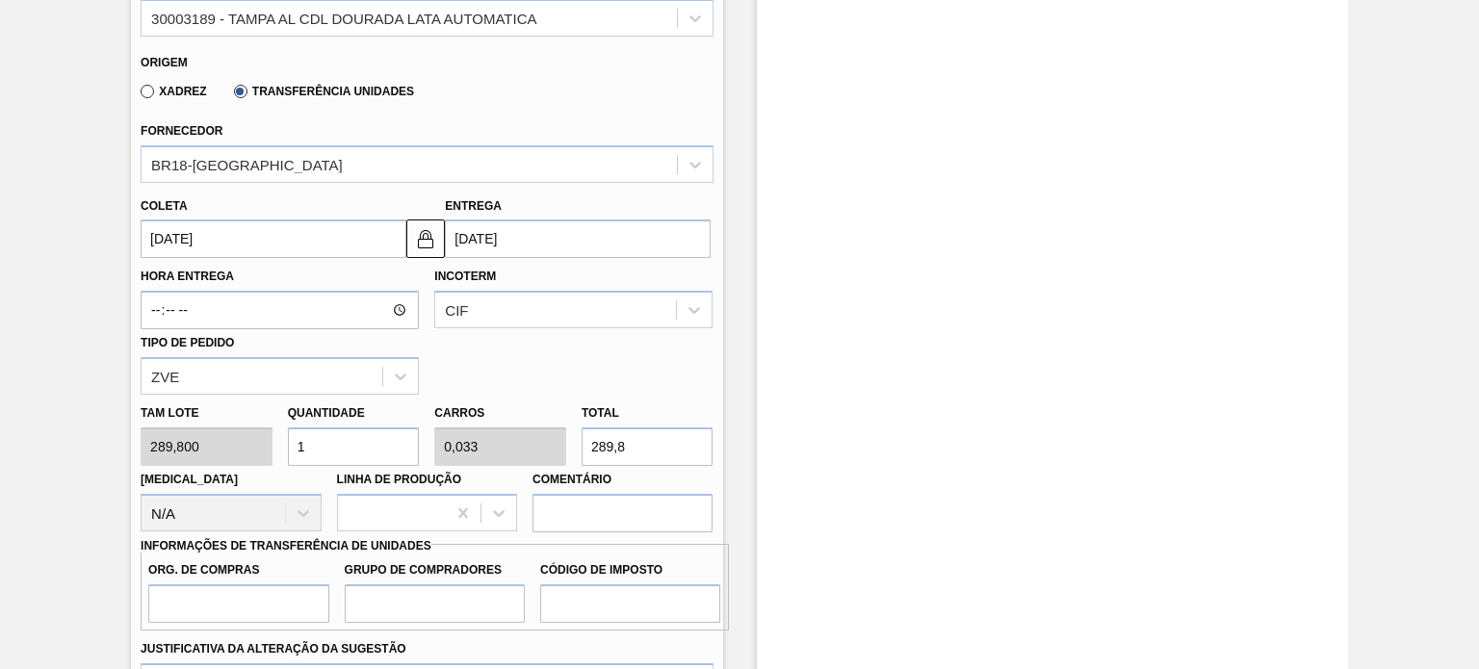
scroll to position [576, 0]
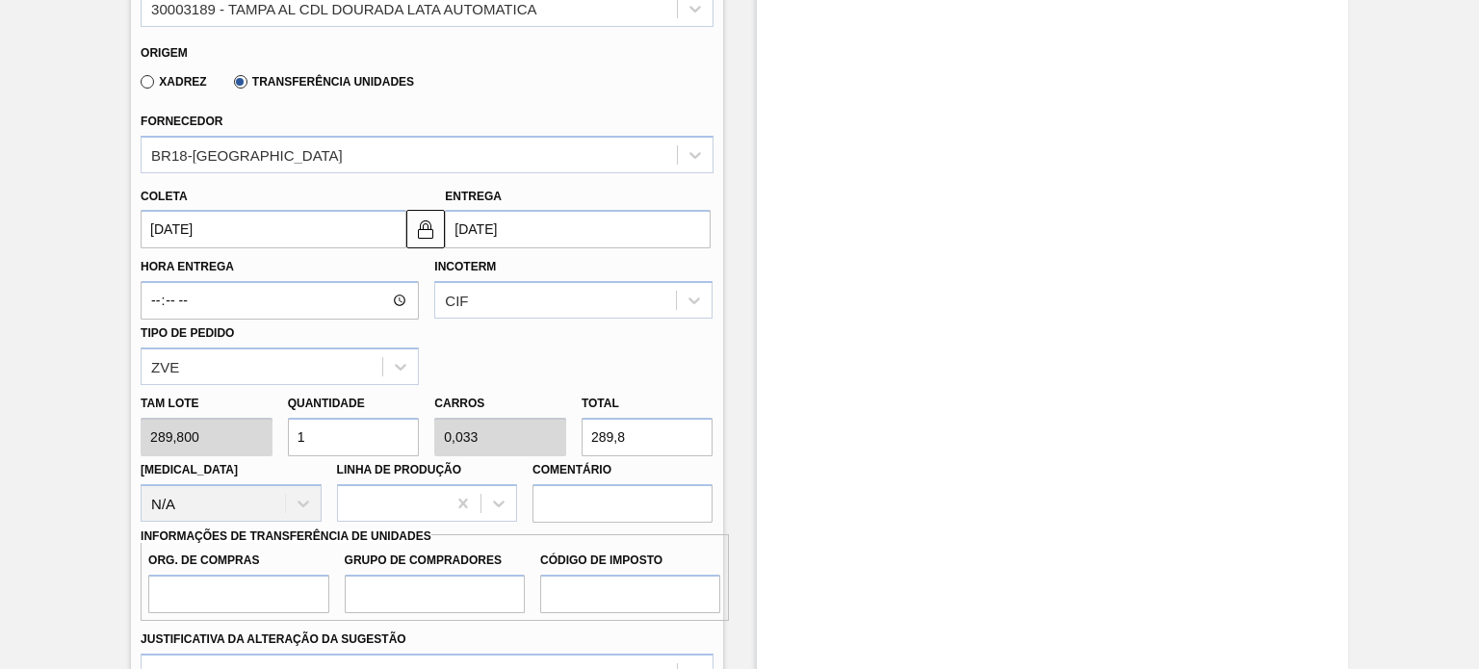
click at [223, 423] on div "Tam lote 289,800 Quantidade 1 Carros 0,033 Total 289,8 Doca N/A Linha de Produç…" at bounding box center [426, 454] width 587 height 138
type input "6"
type input "0,2"
type input "1.738,8"
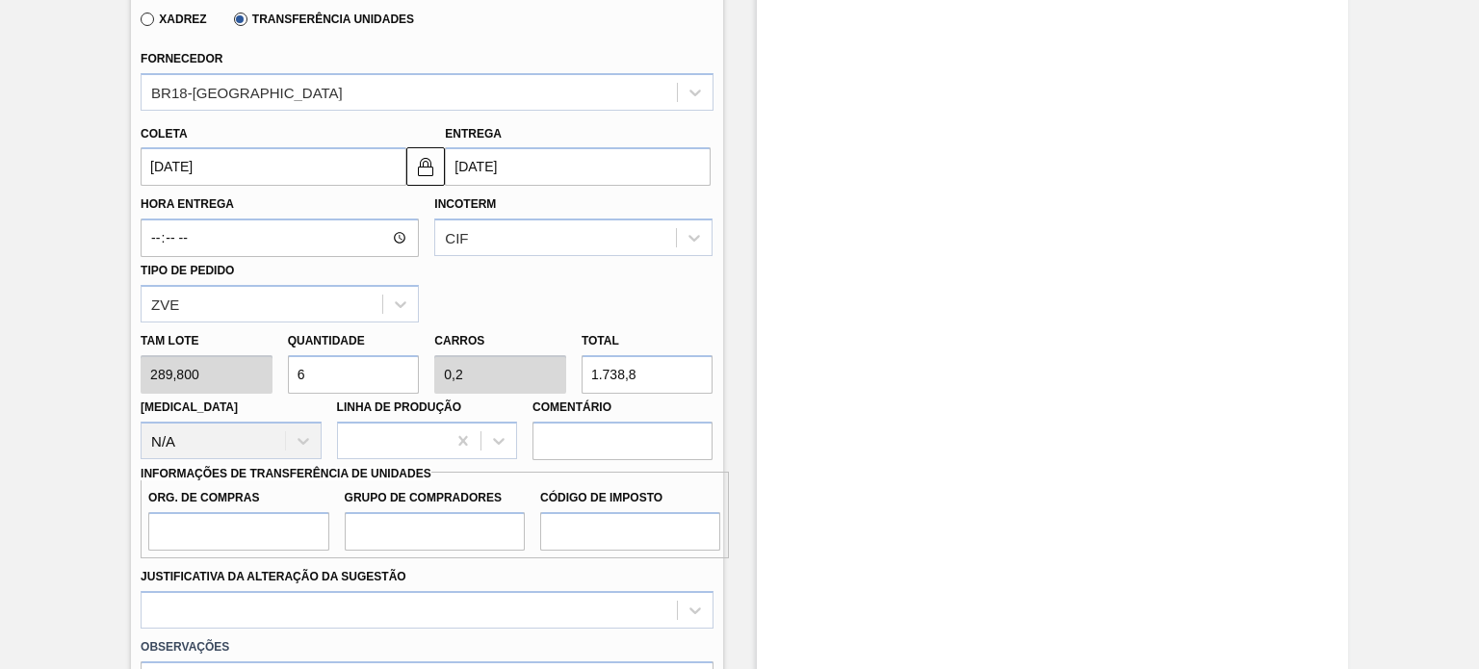
scroll to position [672, 0]
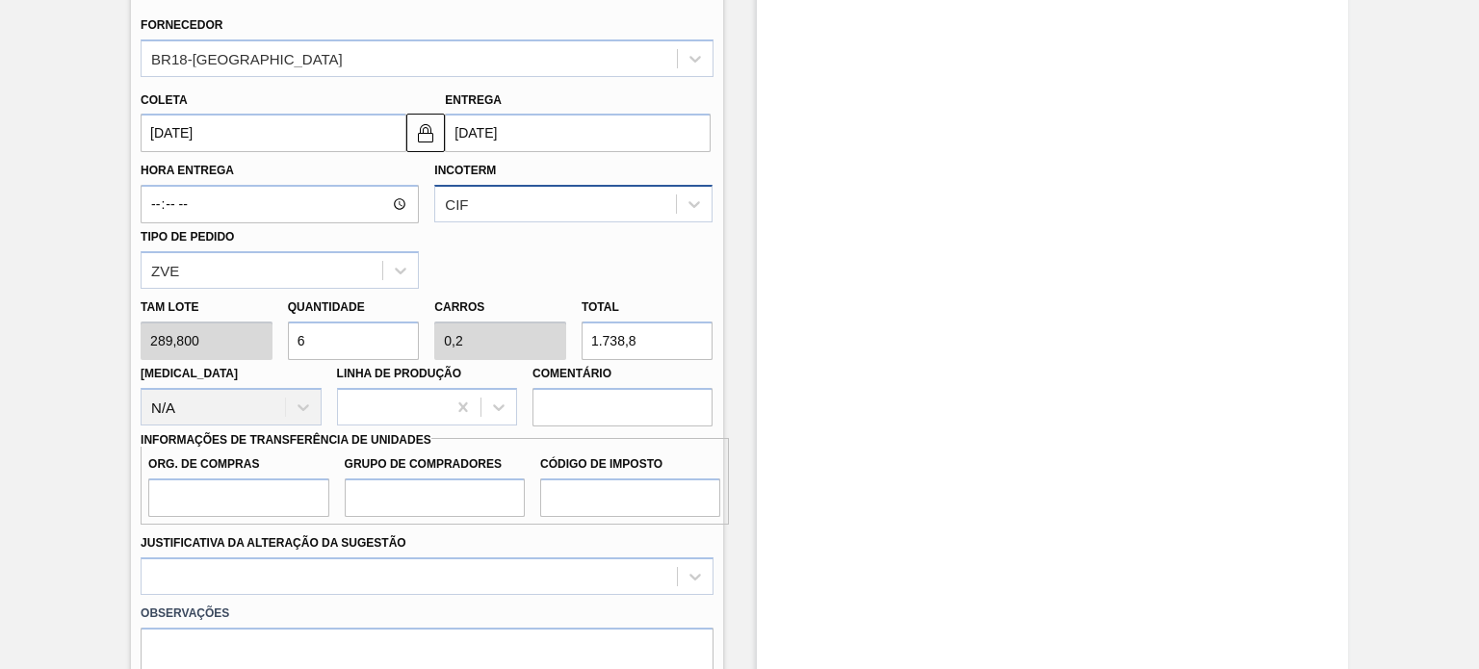
type input "6"
click at [559, 191] on div "CIF" at bounding box center [555, 205] width 241 height 28
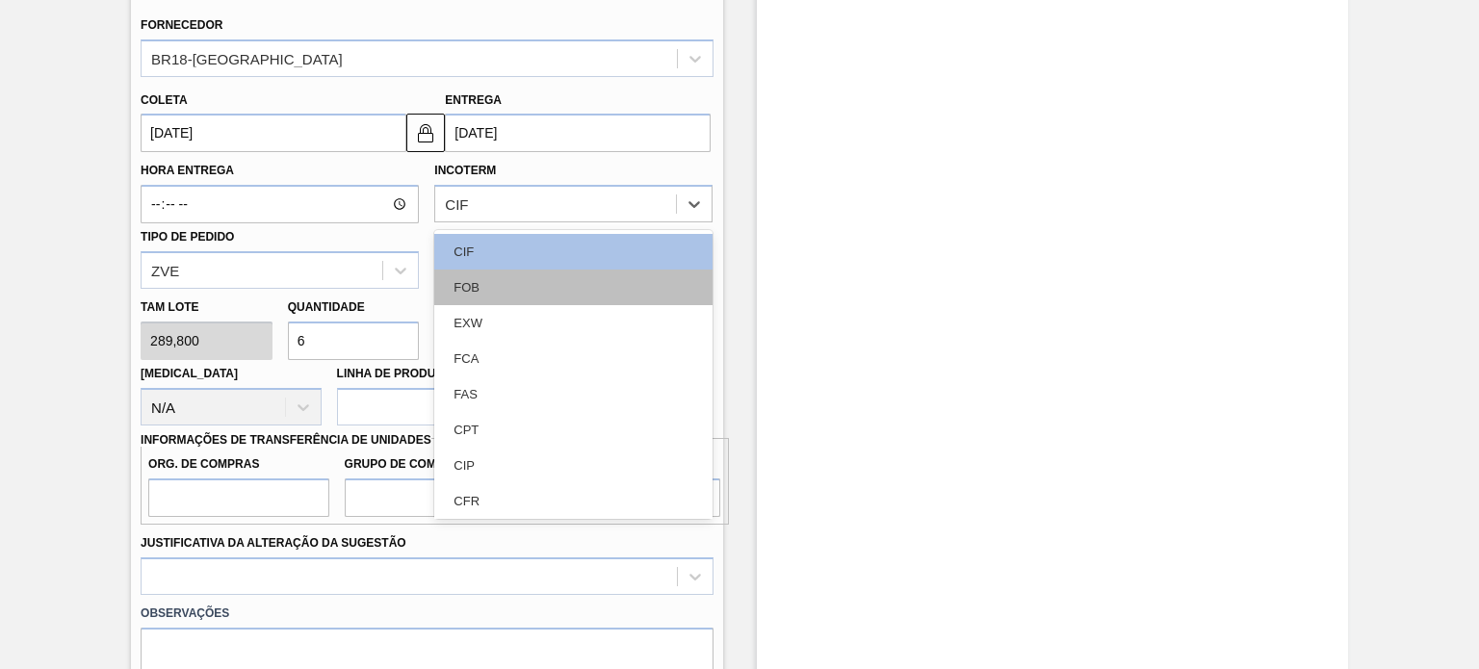
click at [558, 279] on div "FOB" at bounding box center [573, 288] width 278 height 36
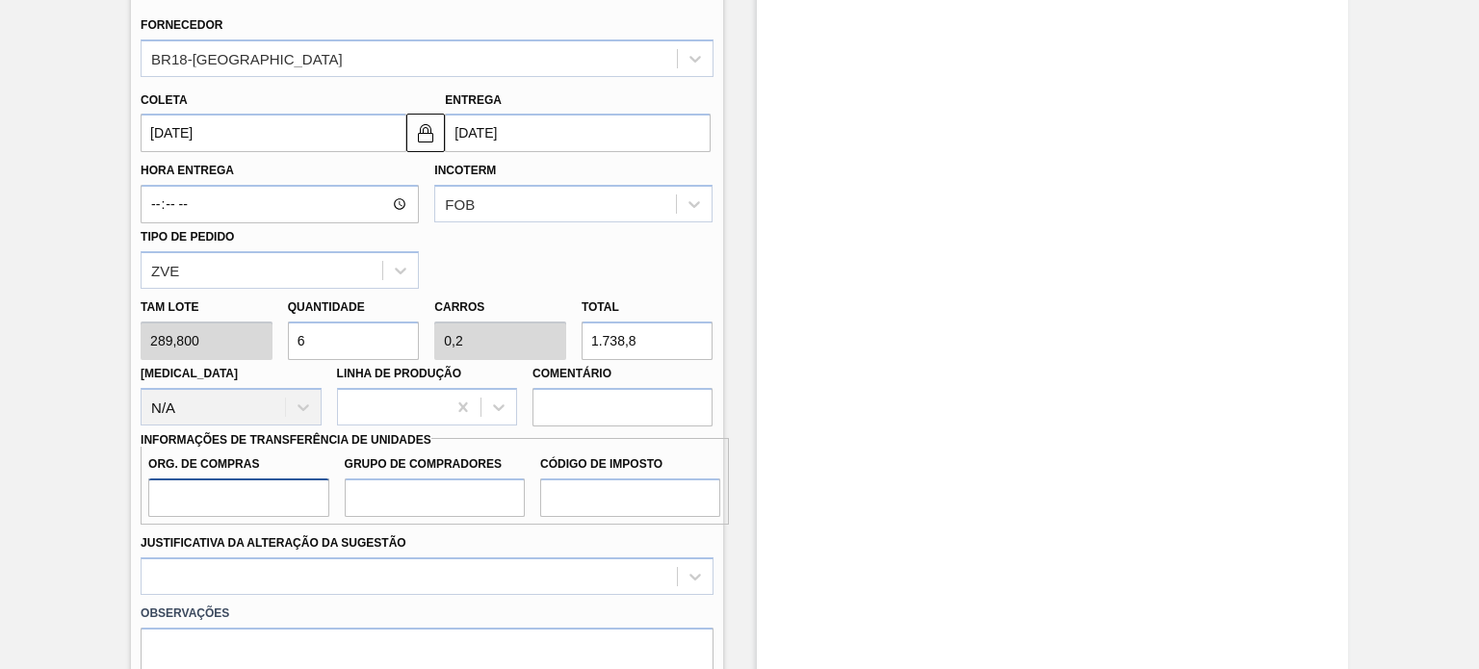
click at [254, 503] on input "Org. de Compras" at bounding box center [238, 498] width 180 height 39
type input "A01"
drag, startPoint x: 365, startPoint y: 507, endPoint x: 383, endPoint y: 500, distance: 19.8
click at [365, 507] on input "Grupo de Compradores" at bounding box center [435, 498] width 180 height 39
type input "BR0"
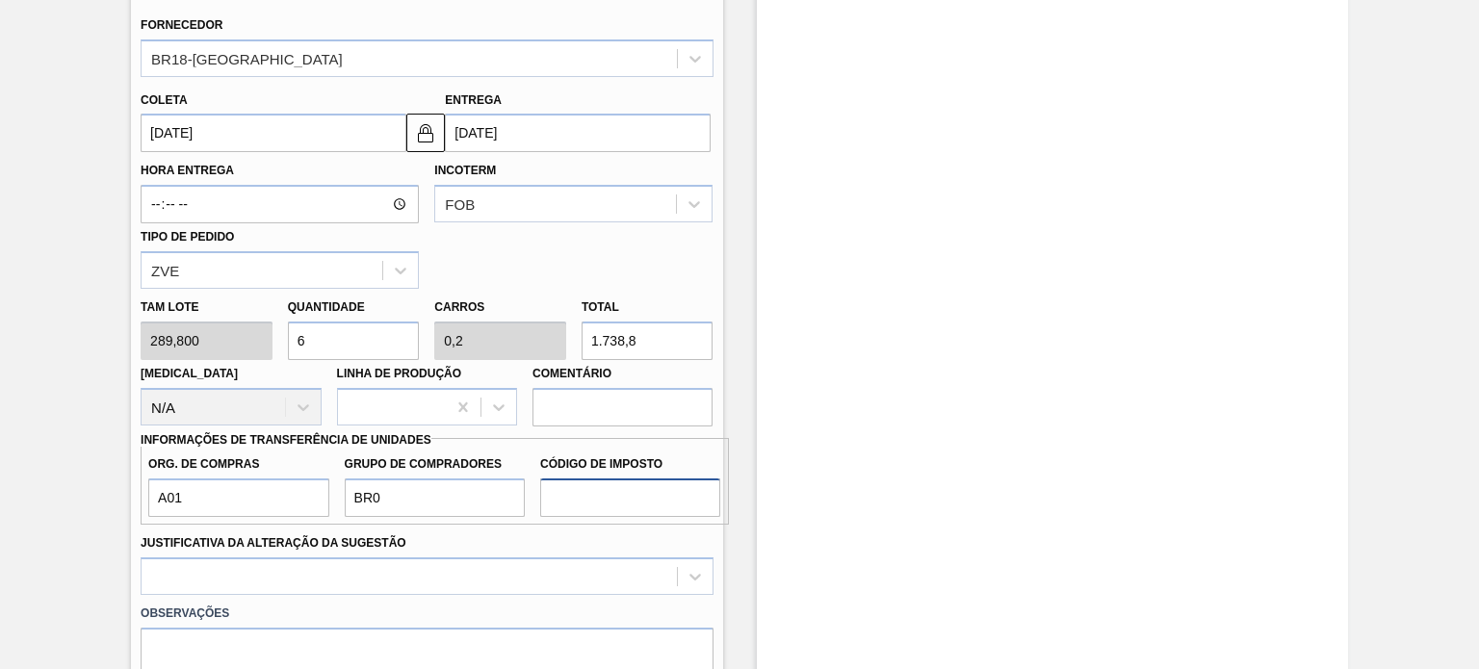
click at [597, 484] on input "Código de Imposto" at bounding box center [630, 498] width 180 height 39
type input "I1"
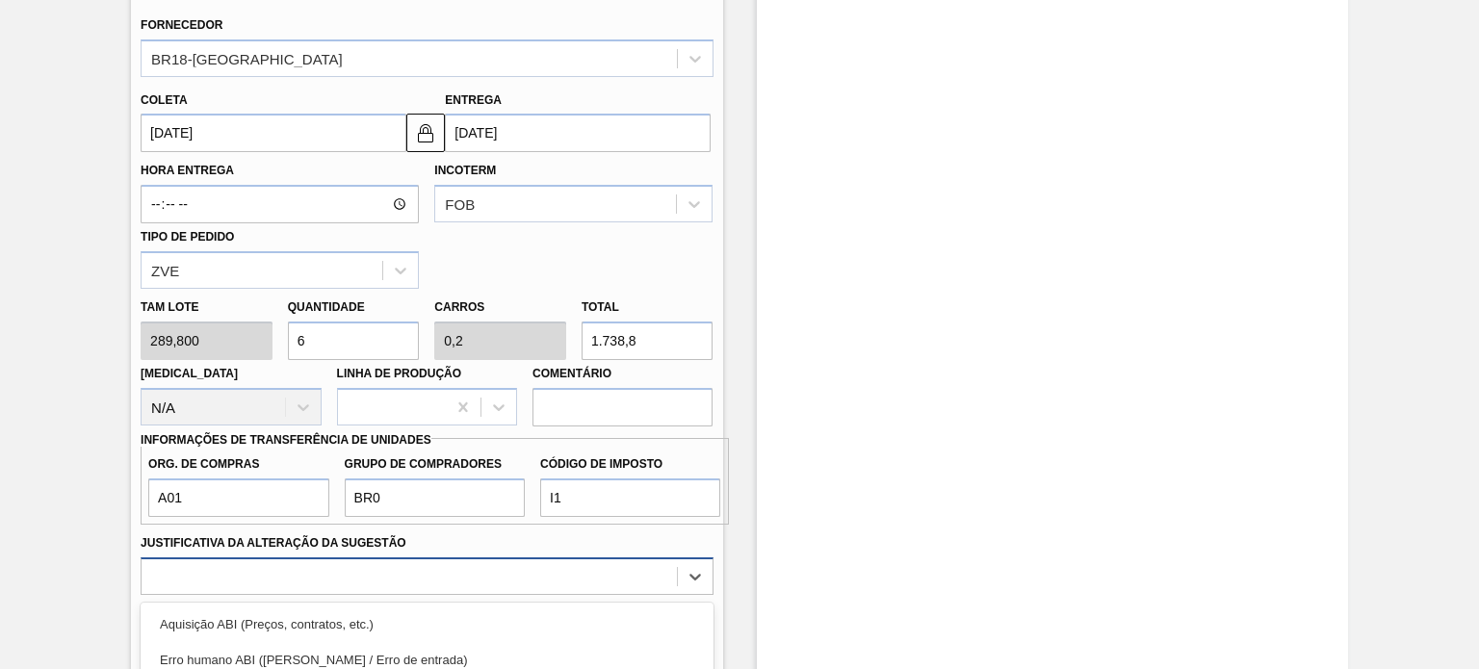
click at [422, 570] on div "option Outro focused, 6 of 18. 18 results available. Use Up and Down to choose …" at bounding box center [427, 576] width 572 height 38
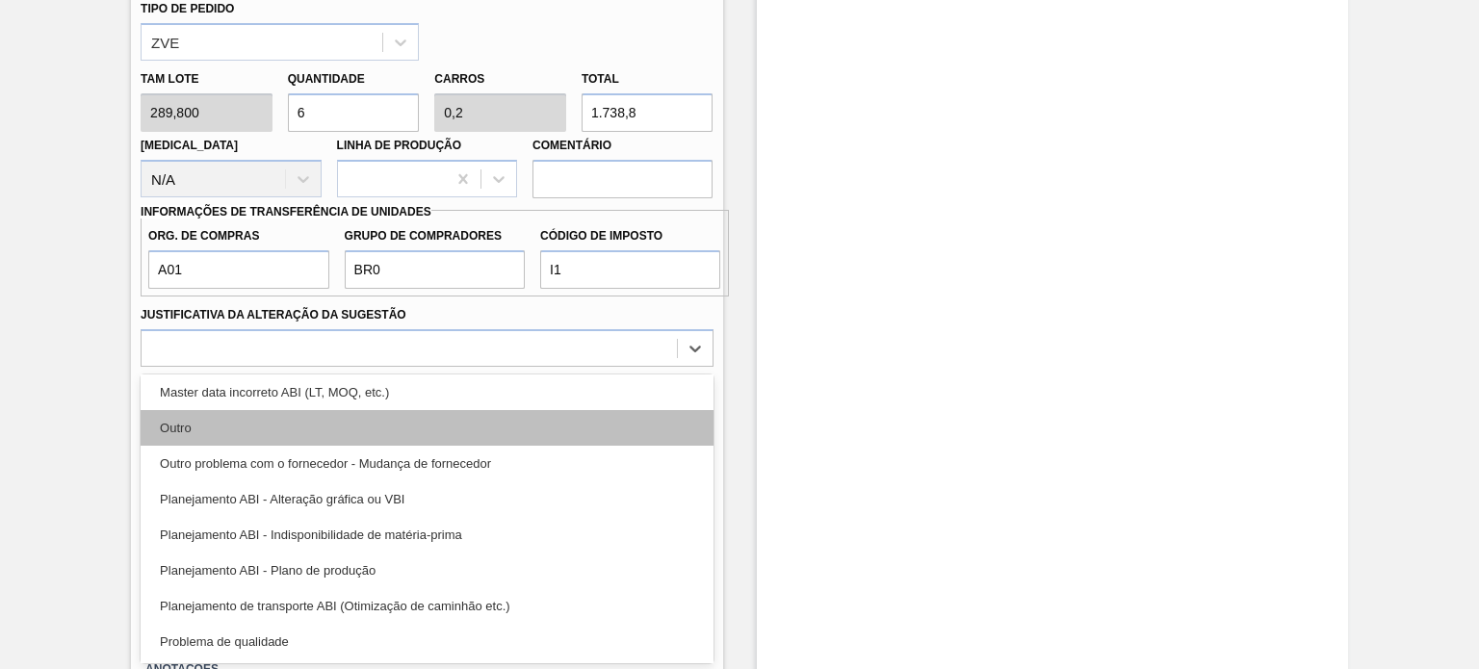
scroll to position [193, 0]
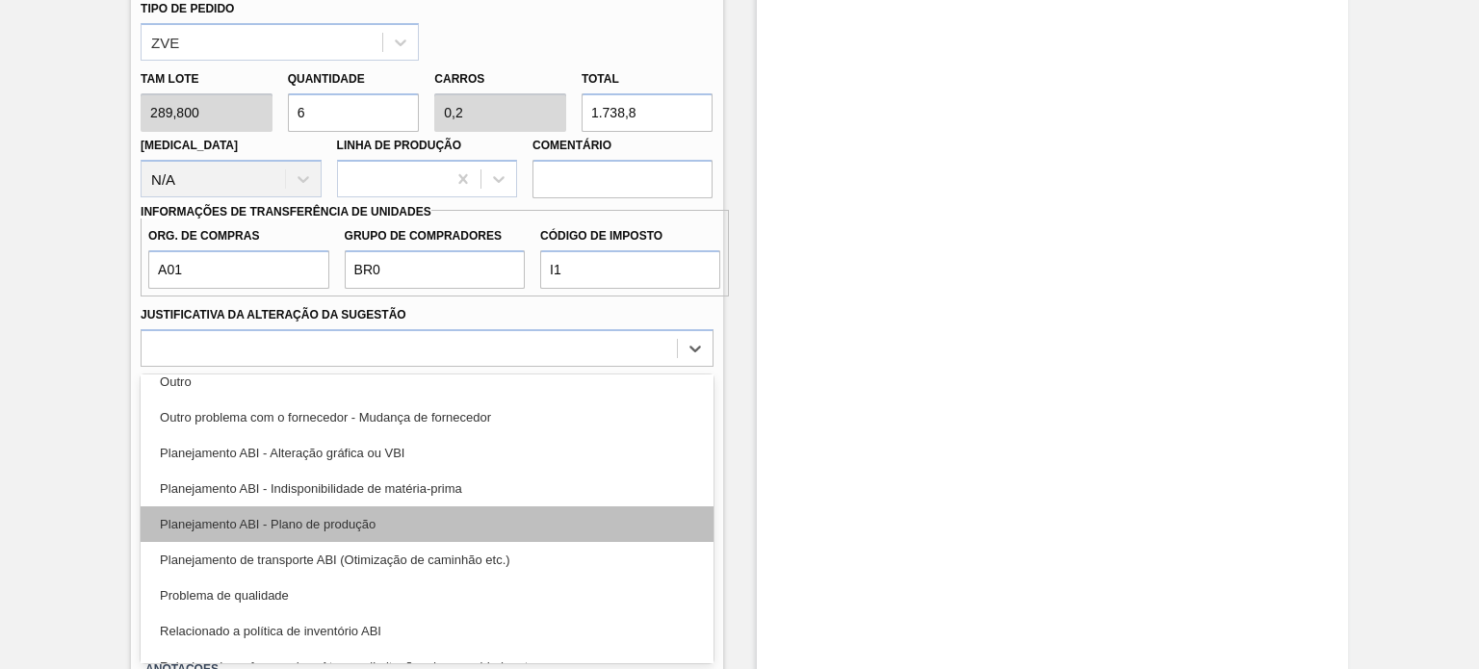
click at [401, 524] on div "Planejamento ABI - Plano de produção" at bounding box center [427, 524] width 572 height 36
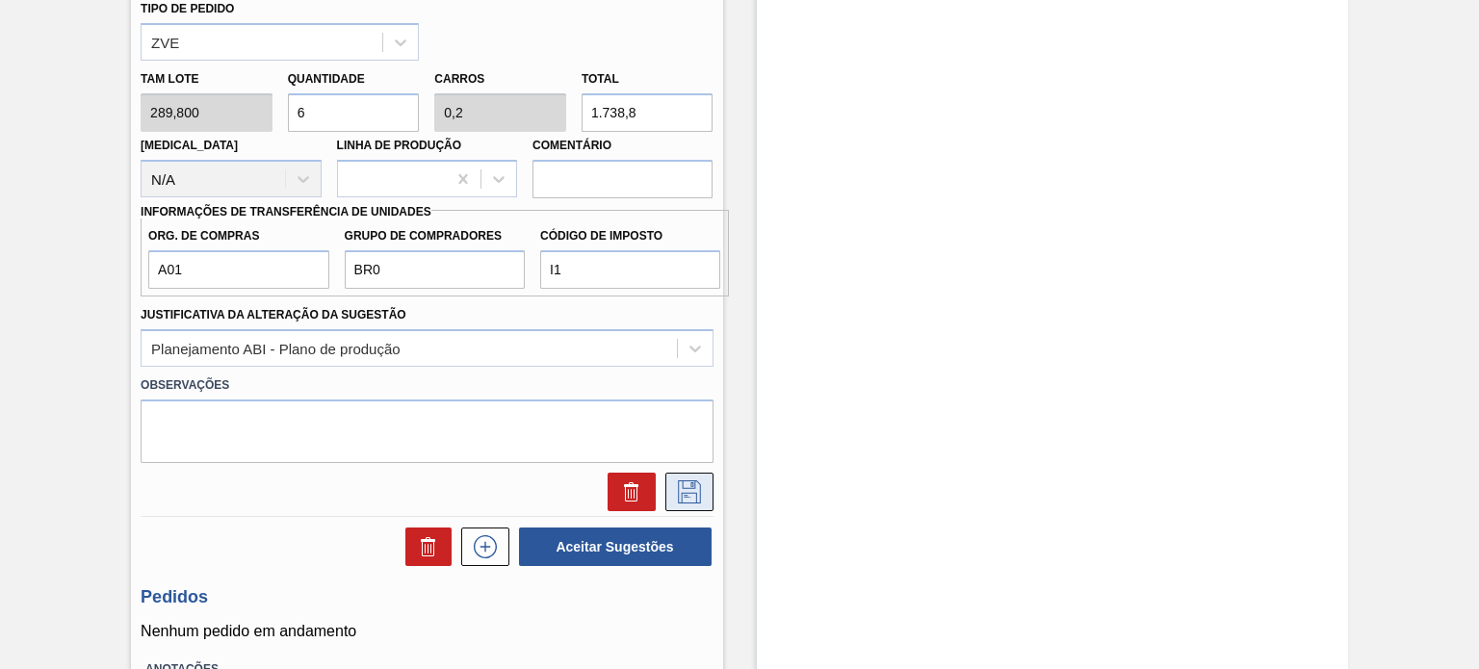
click at [689, 492] on icon at bounding box center [689, 491] width 31 height 23
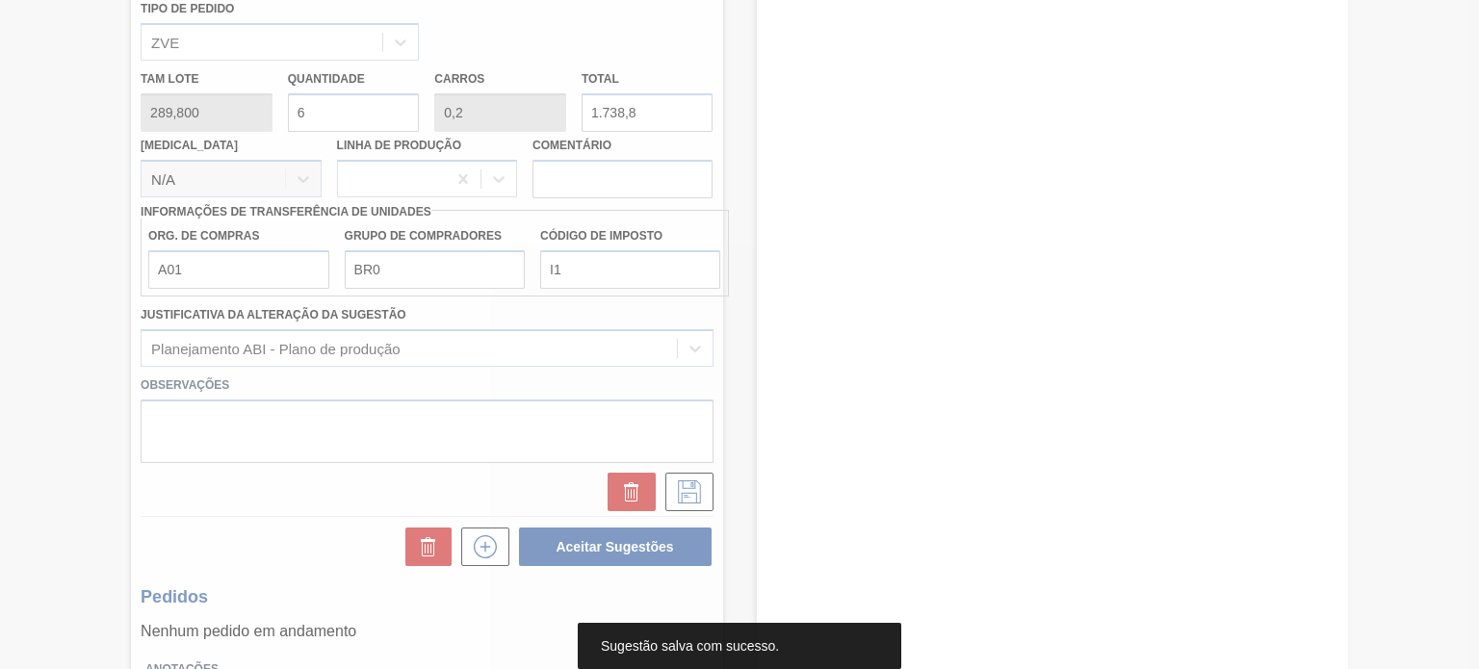
click at [1047, 257] on div at bounding box center [739, 334] width 1479 height 669
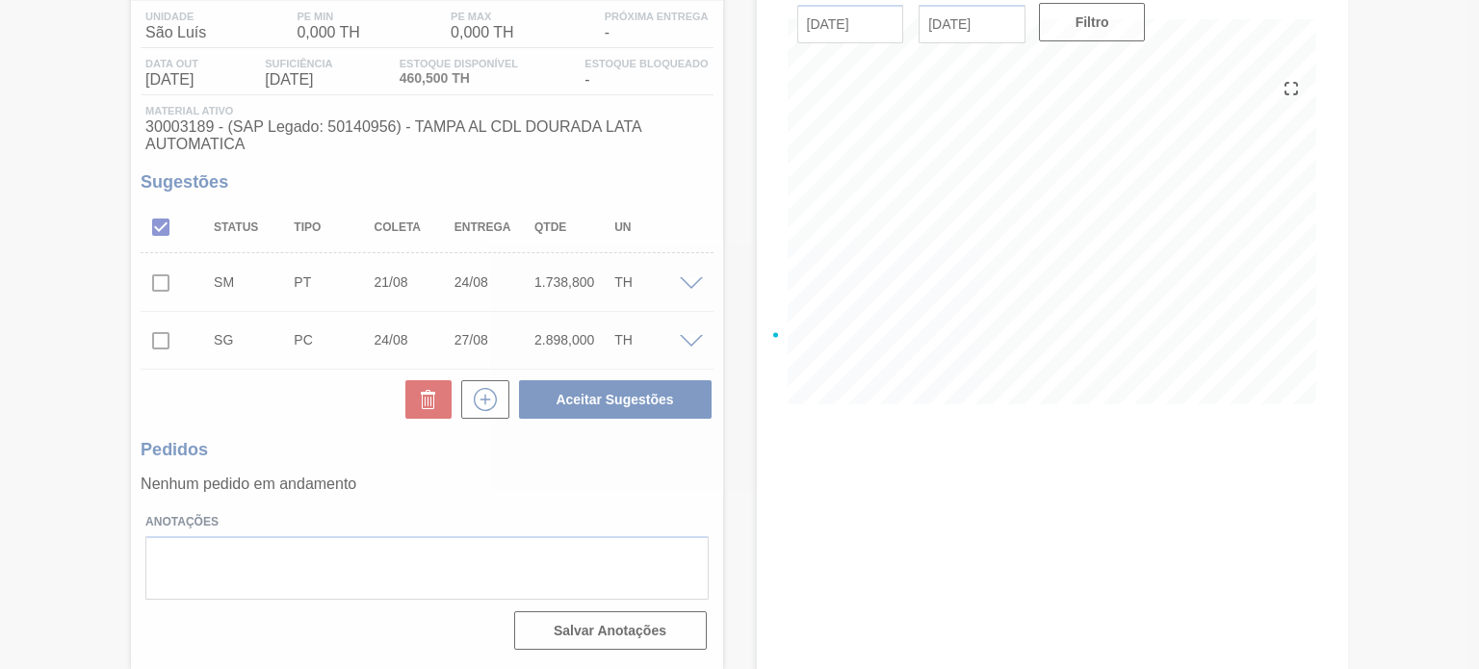
scroll to position [158, 0]
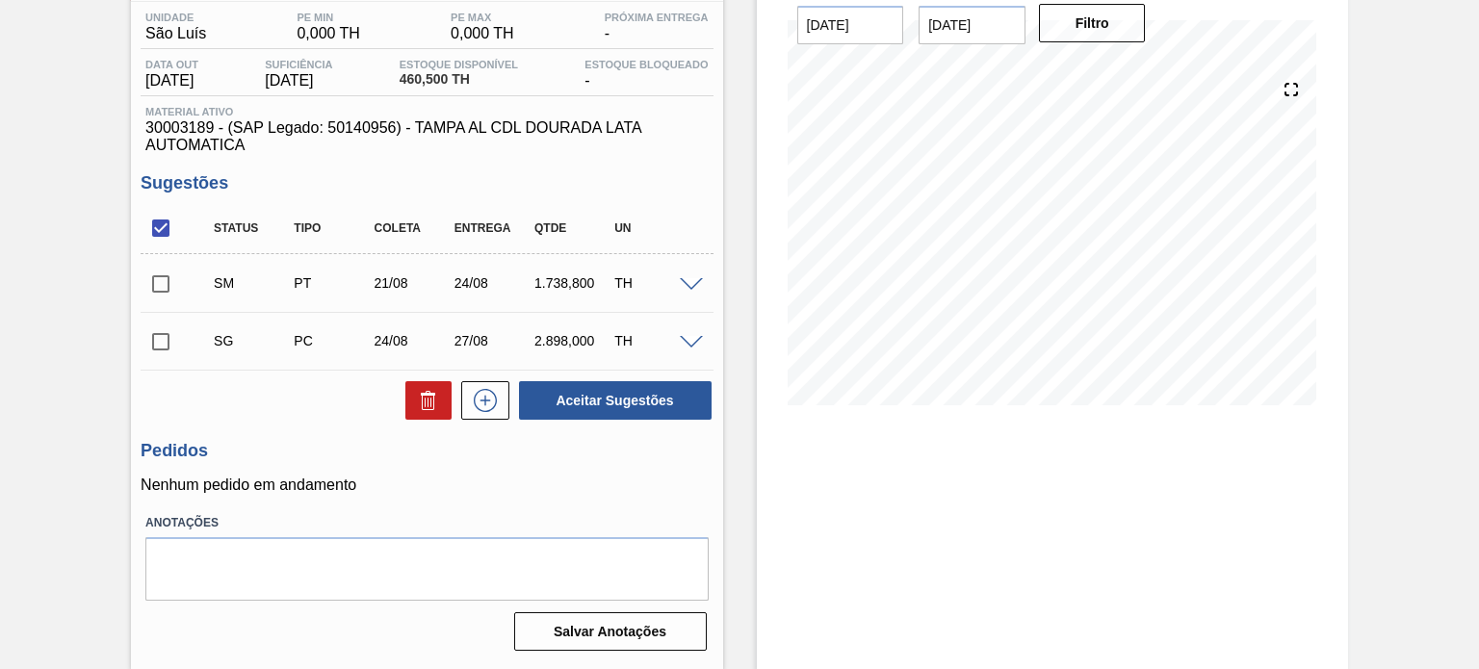
click at [686, 286] on span at bounding box center [691, 285] width 23 height 14
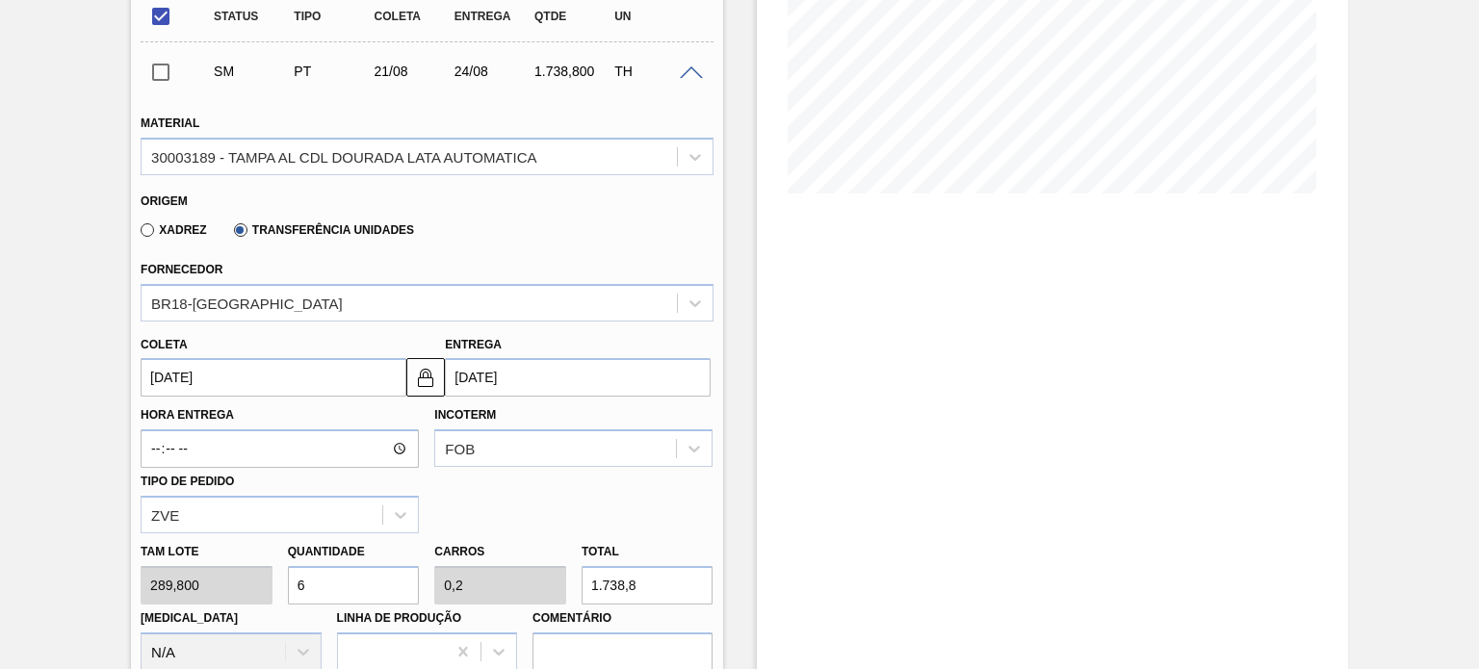
scroll to position [62, 0]
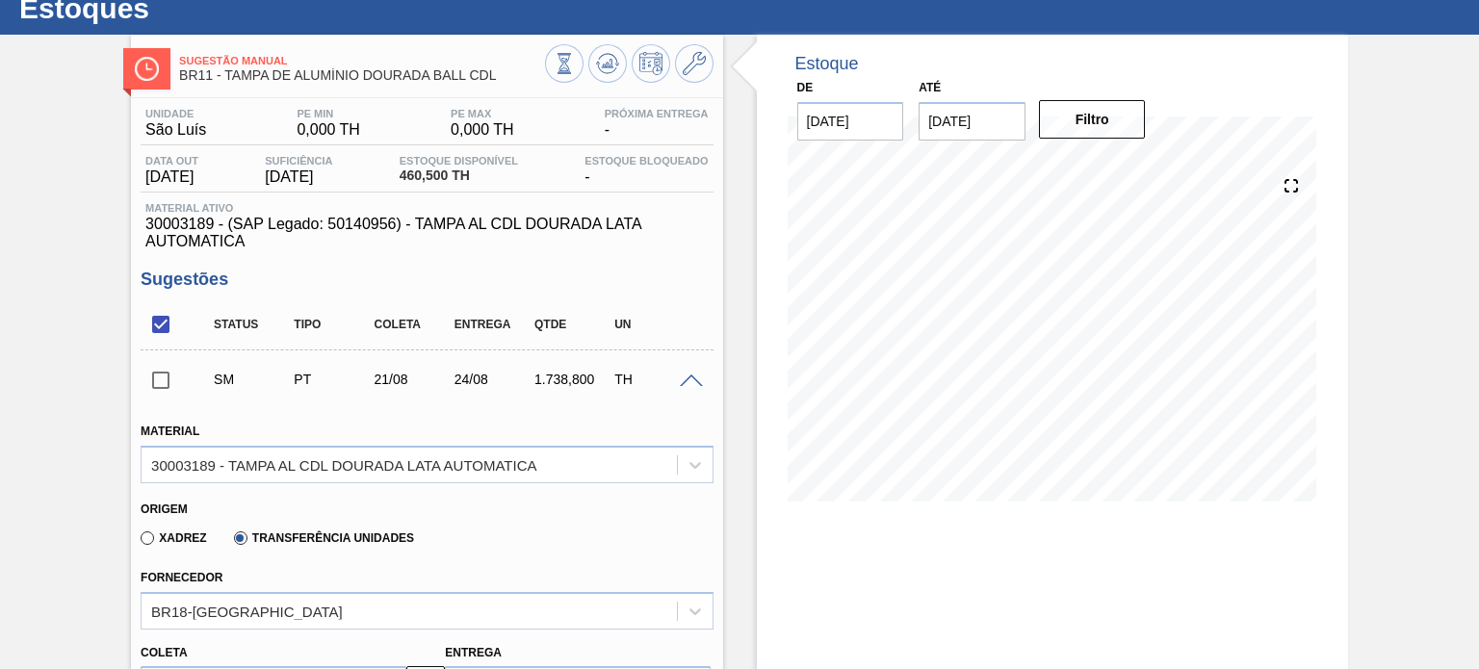
click at [686, 376] on span at bounding box center [691, 382] width 23 height 14
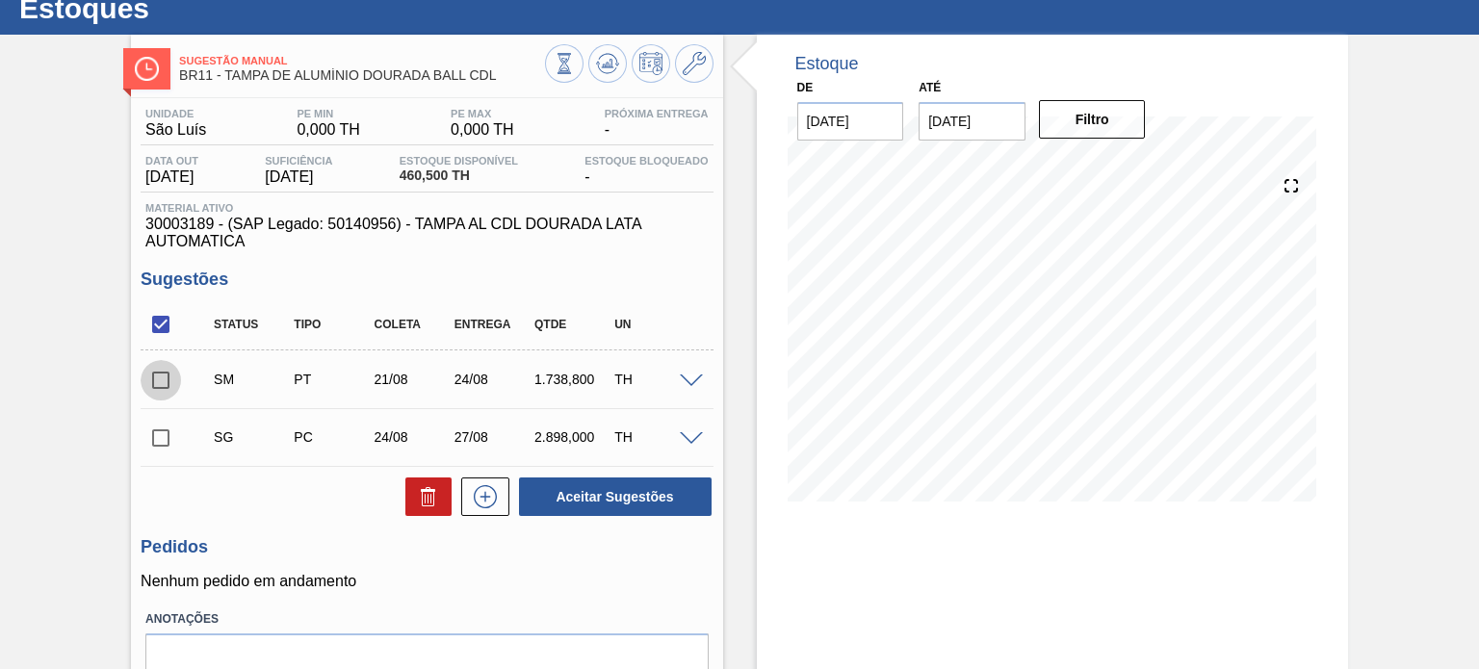
click at [161, 384] on input "checkbox" at bounding box center [161, 380] width 40 height 40
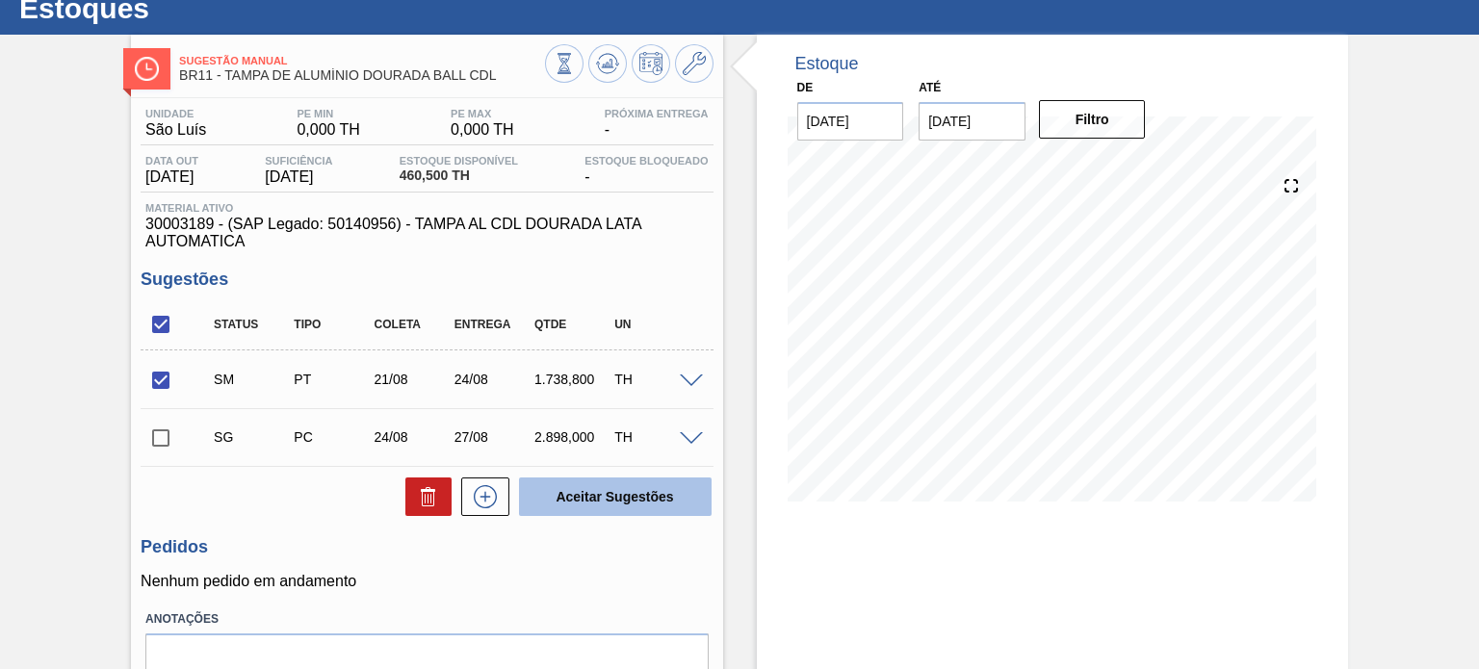
click at [666, 487] on button "Aceitar Sugestões" at bounding box center [615, 497] width 193 height 39
checkbox input "false"
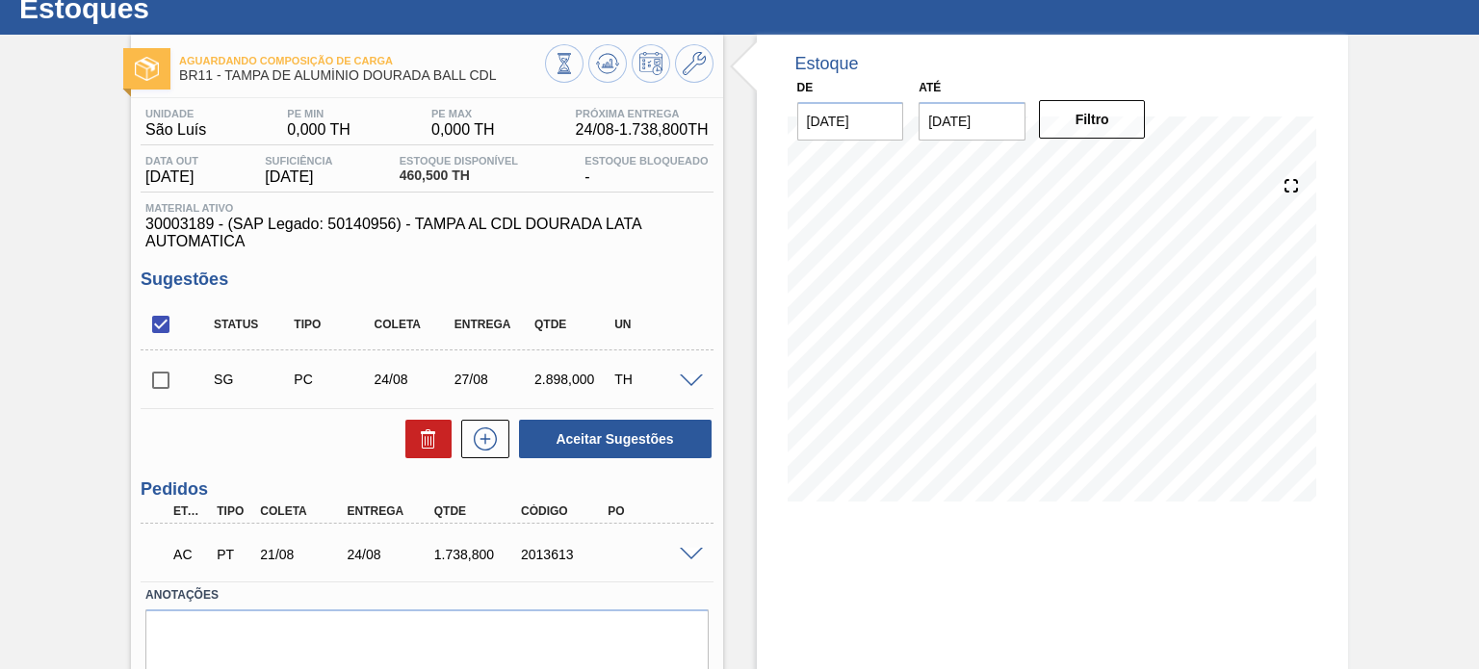
click at [687, 551] on span at bounding box center [691, 555] width 23 height 14
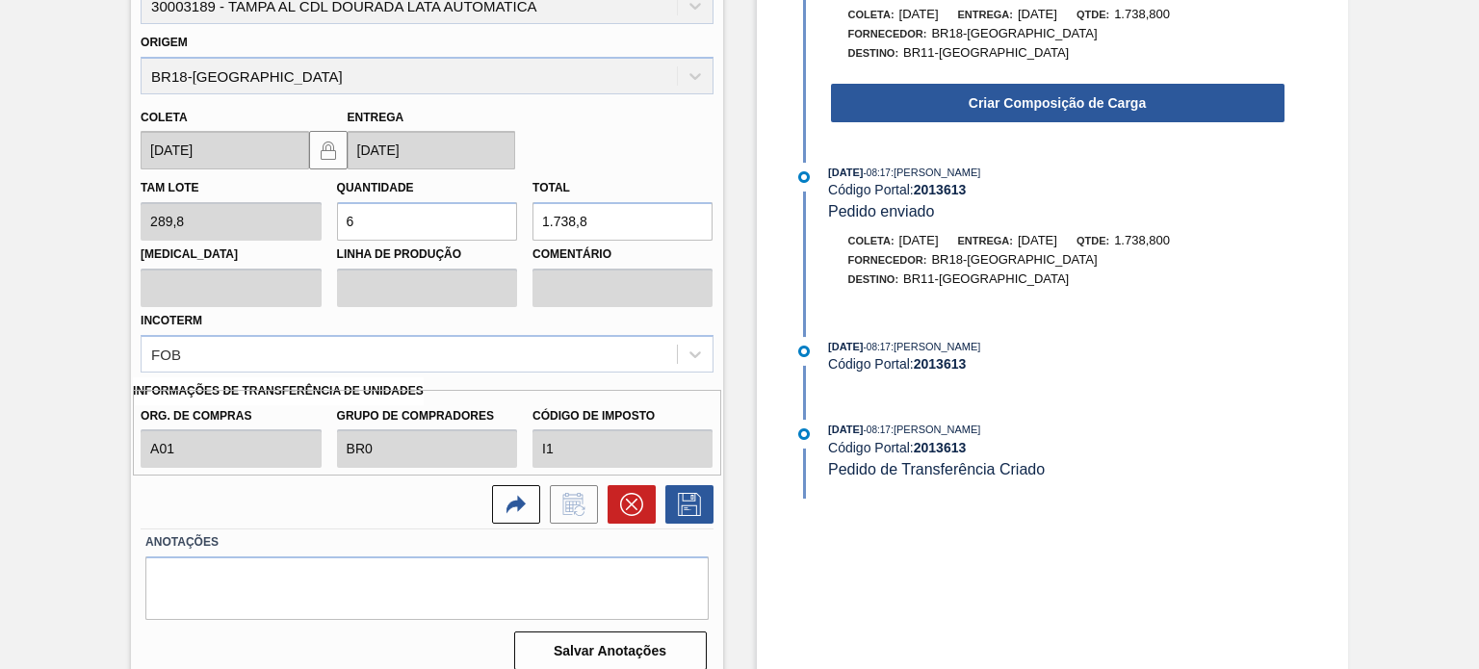
scroll to position [700, 0]
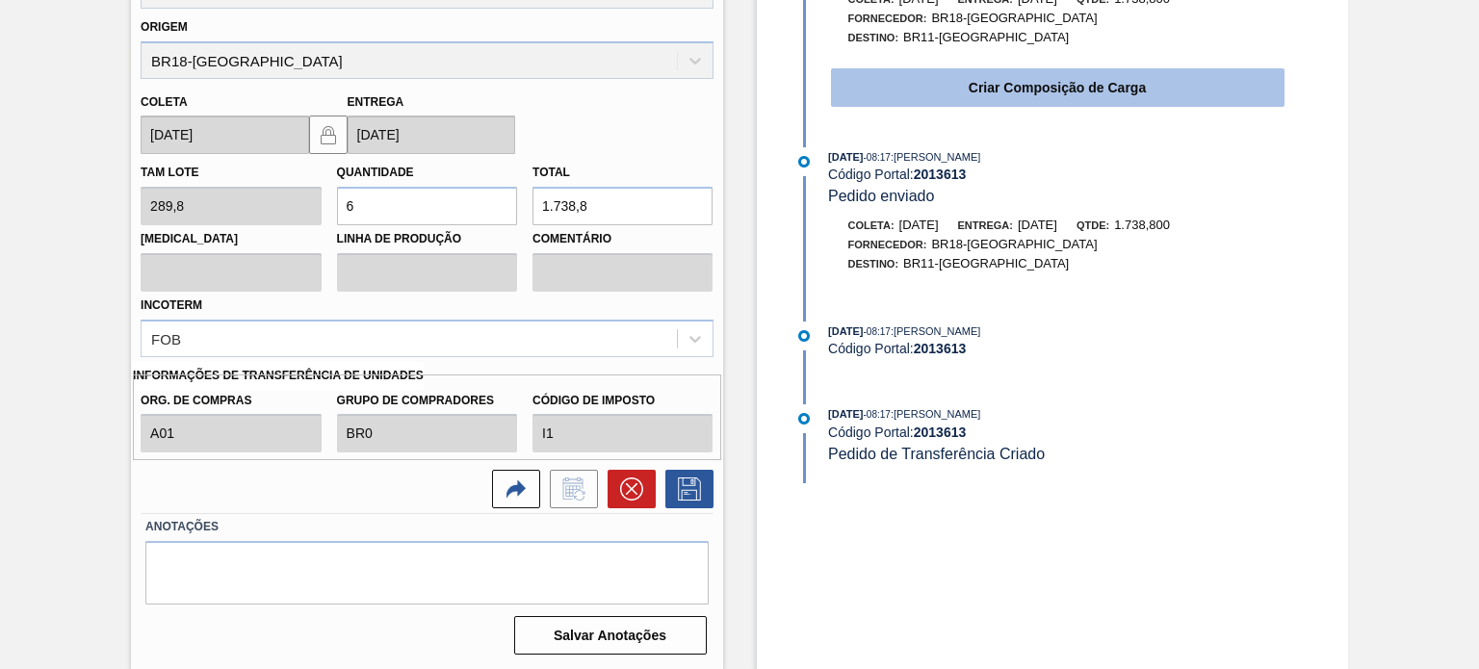
click at [1034, 88] on button "Criar Composição de Carga" at bounding box center [1058, 87] width 454 height 39
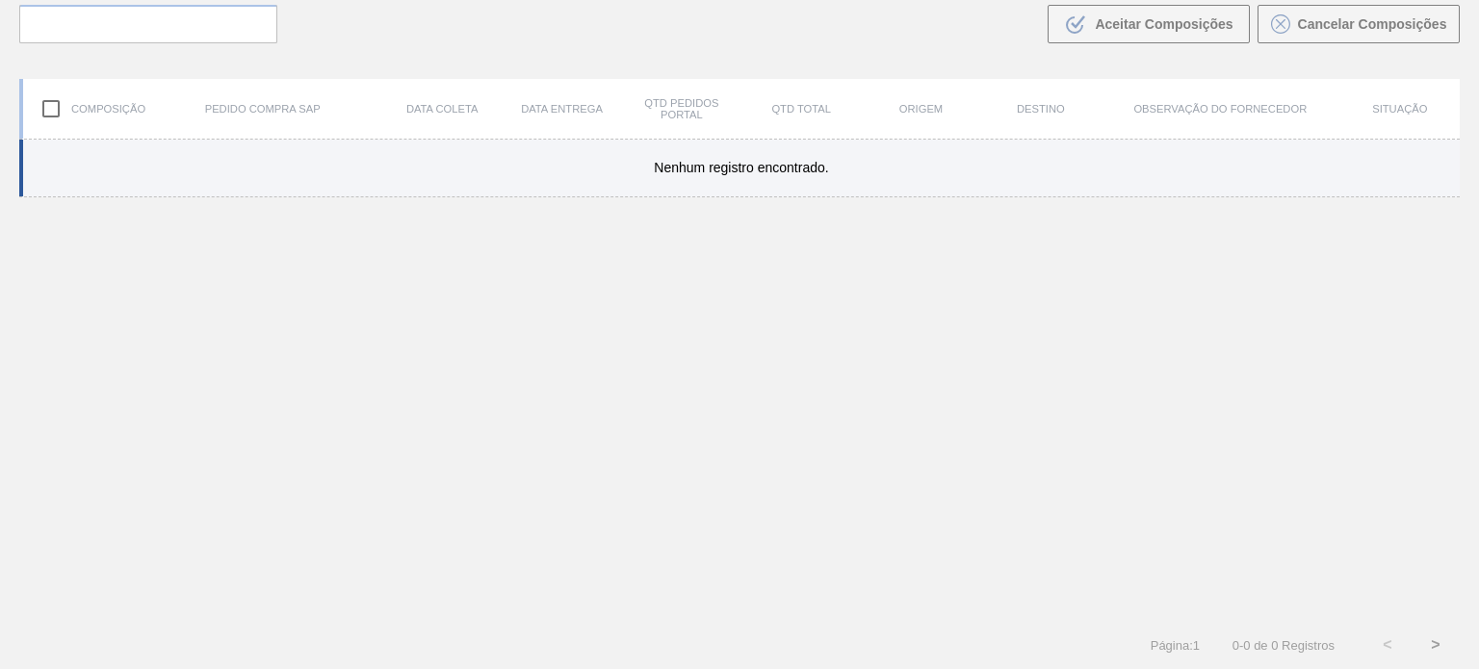
scroll to position [139, 0]
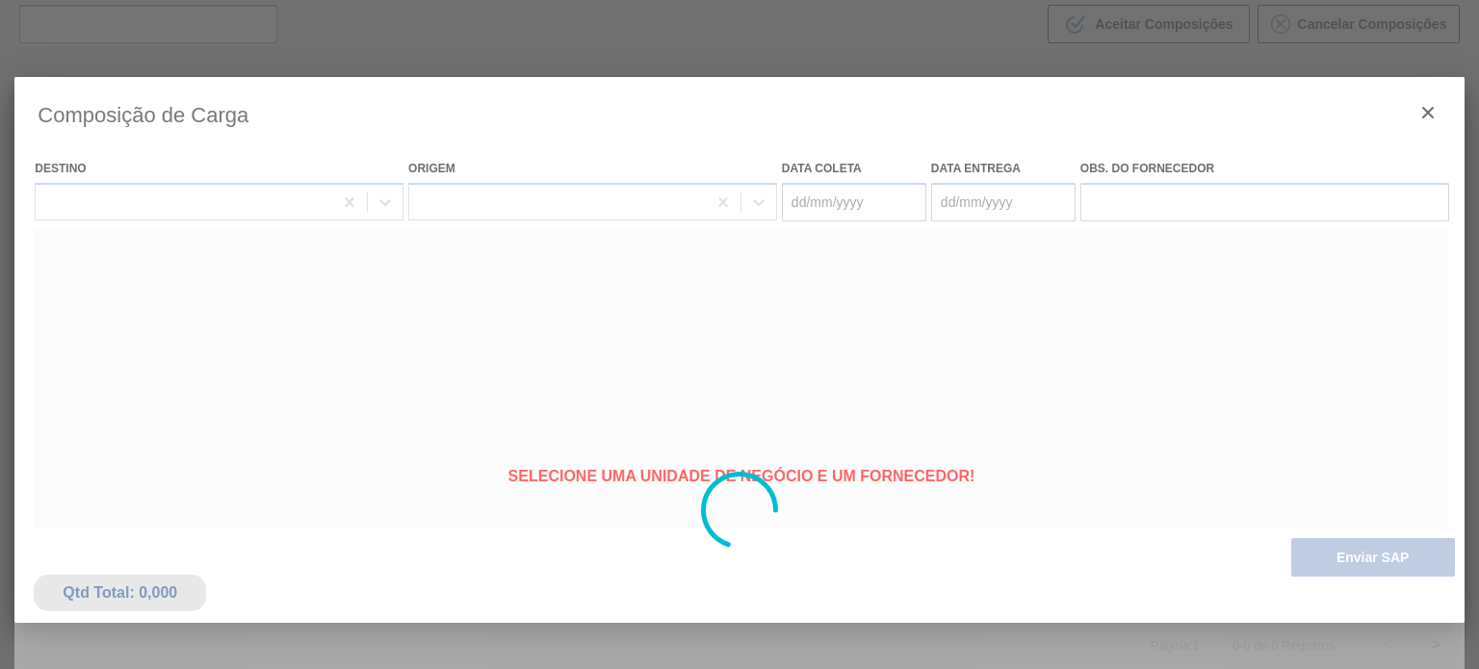
type coleta "[DATE]"
type entrega "24/08/2025"
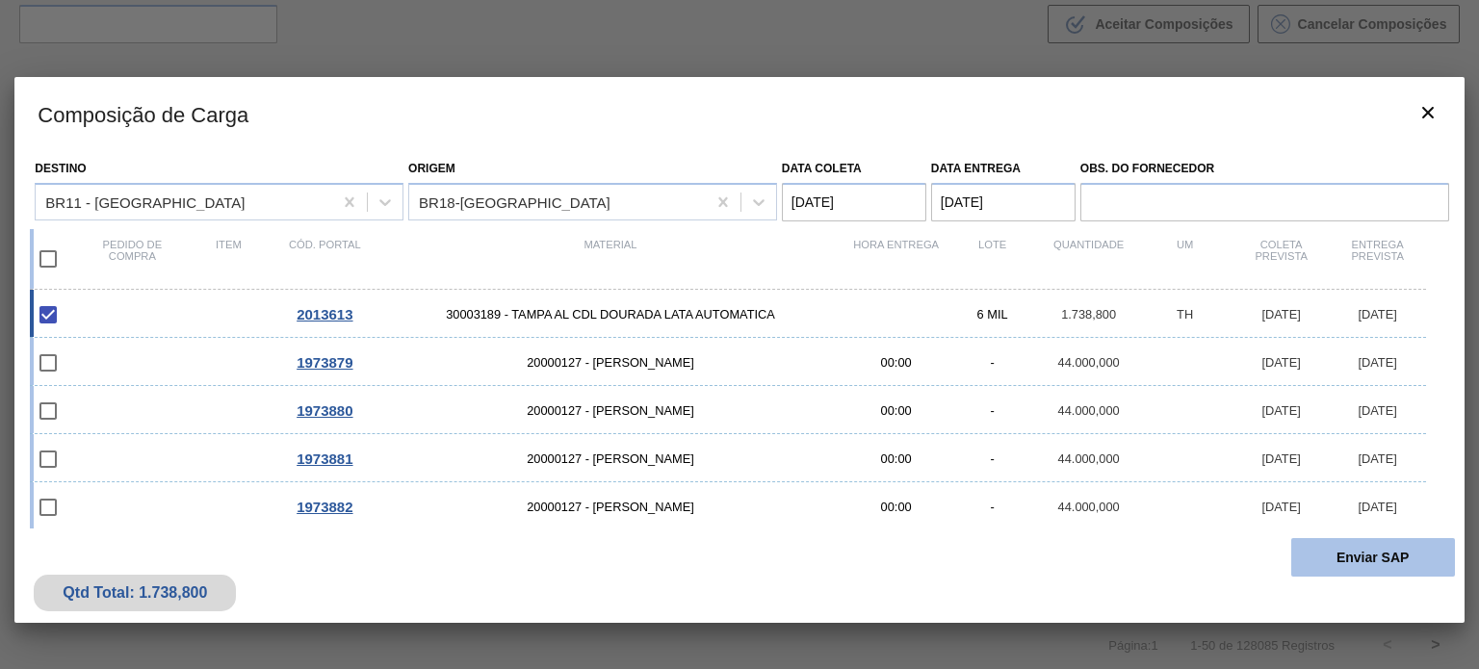
click at [1394, 543] on button "Enviar SAP" at bounding box center [1373, 557] width 164 height 39
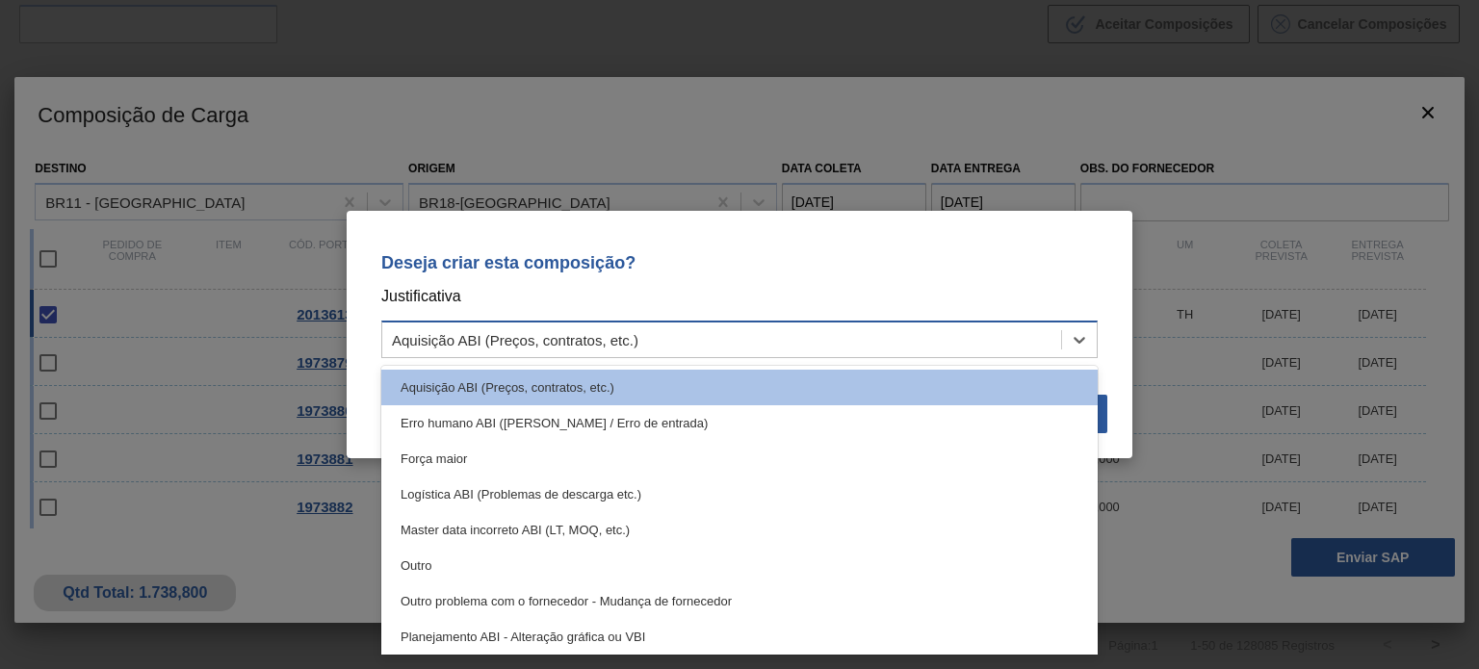
click at [787, 336] on div "Aquisição ABI (Preços, contratos, etc.)" at bounding box center [721, 340] width 679 height 28
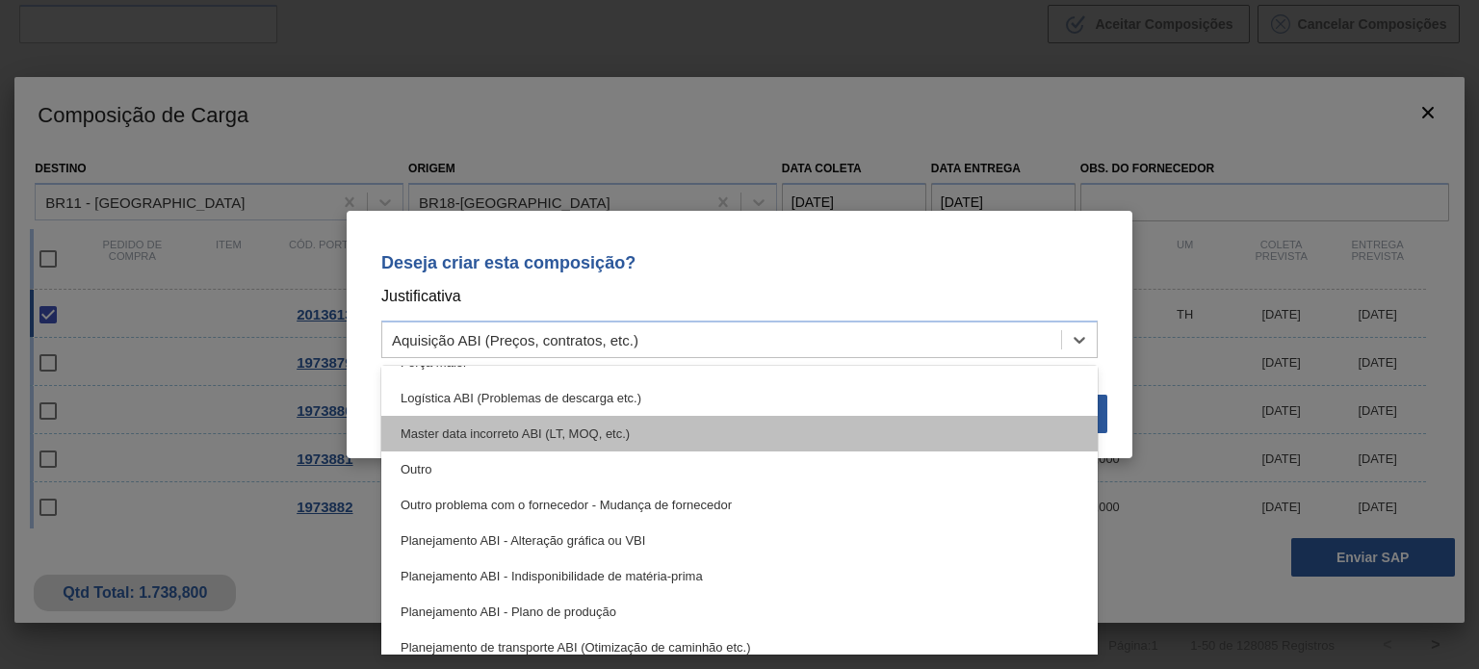
scroll to position [193, 0]
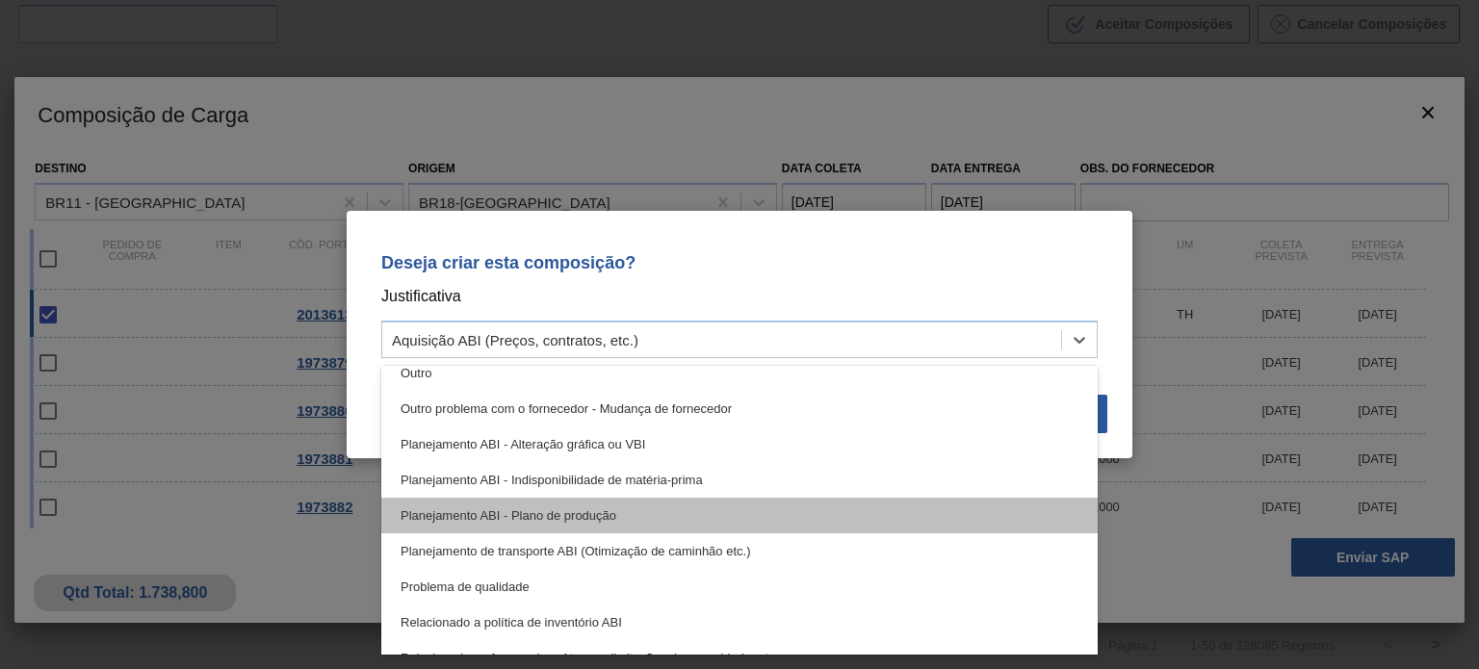
click at [661, 514] on div "Planejamento ABI - Plano de produção" at bounding box center [739, 516] width 716 height 36
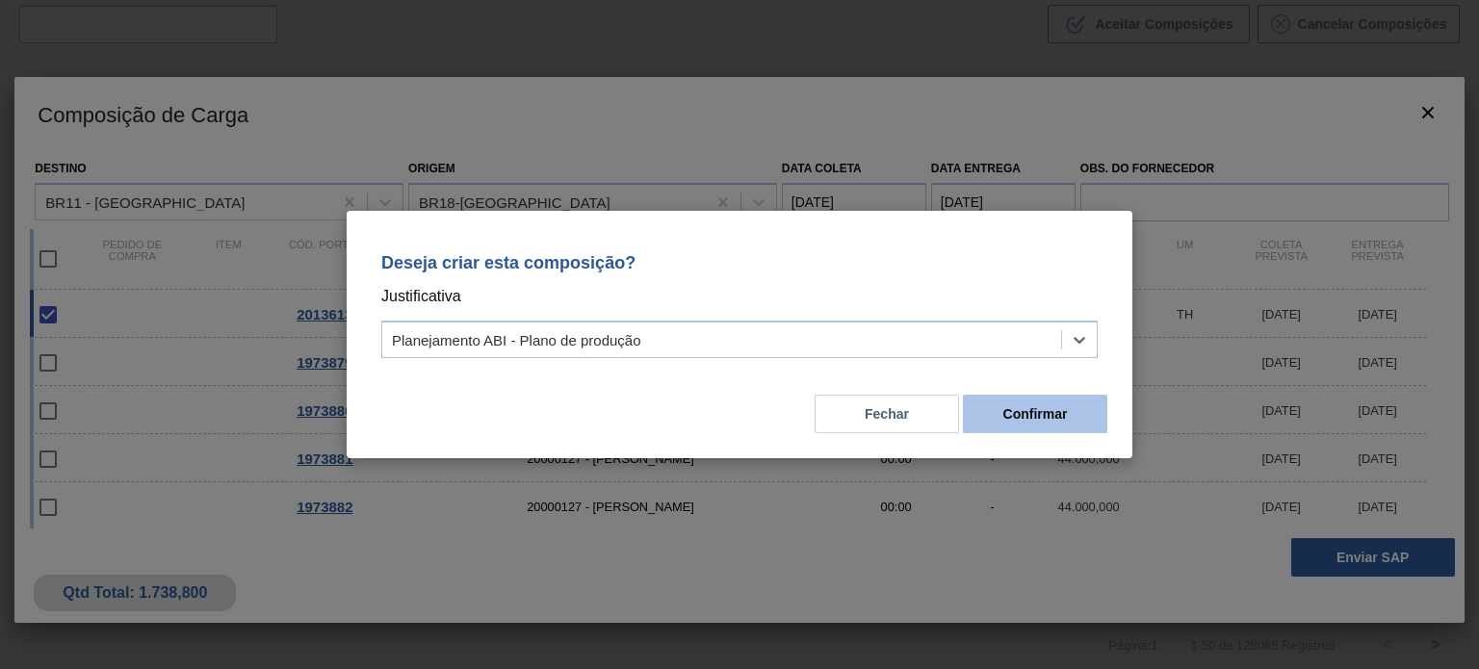
click at [1092, 415] on button "Confirmar" at bounding box center [1035, 414] width 144 height 39
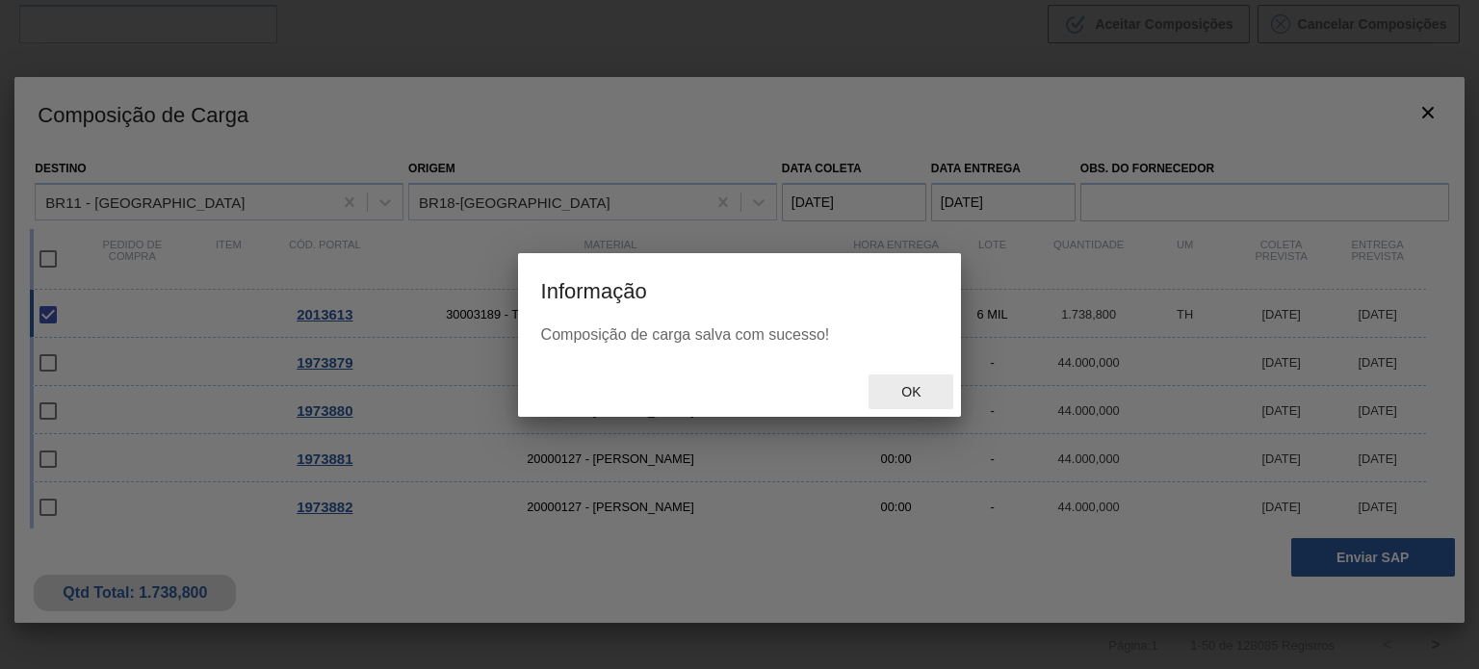
click at [927, 390] on span "Ok" at bounding box center [911, 391] width 50 height 15
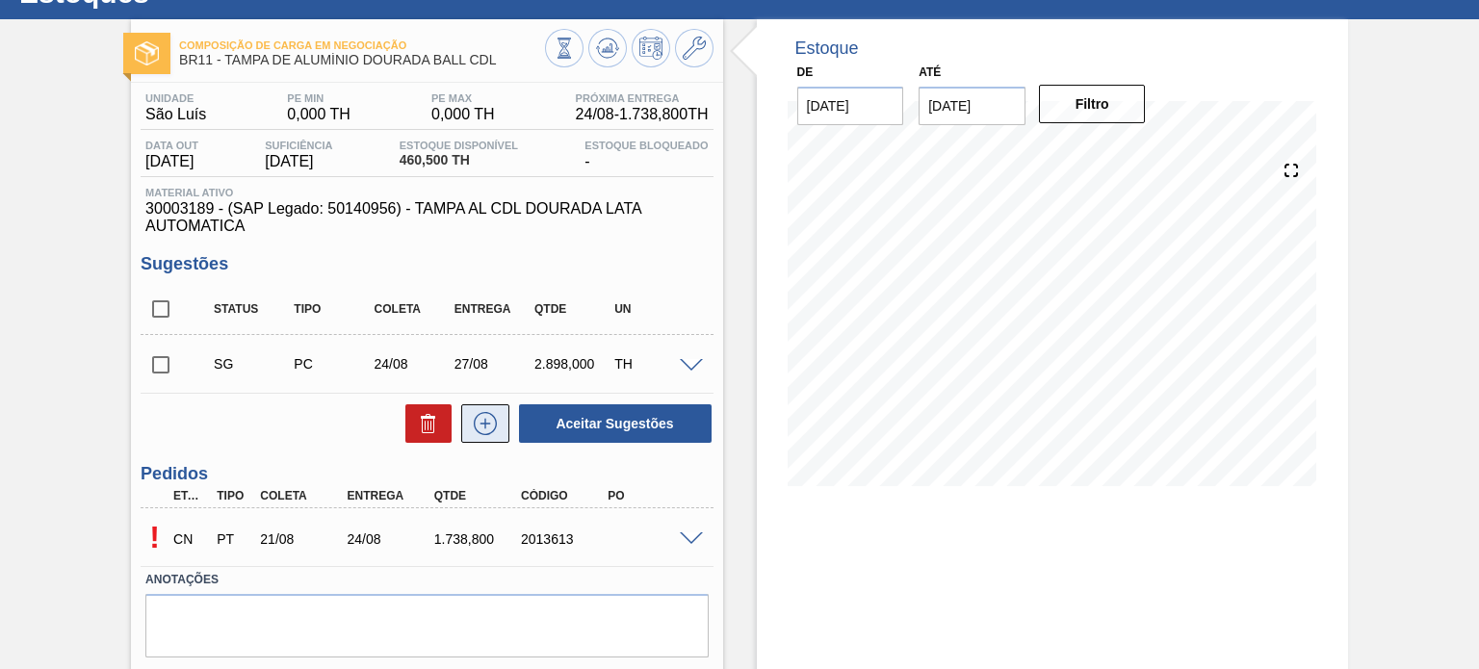
scroll to position [158, 0]
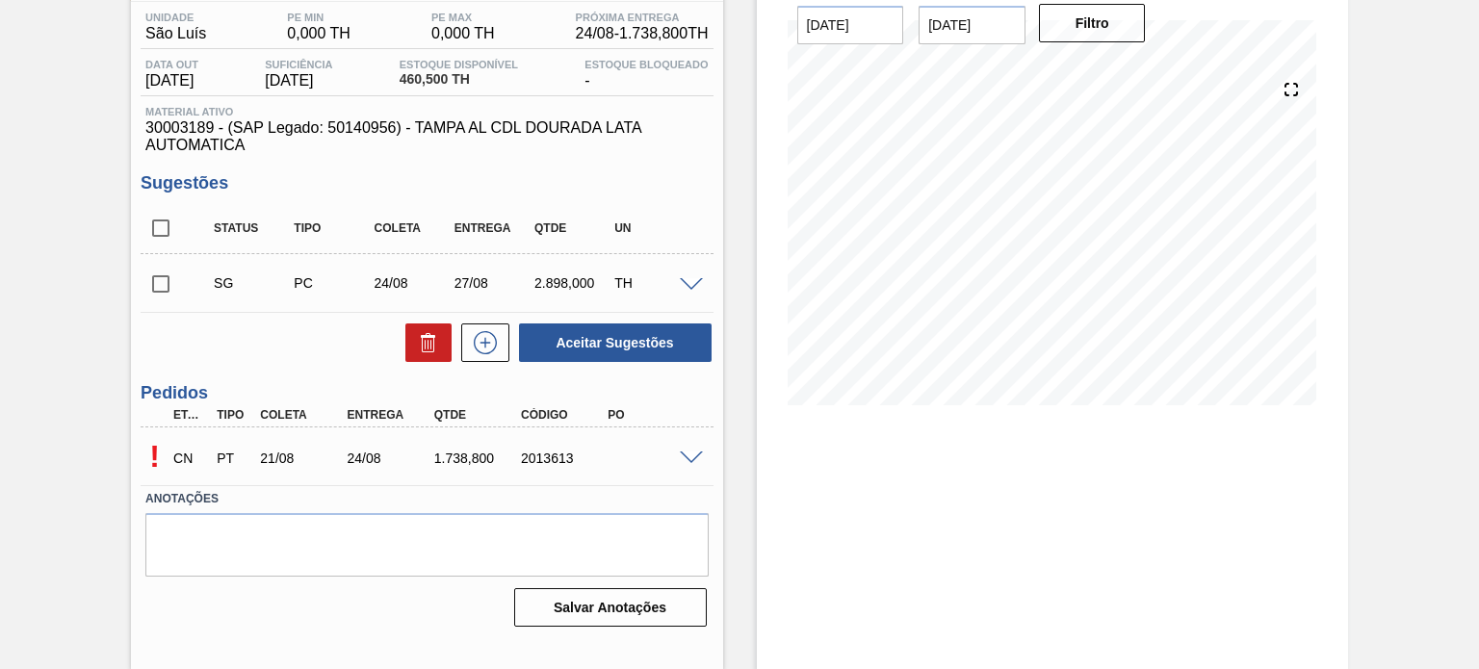
click at [687, 452] on span at bounding box center [691, 459] width 23 height 14
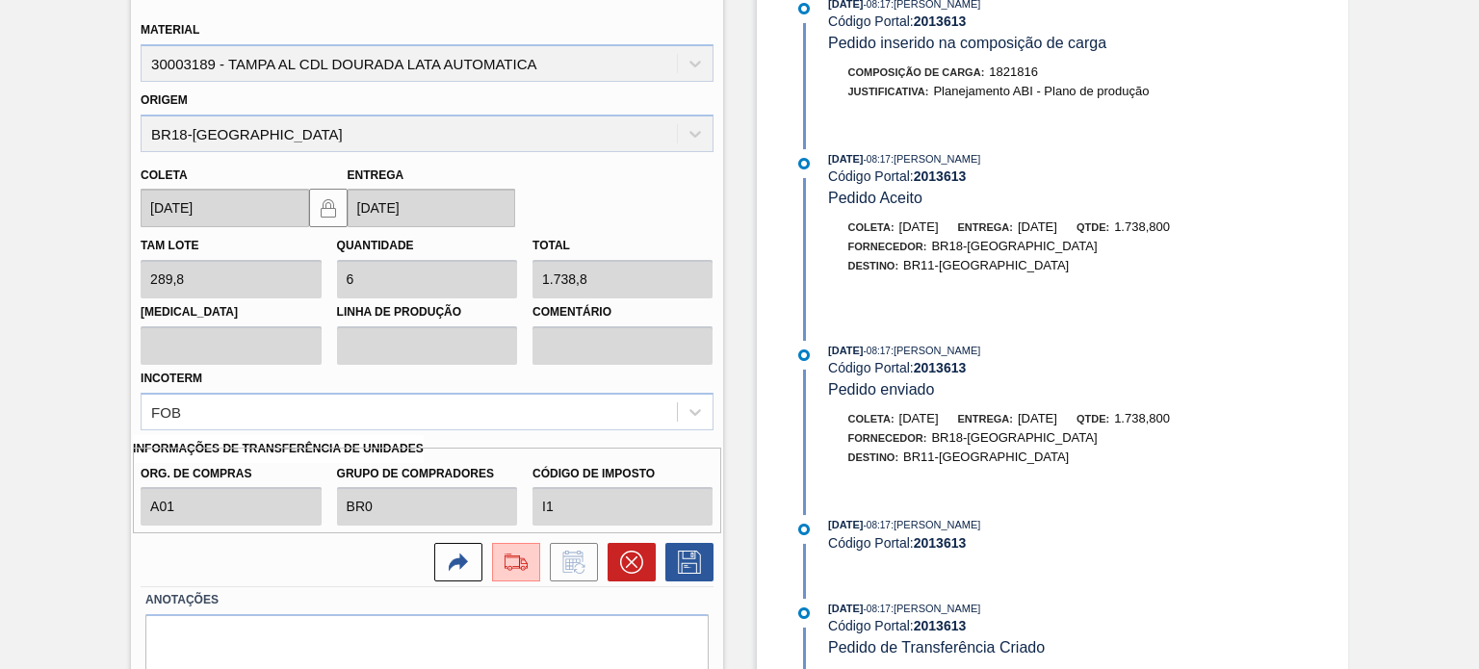
scroll to position [700, 0]
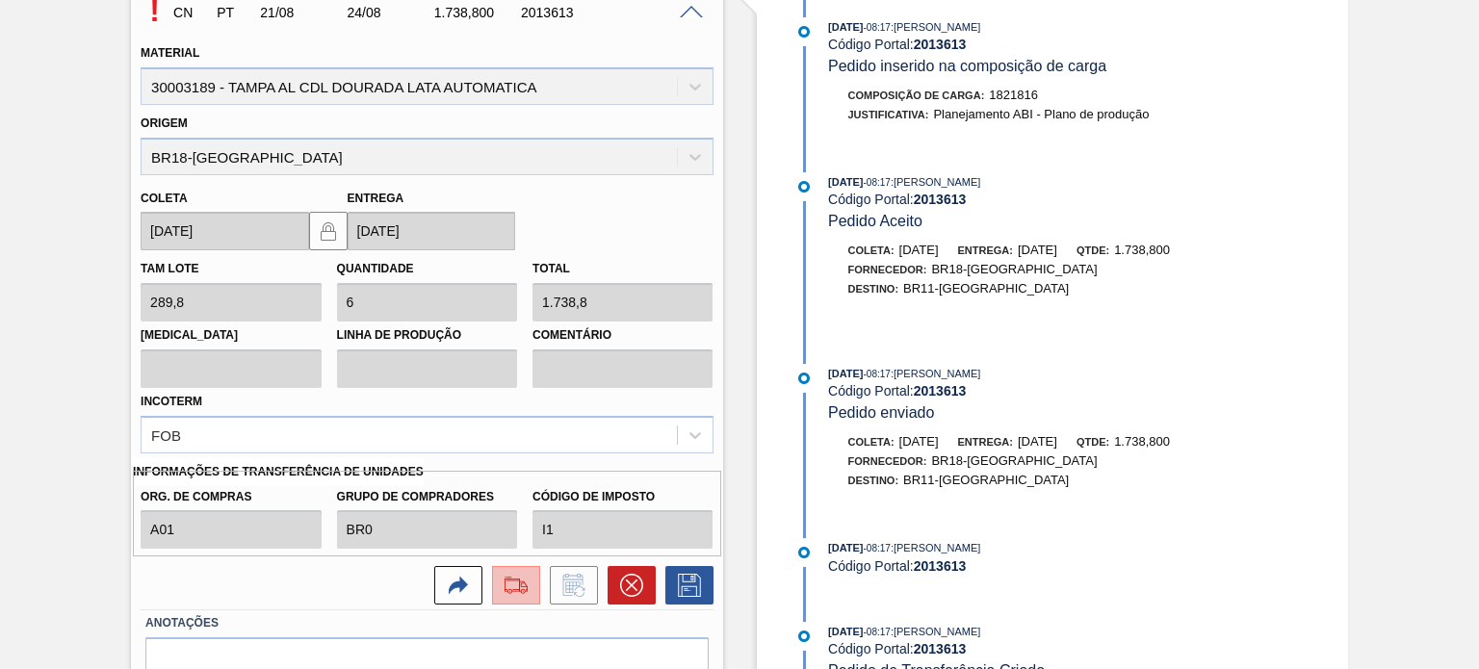
click at [513, 576] on img at bounding box center [516, 585] width 31 height 23
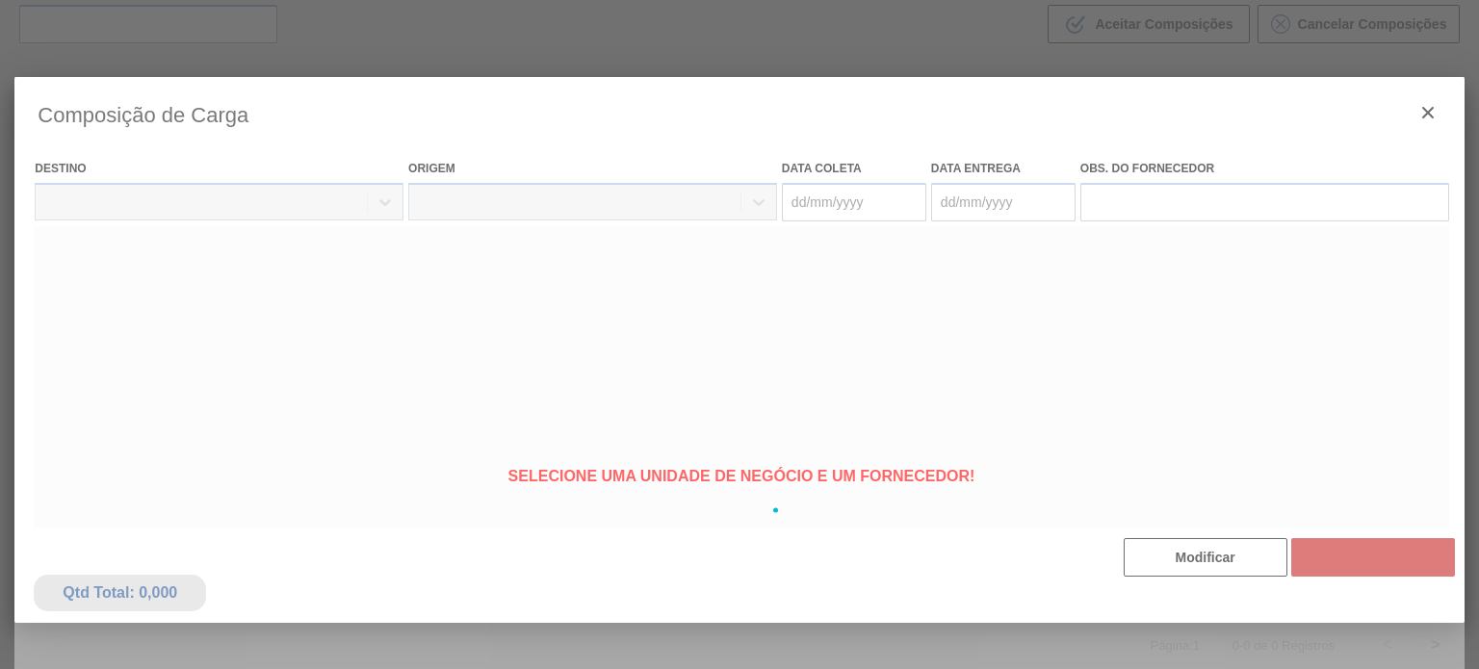
type coleta "[DATE]"
type entrega "24/08/2025"
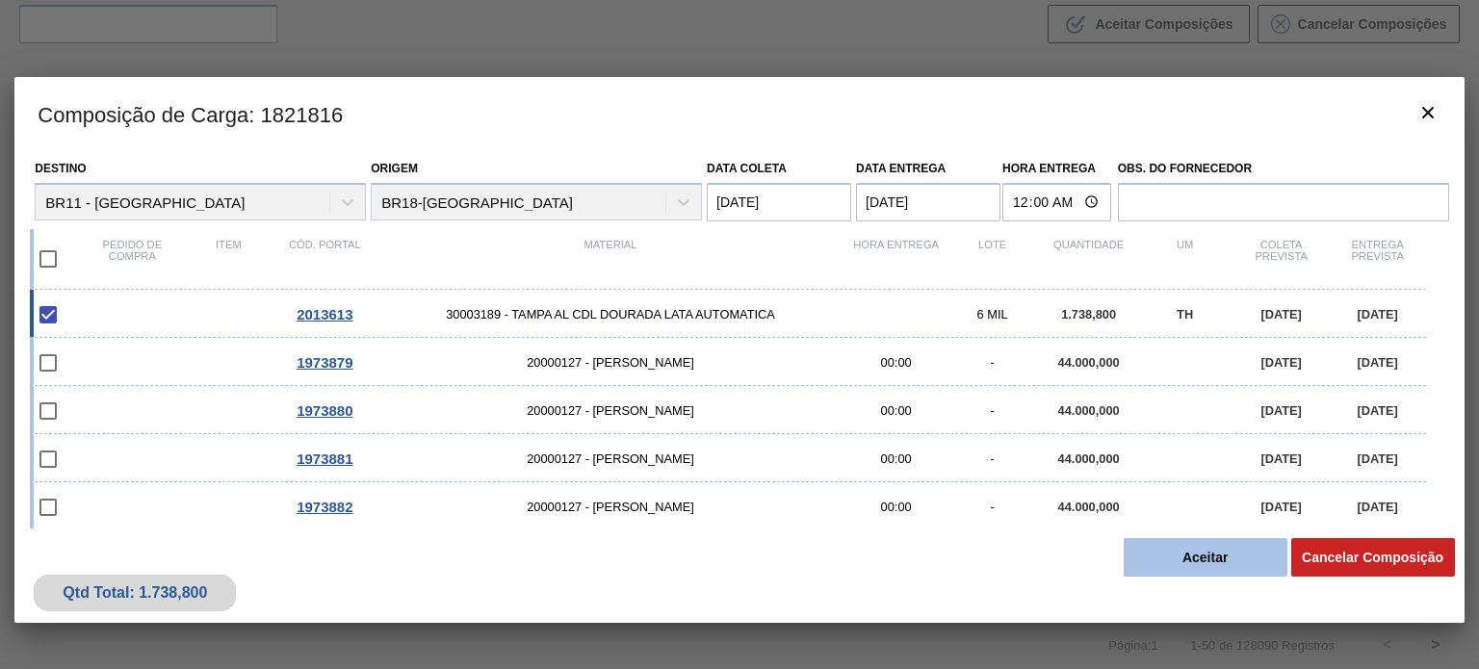
click at [1212, 557] on button "Aceitar" at bounding box center [1206, 557] width 164 height 39
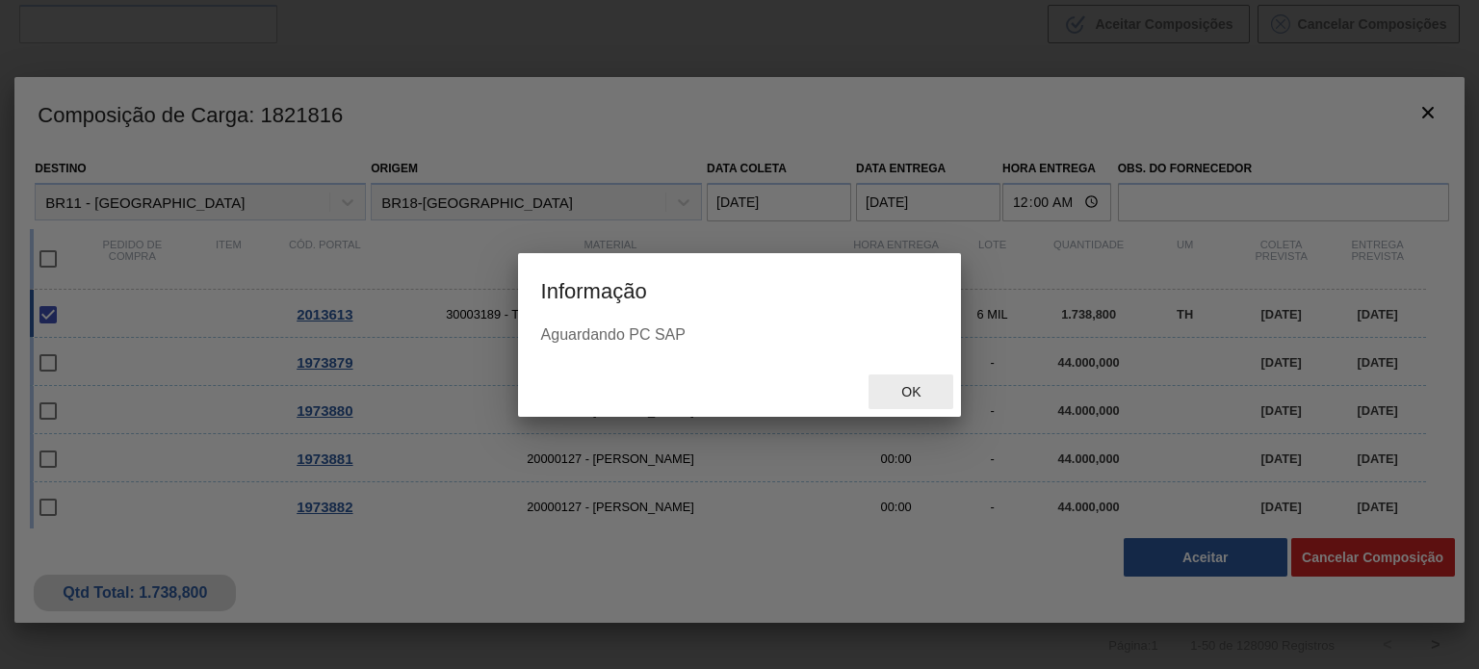
click at [904, 384] on span "Ok" at bounding box center [911, 391] width 50 height 15
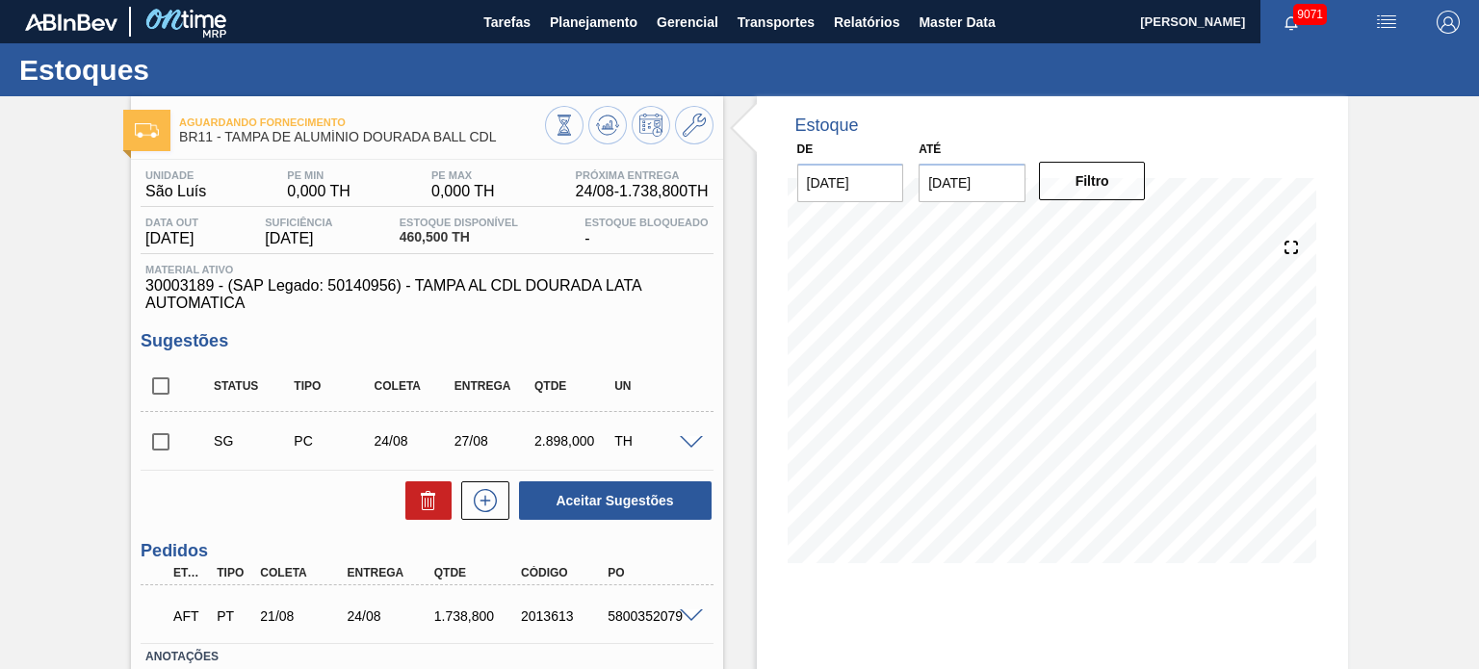
scroll to position [158, 0]
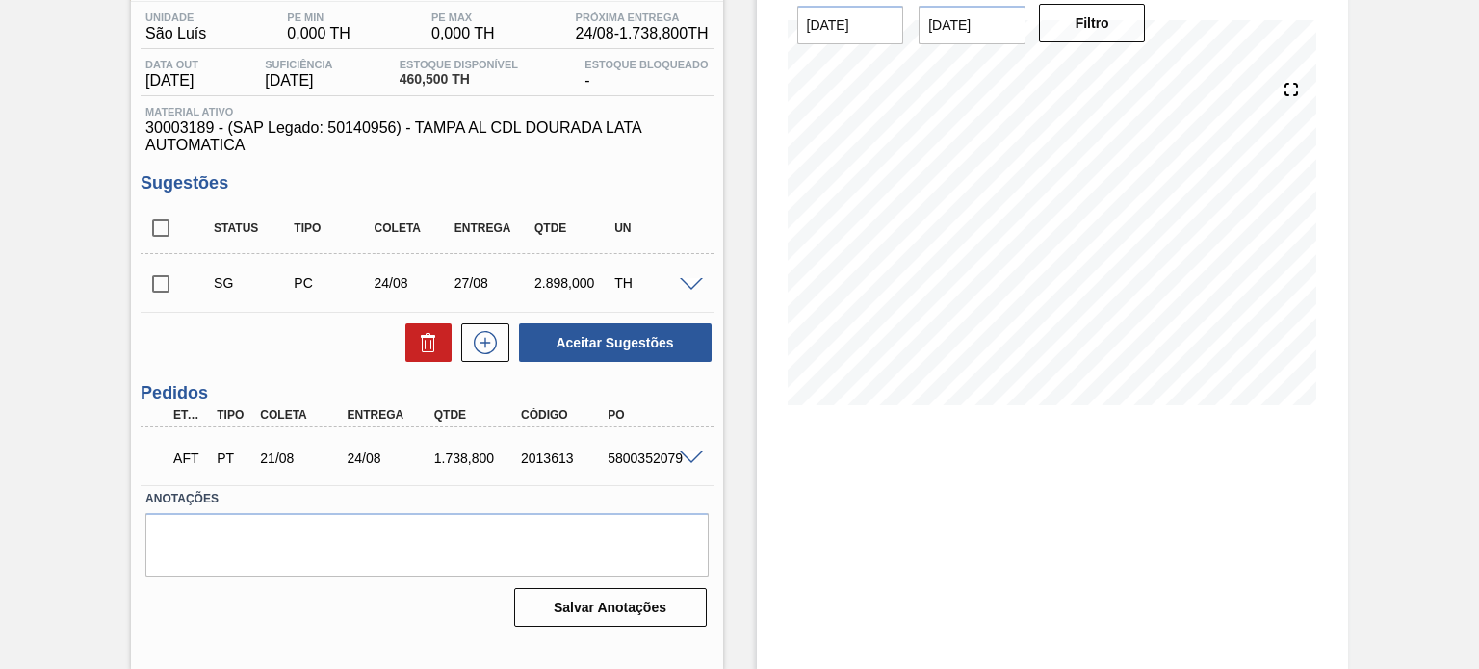
drag, startPoint x: 162, startPoint y: 277, endPoint x: 177, endPoint y: 283, distance: 16.5
click at [162, 277] on input "checkbox" at bounding box center [161, 284] width 40 height 40
click at [435, 342] on icon at bounding box center [428, 342] width 23 height 23
checkbox input "false"
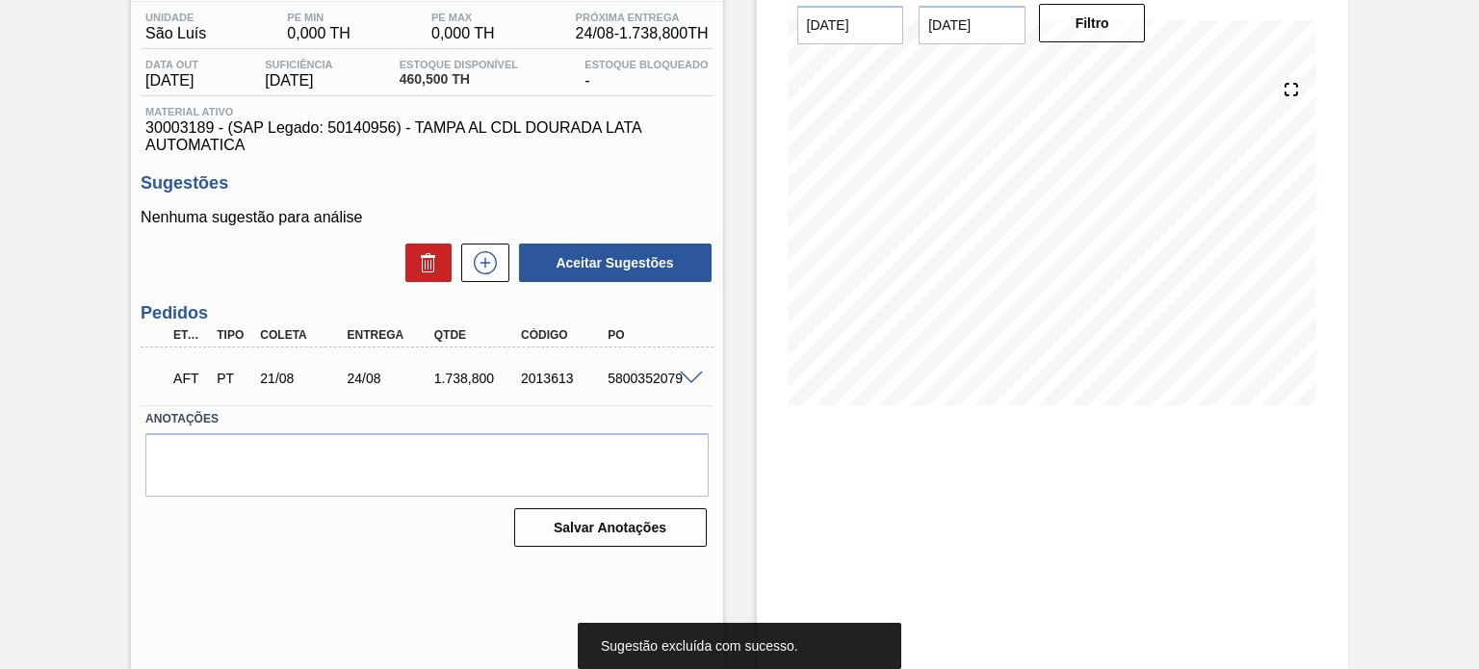
scroll to position [0, 0]
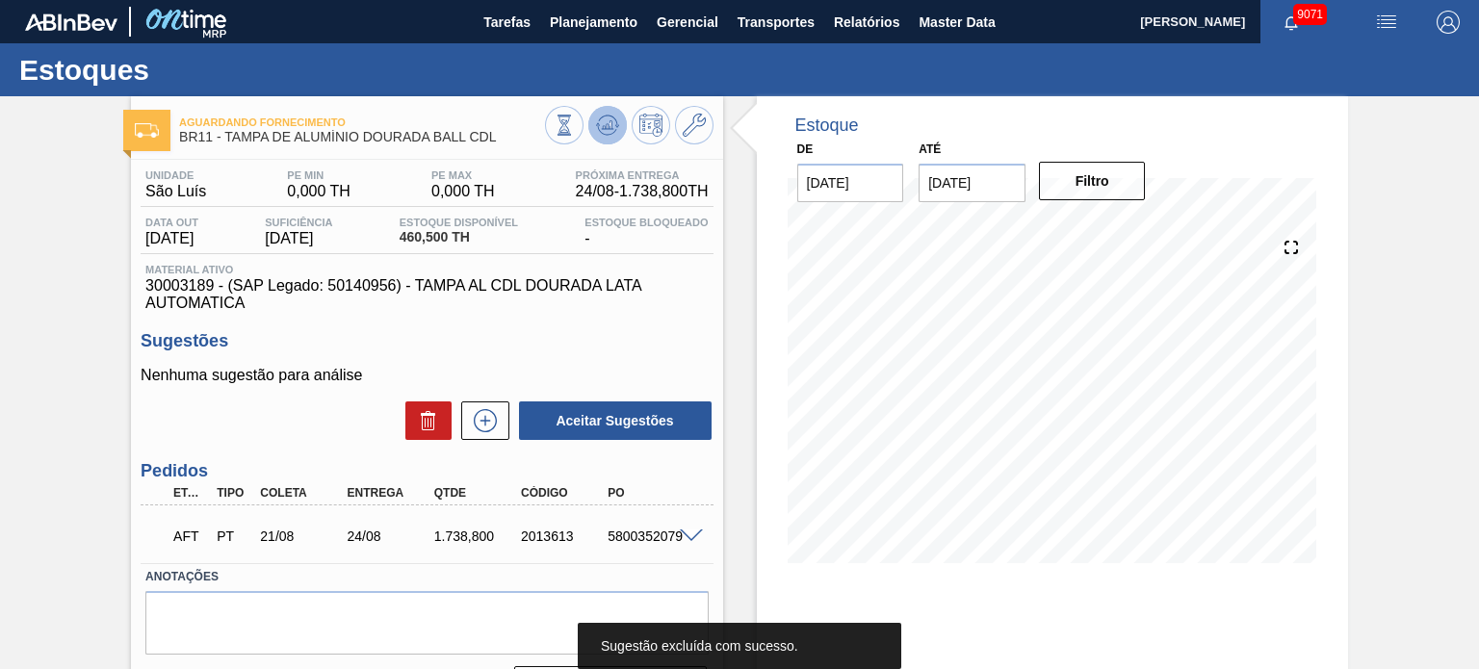
click at [607, 126] on icon at bounding box center [607, 124] width 13 height 9
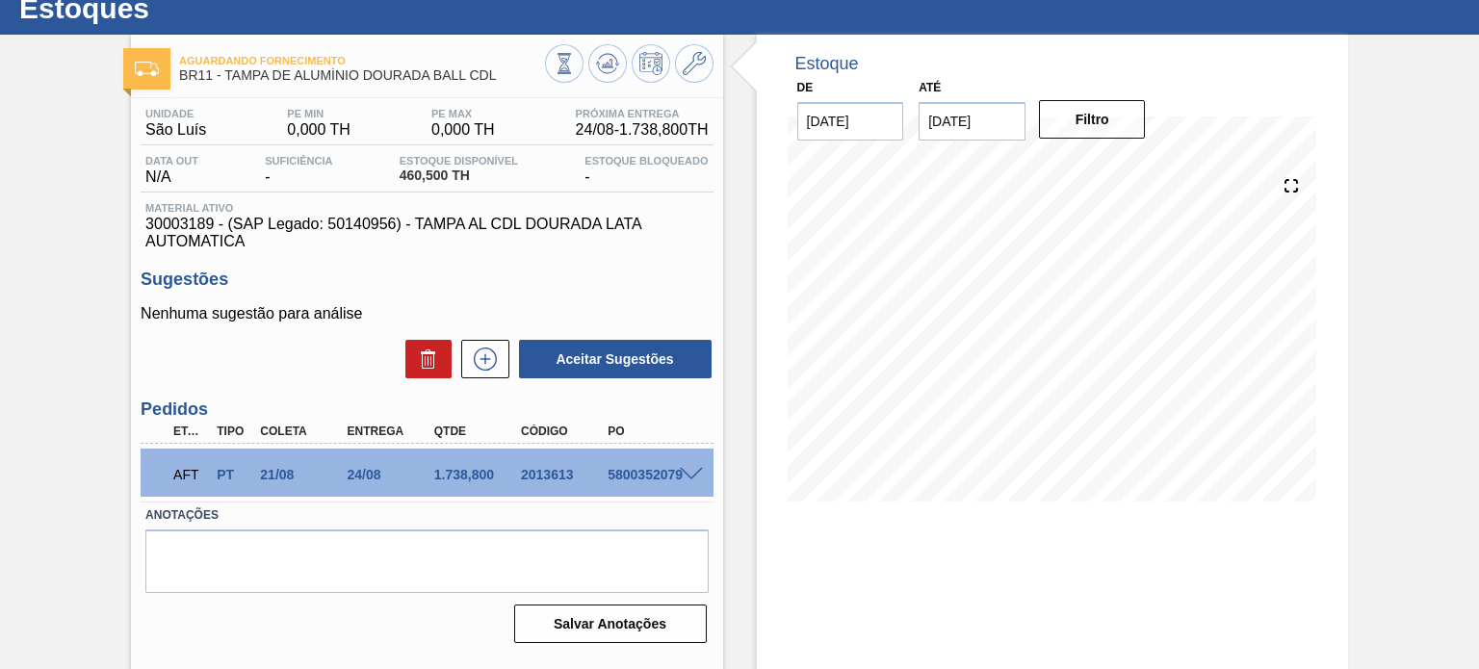
scroll to position [96, 0]
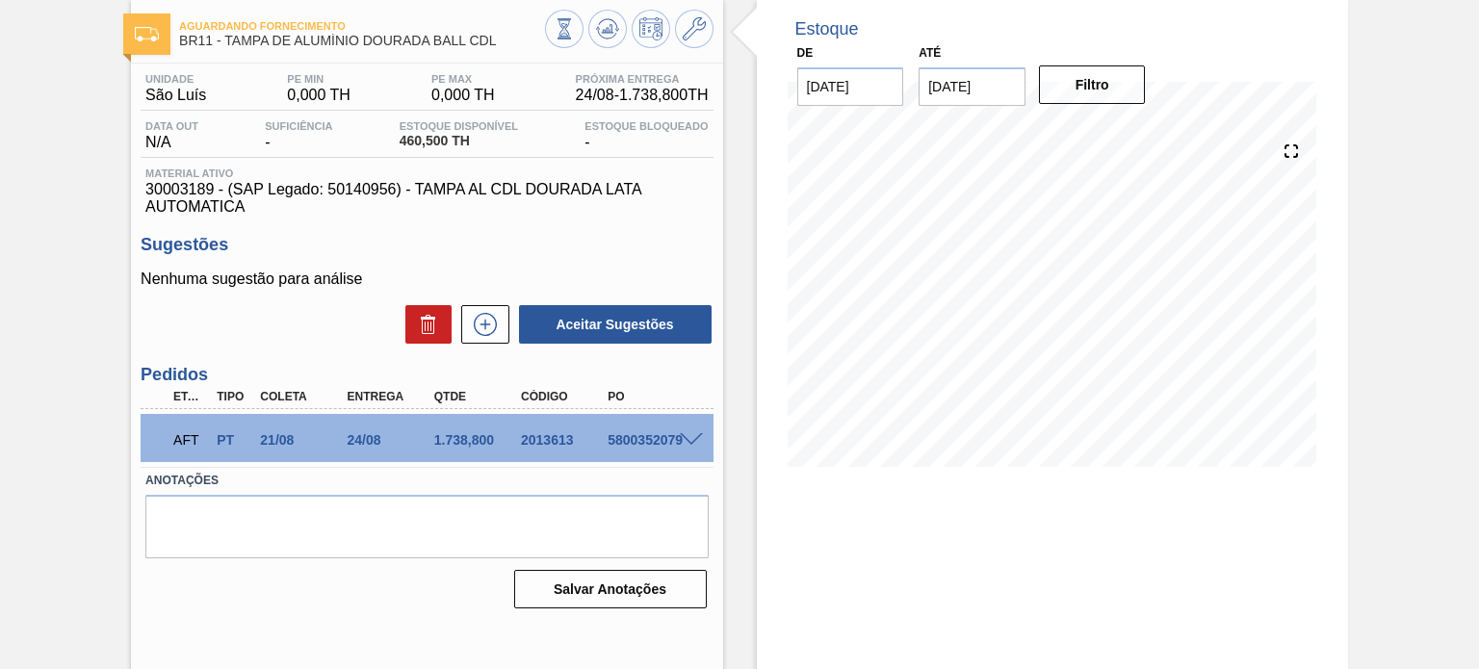
click at [692, 440] on span at bounding box center [691, 440] width 23 height 14
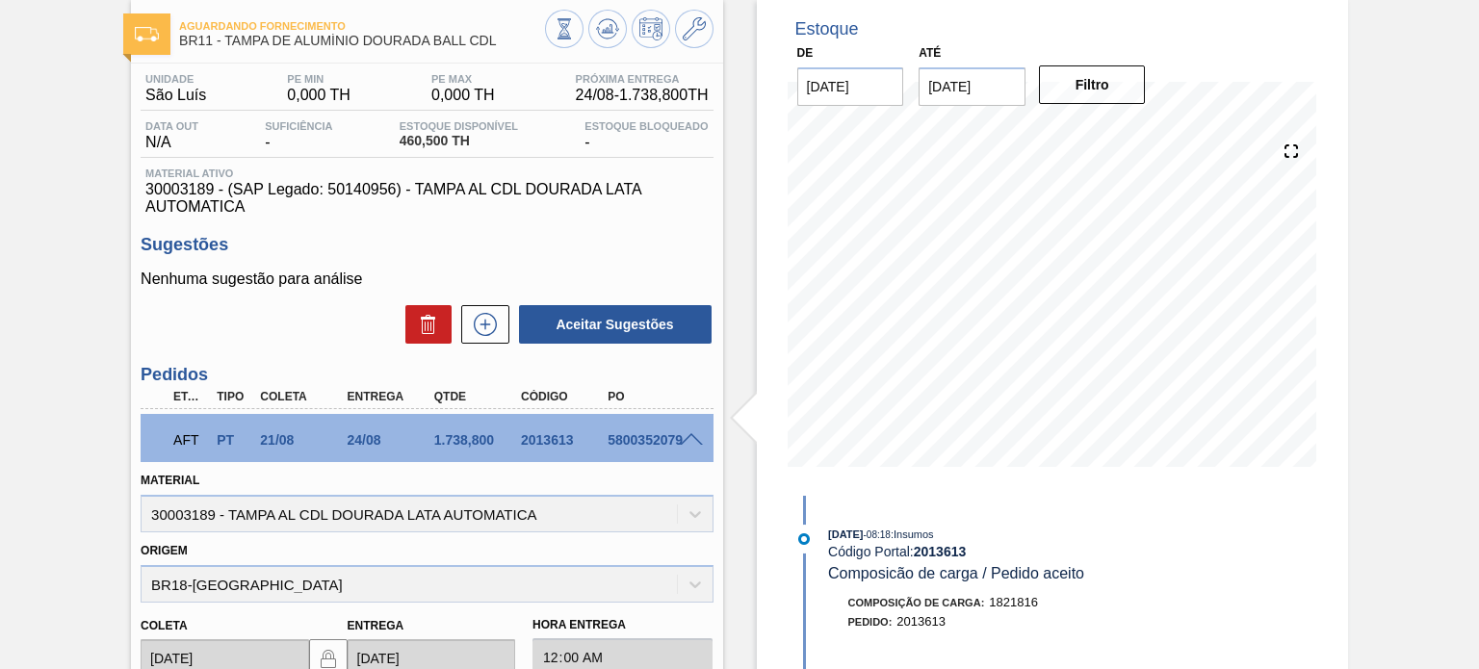
click at [651, 437] on div "5800352079" at bounding box center [650, 439] width 95 height 15
copy div "5800352079"
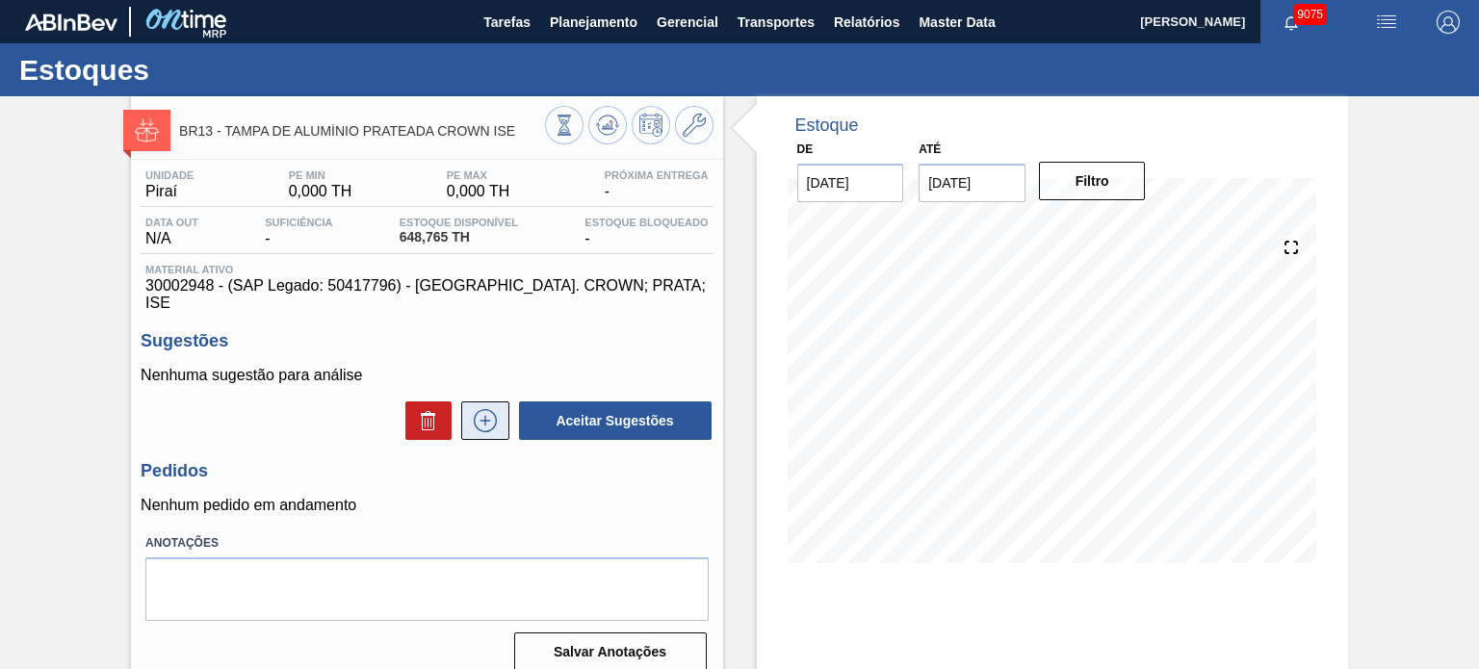
click at [485, 409] on icon at bounding box center [485, 420] width 31 height 23
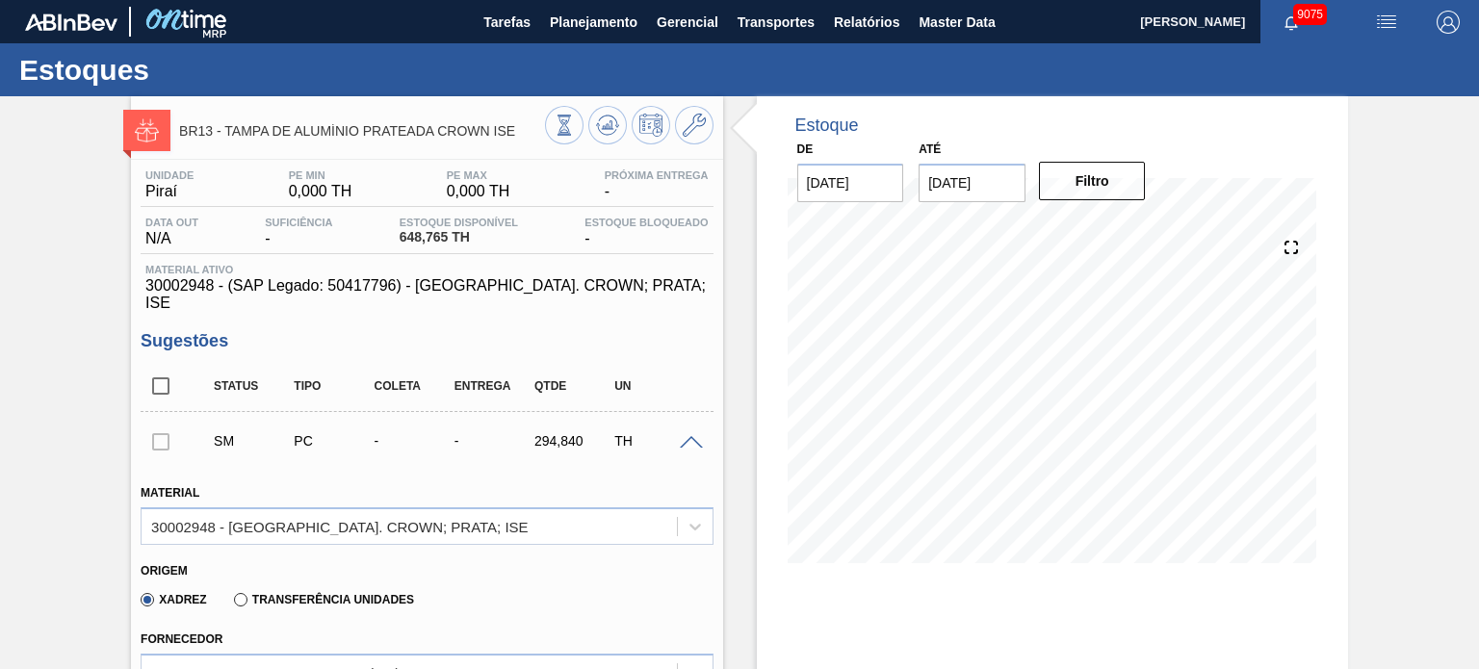
scroll to position [674, 0]
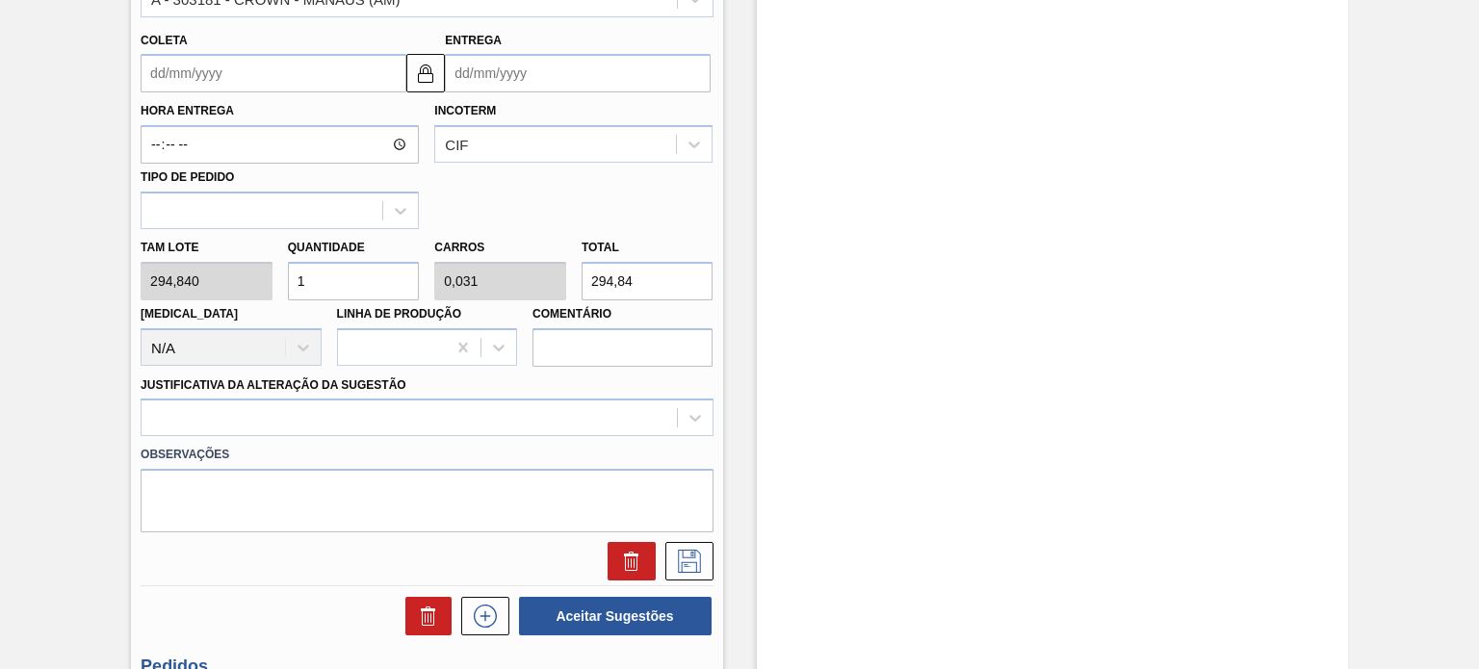
click at [543, 261] on div "Tam lote 294,840 Quantidade 1 Carros 0,031 Total 294,84 Doca N/A Linha de Produ…" at bounding box center [426, 298] width 587 height 138
type input "0,02"
type input "0,001"
type input "6"
type input "0,217"
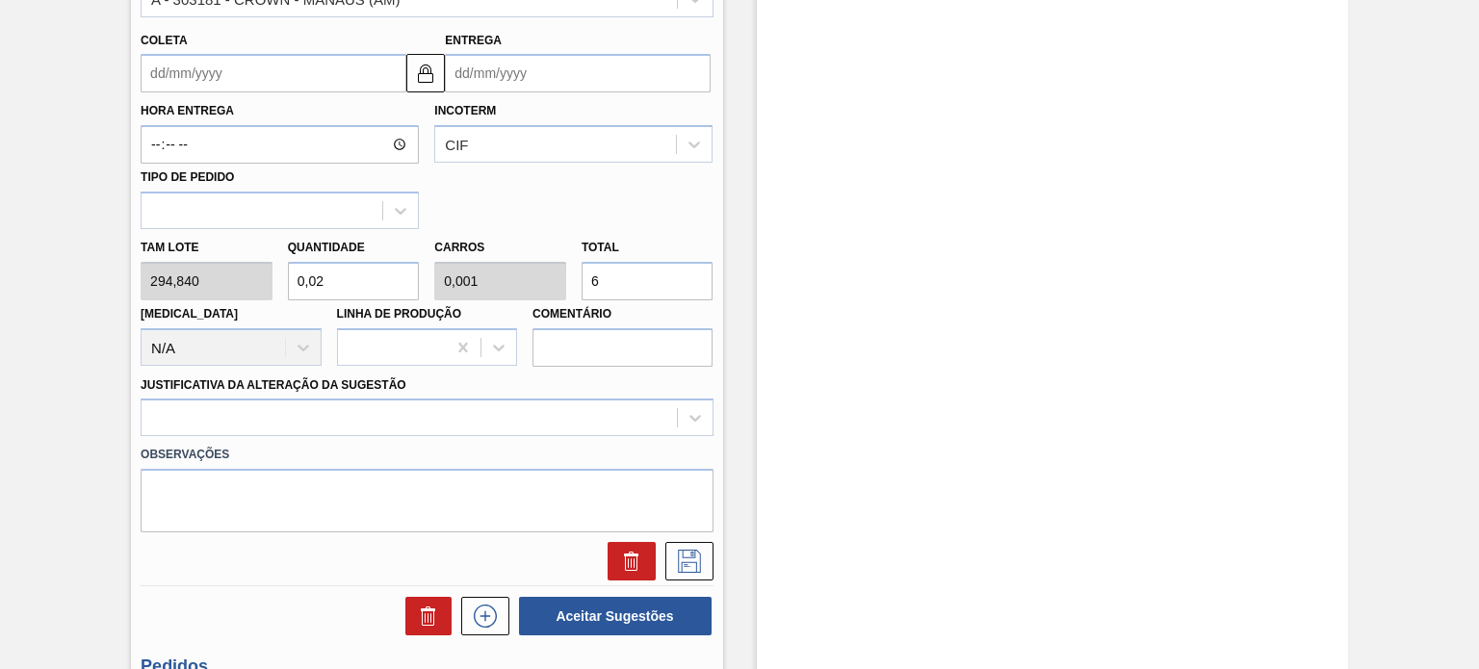
type input "0,007"
type input "64"
type input "2,198"
type input "0,069"
type input "648,"
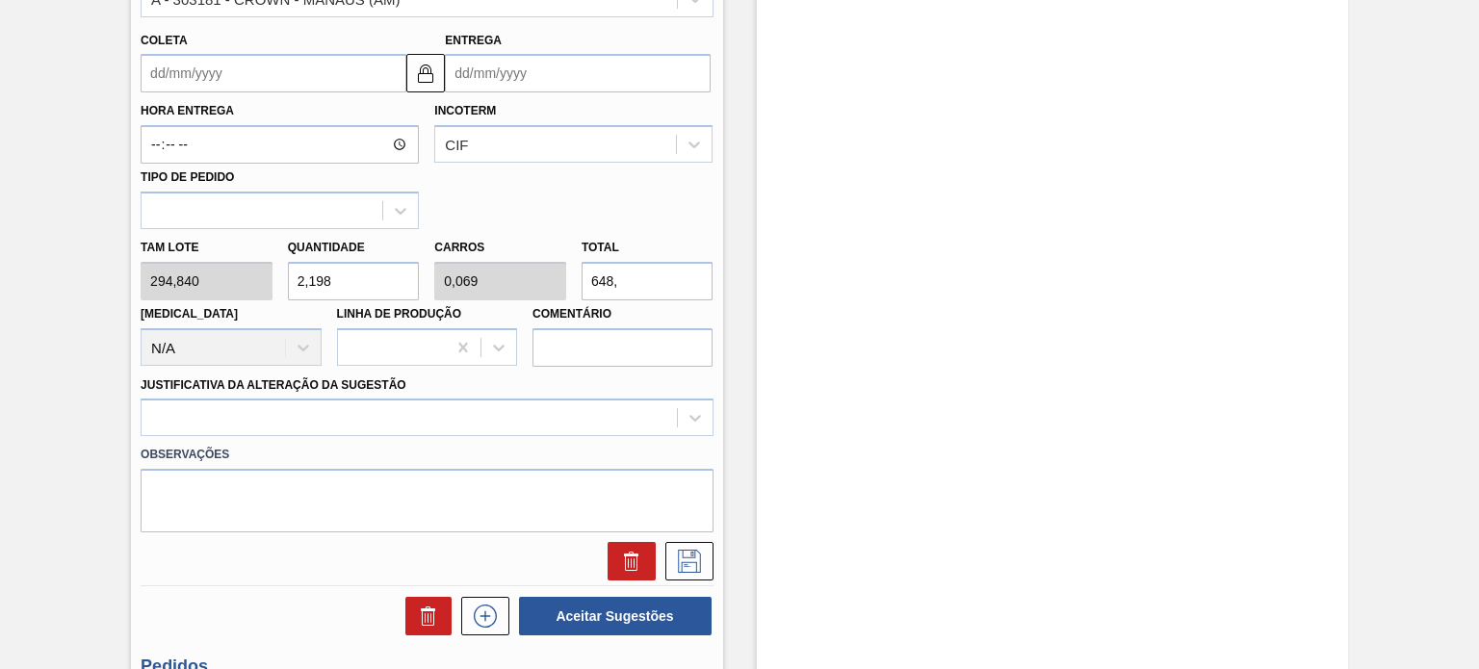
type input "2,2"
type input "648,6"
type input "2,198"
type input "648,"
type input "2,2"
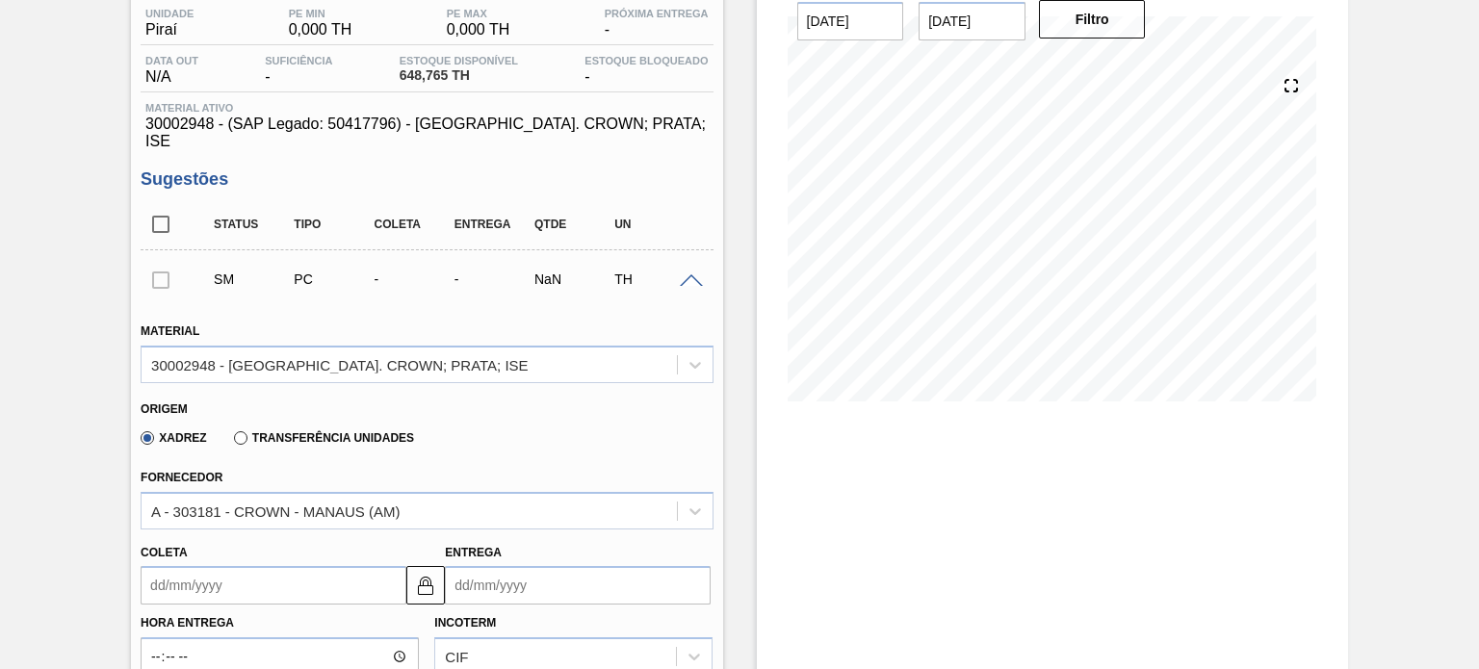
scroll to position [578, 0]
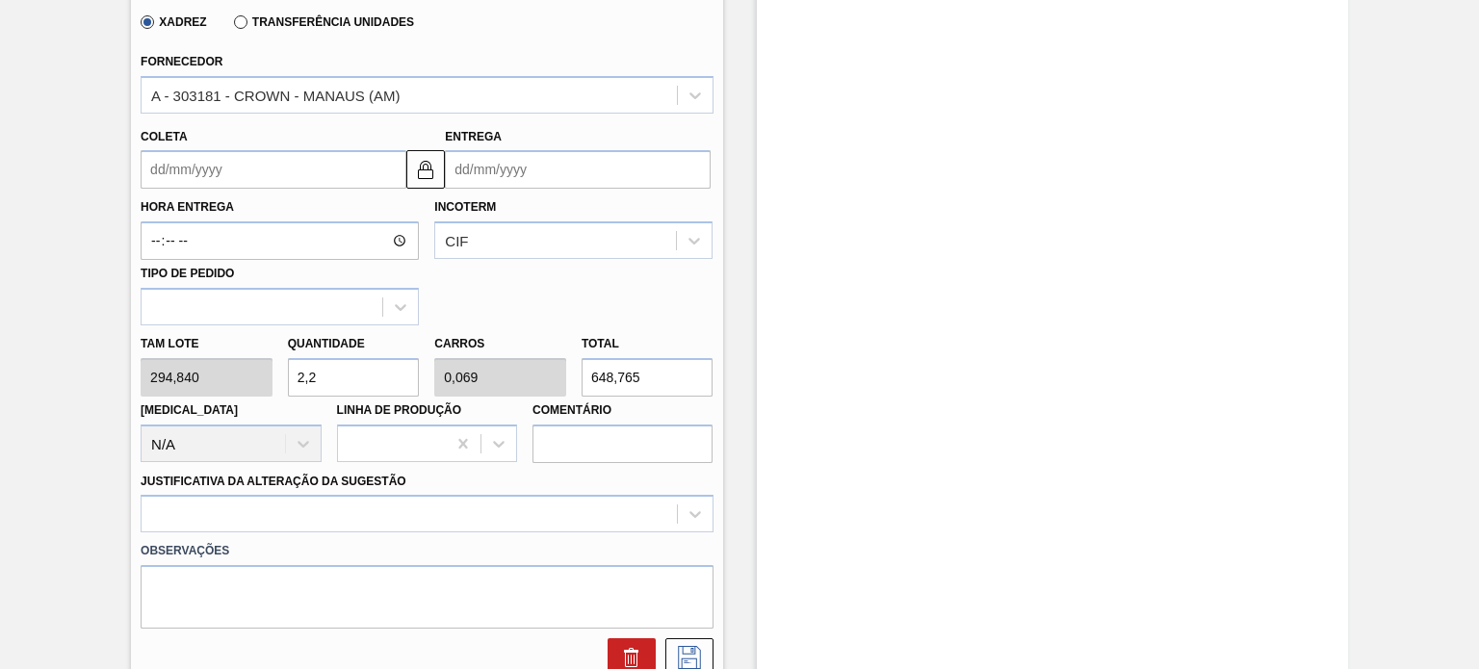
drag, startPoint x: 626, startPoint y: 360, endPoint x: 571, endPoint y: 362, distance: 54.9
click at [574, 362] on div "Total 648,765" at bounding box center [647, 363] width 147 height 66
type input "648,765"
click at [811, 410] on div "Estoque De 21/08/2025 Até 04/09/2025 Filtro" at bounding box center [1052, 249] width 591 height 1461
click at [666, 397] on label "Comentário" at bounding box center [622, 411] width 180 height 28
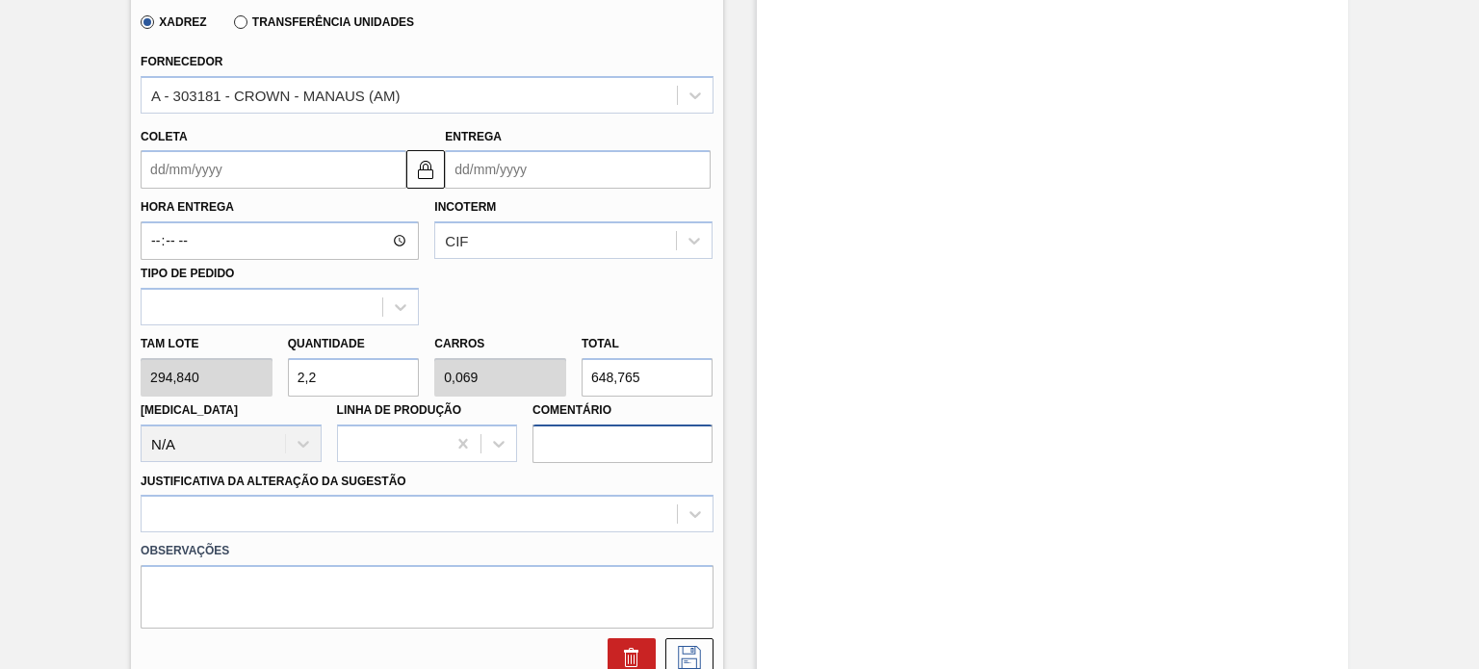
click at [666, 425] on input "Comentário" at bounding box center [622, 444] width 180 height 39
click at [663, 362] on input "648,765" at bounding box center [648, 377] width 132 height 39
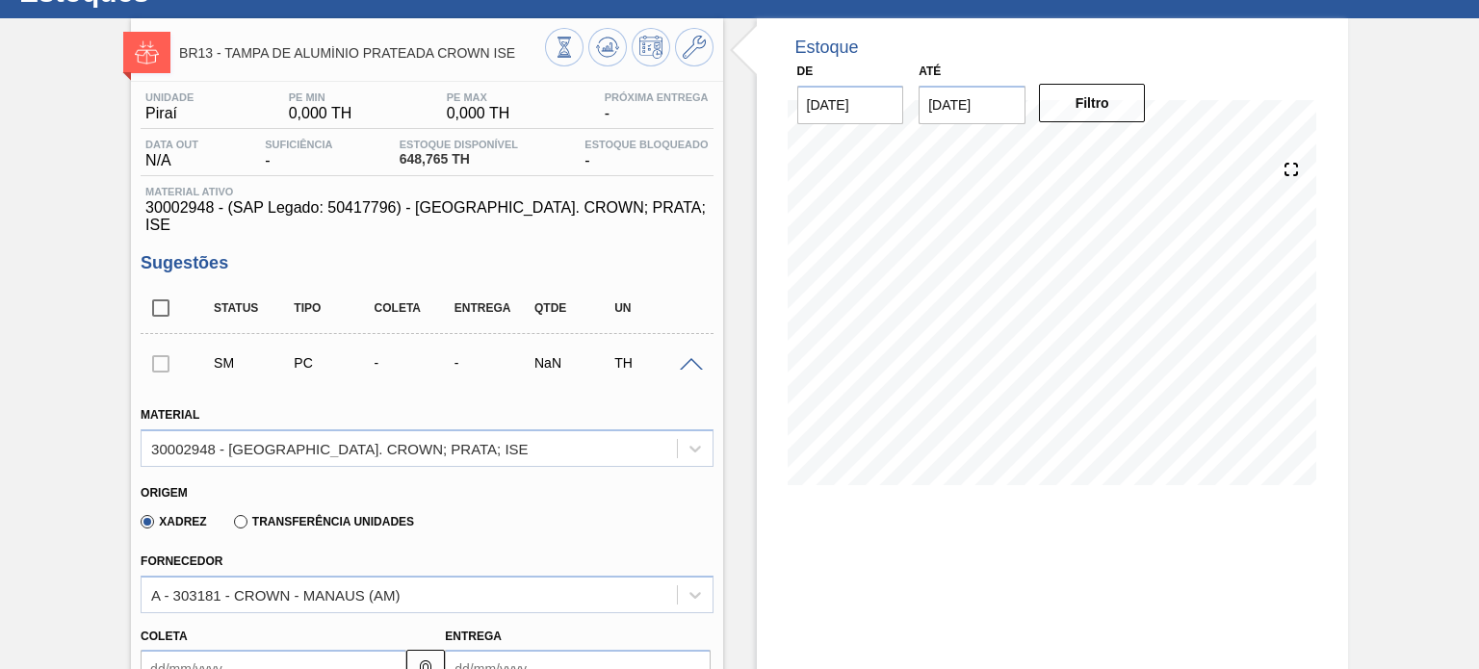
scroll to position [0, 0]
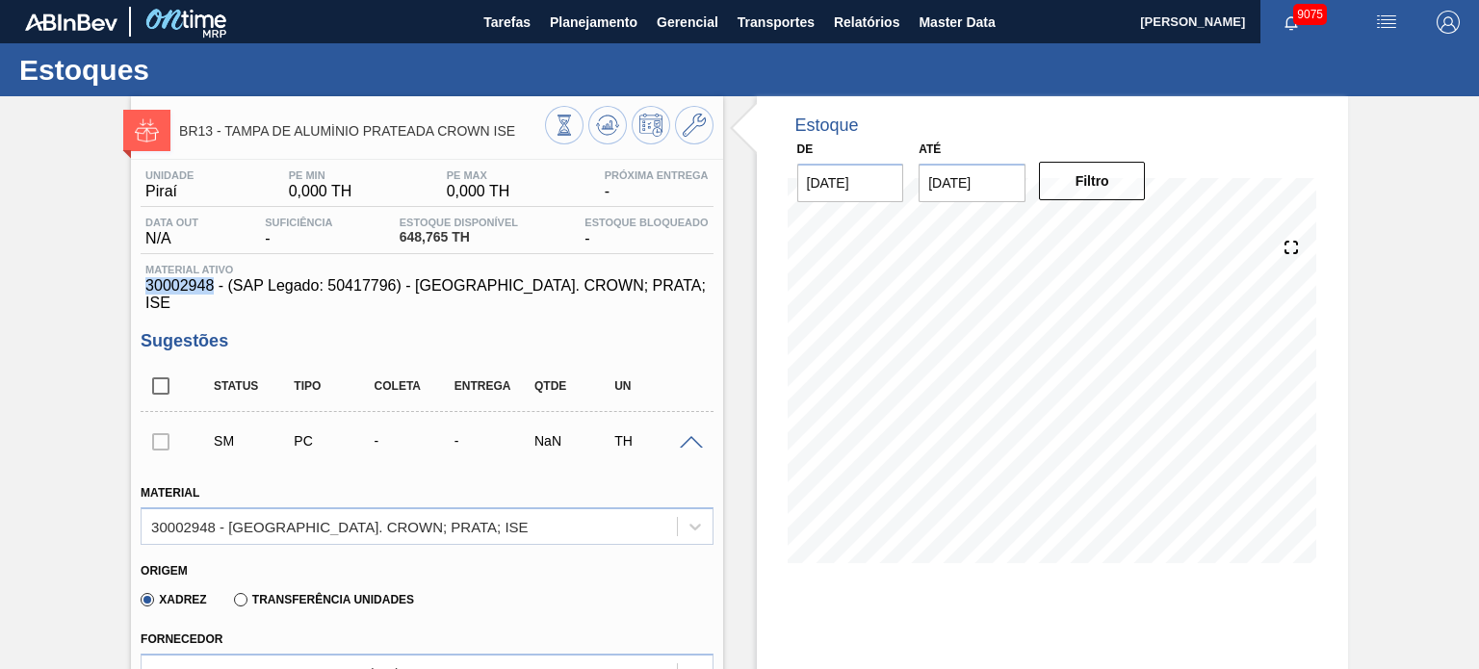
drag, startPoint x: 144, startPoint y: 286, endPoint x: 212, endPoint y: 286, distance: 67.4
click at [212, 286] on span "30002948 - (SAP Legado: 50417796) - TAMPA AL. CROWN; PRATA; ISE" at bounding box center [426, 294] width 562 height 35
copy span "30002948"
drag, startPoint x: 477, startPoint y: 142, endPoint x: 223, endPoint y: 141, distance: 253.2
click at [223, 141] on div "BR13 - TAMPA DE ALUMÍNIO PRATEADA CROWN ISE" at bounding box center [361, 130] width 365 height 43
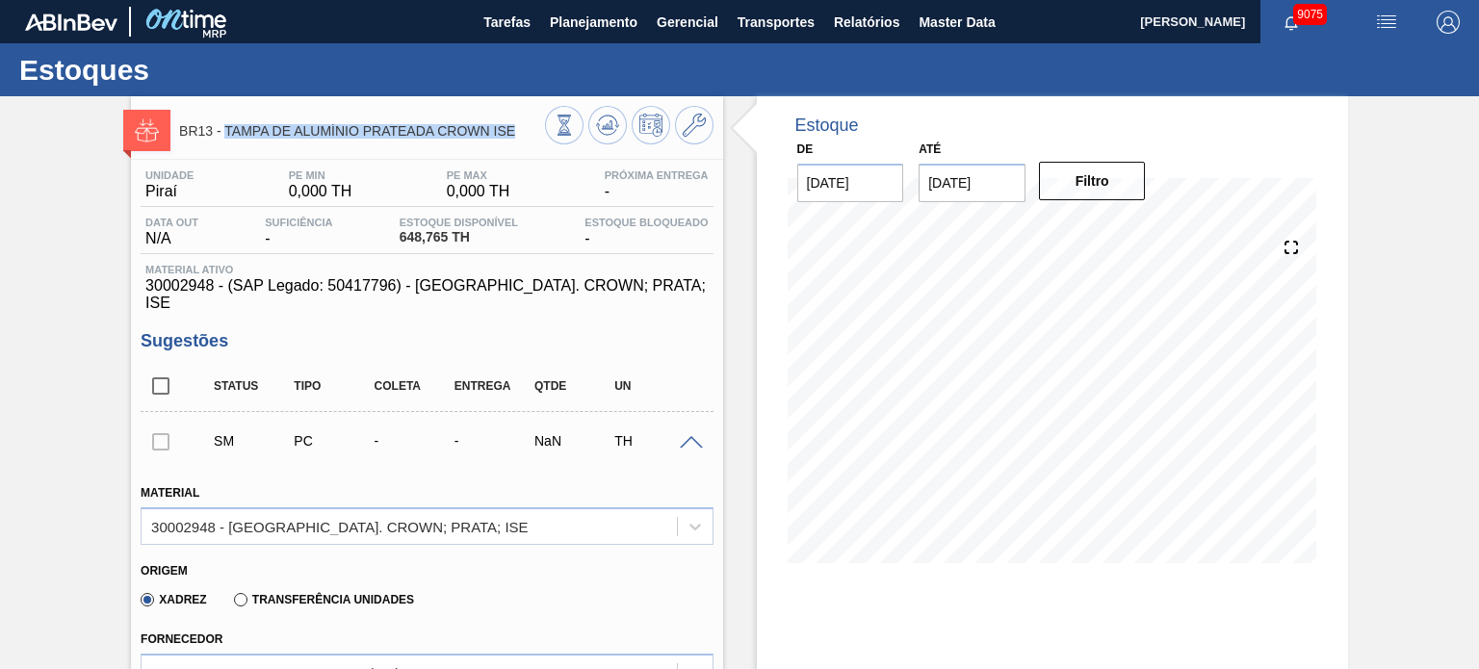
copy span "TAMPA DE ALUMÍNIO PRATEADA CROWN ISE"
drag, startPoint x: 396, startPoint y: 237, endPoint x: 446, endPoint y: 240, distance: 50.2
click at [446, 240] on div "Estoque Disponível 648,765 TH" at bounding box center [459, 232] width 128 height 31
copy span "648,765"
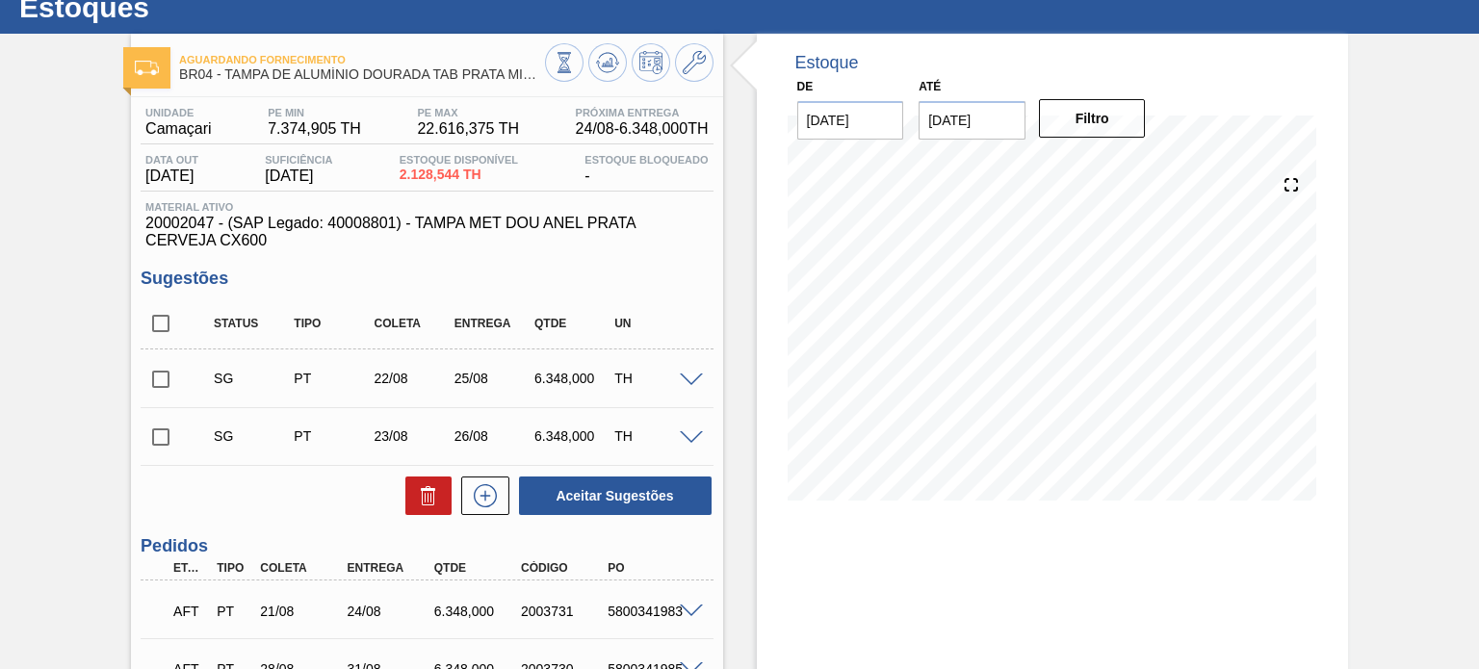
scroll to position [96, 0]
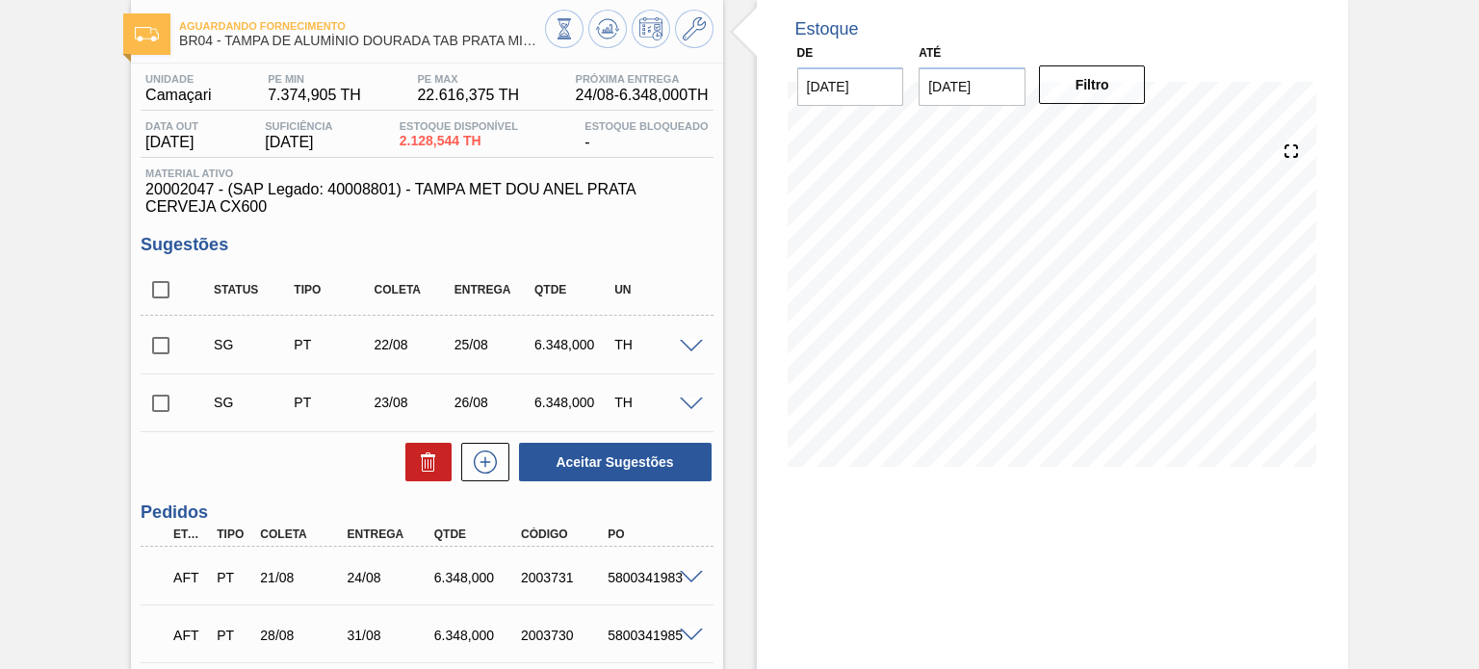
click at [685, 342] on span at bounding box center [691, 347] width 23 height 14
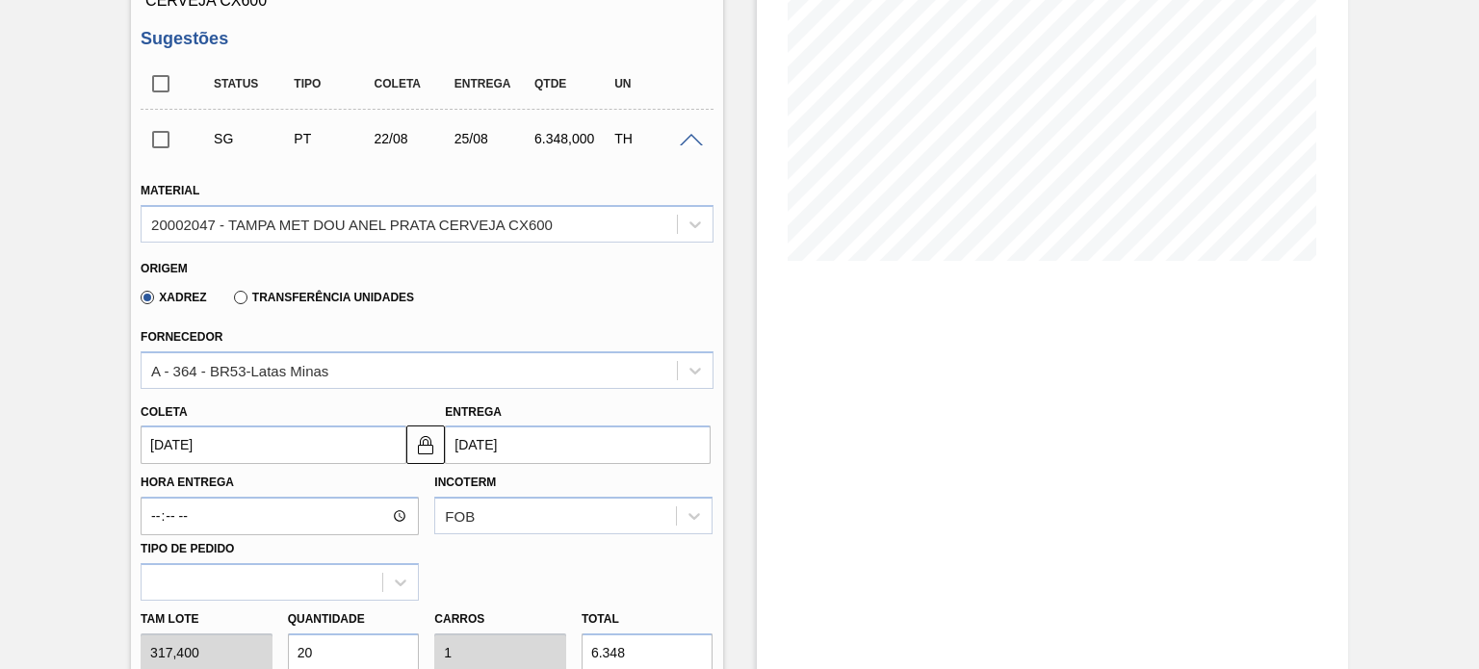
scroll to position [481, 0]
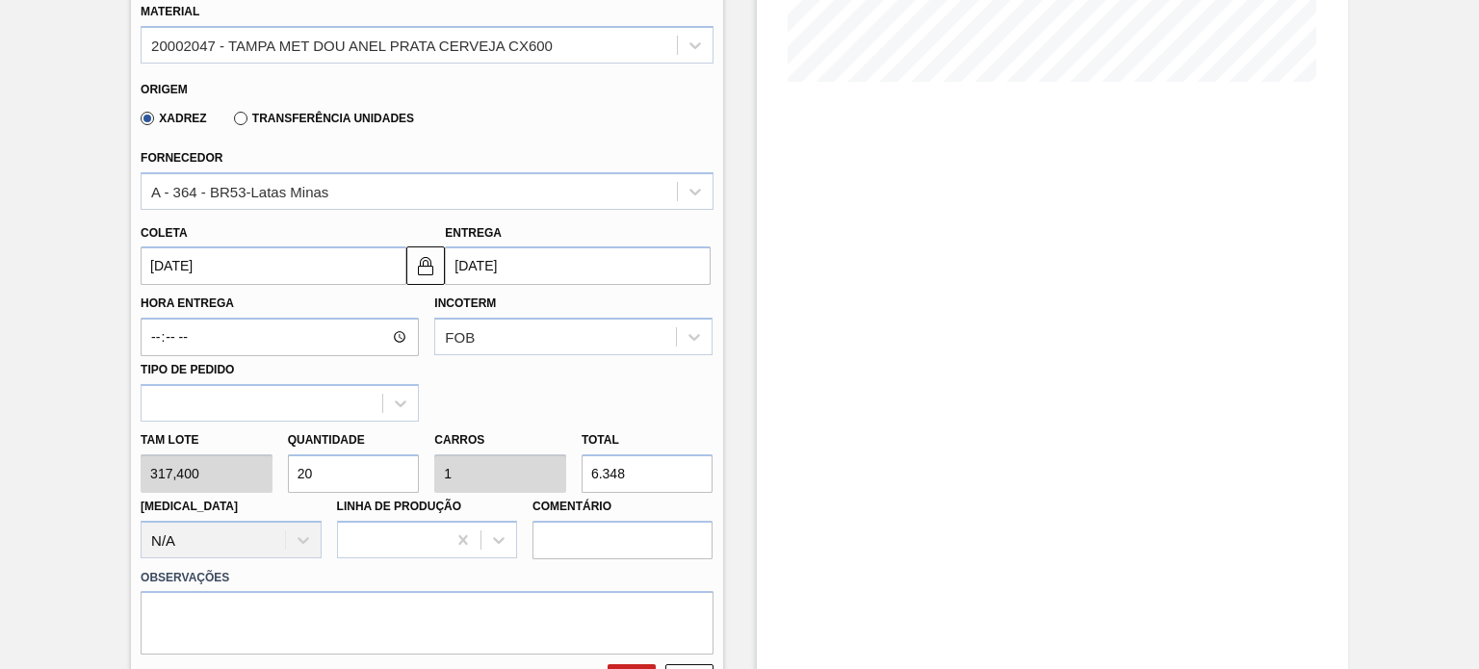
click at [254, 474] on div "Tam lote 317,400 Quantidade 20 Carros 1 Total 6.348 Doca N/A Linha de Produção …" at bounding box center [426, 491] width 587 height 138
type input "1"
type input "0,05"
type input "317,4"
type input "1"
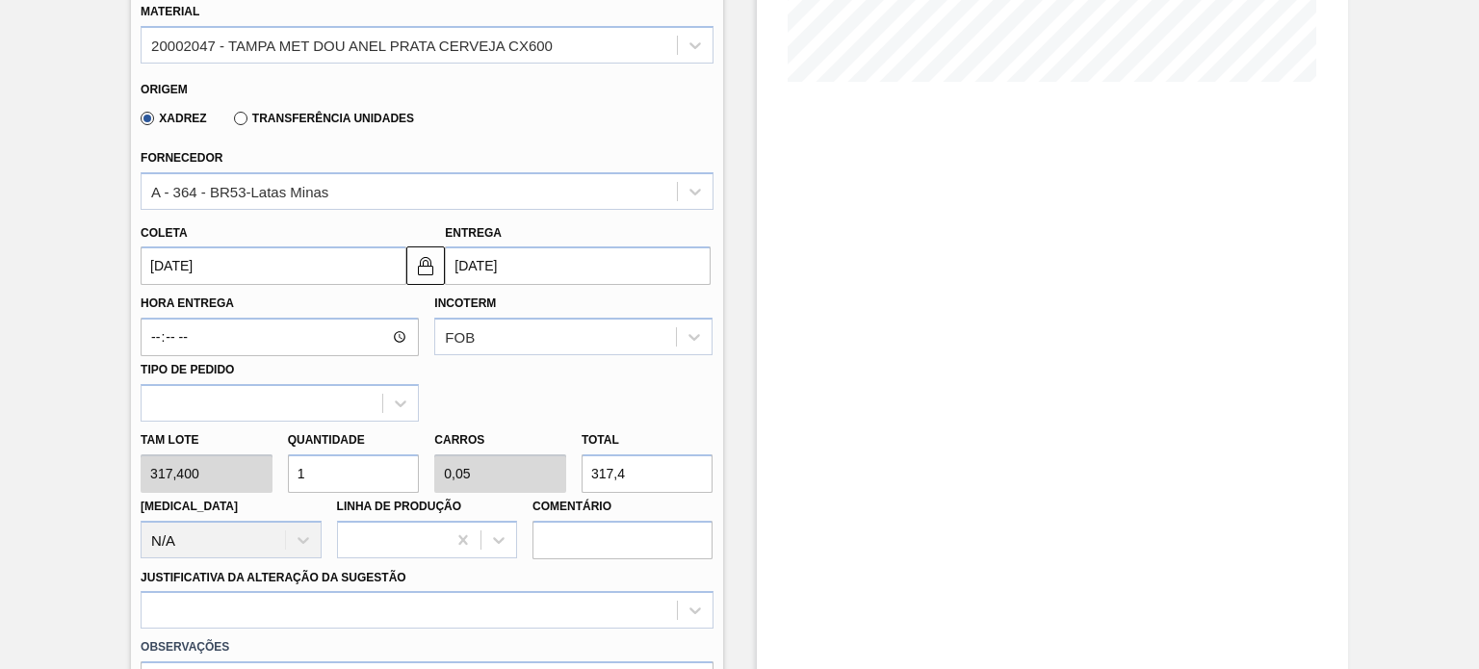
click at [658, 478] on input "317,4" at bounding box center [648, 473] width 132 height 39
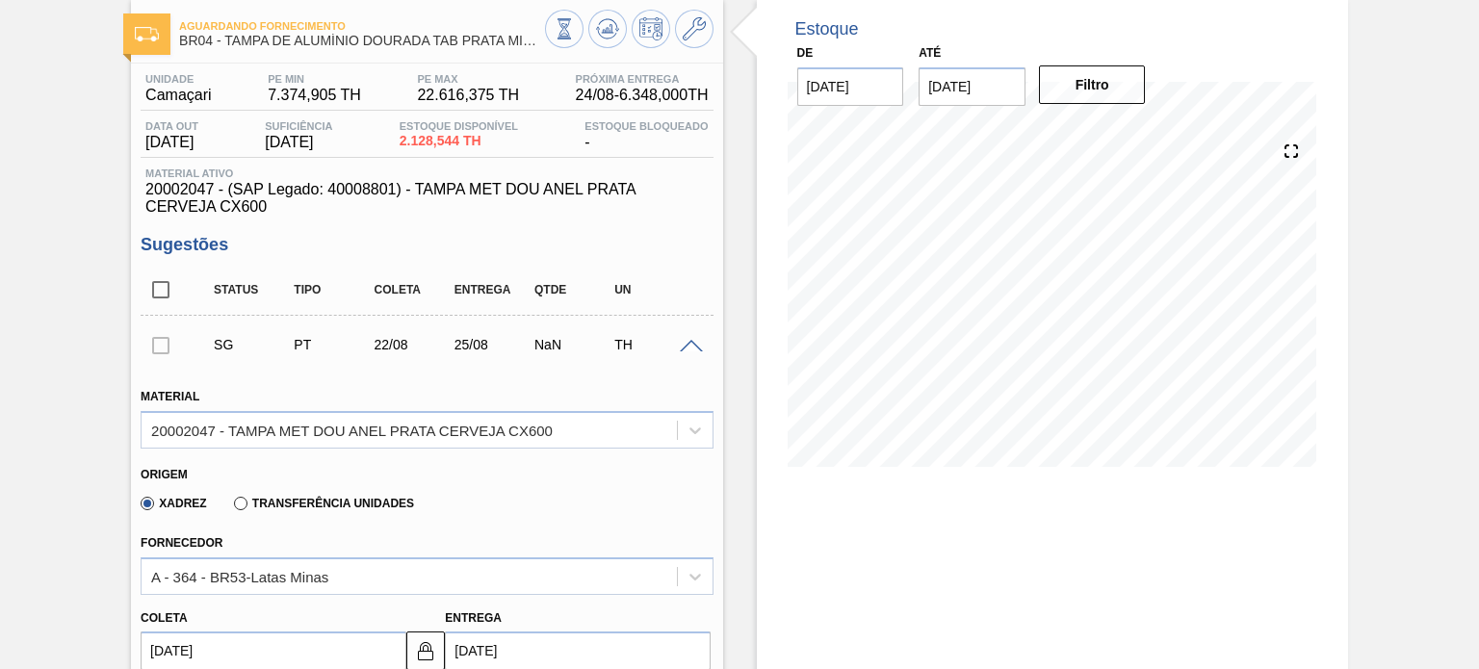
click at [691, 346] on span at bounding box center [691, 347] width 23 height 14
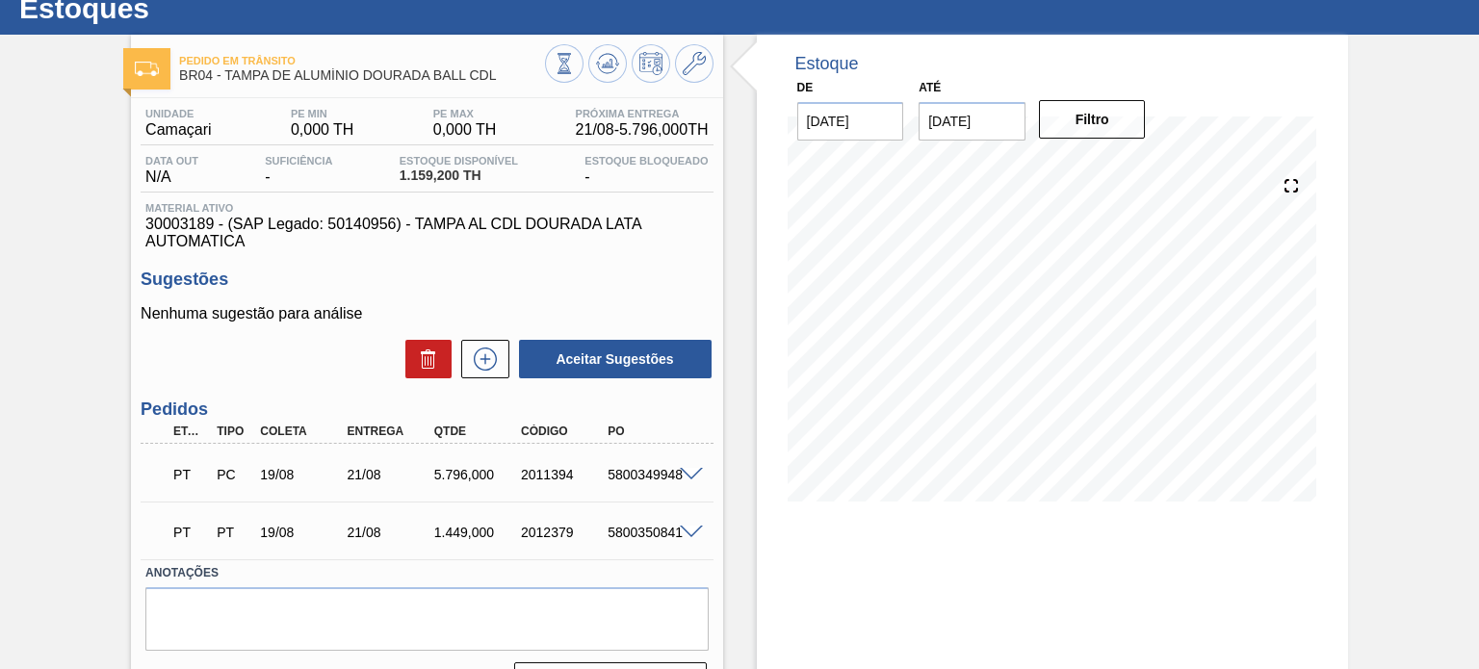
scroll to position [96, 0]
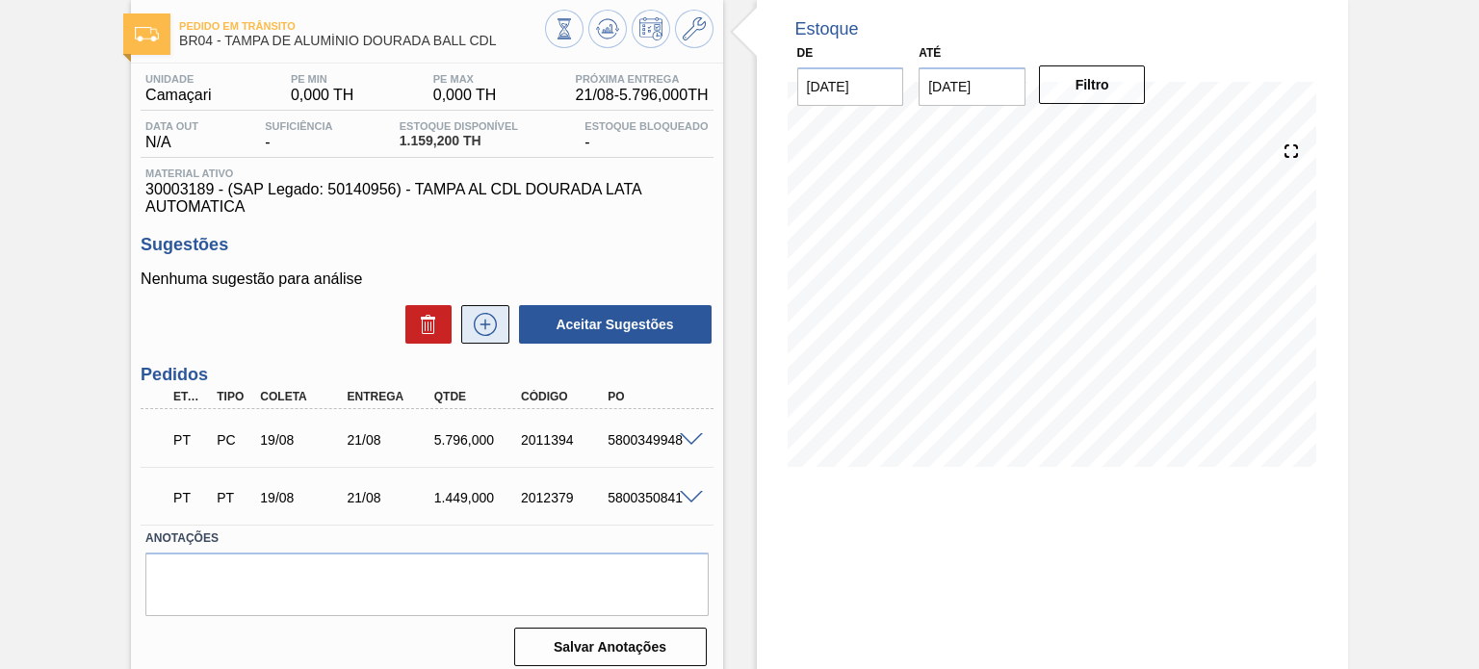
click at [500, 334] on button at bounding box center [485, 324] width 48 height 39
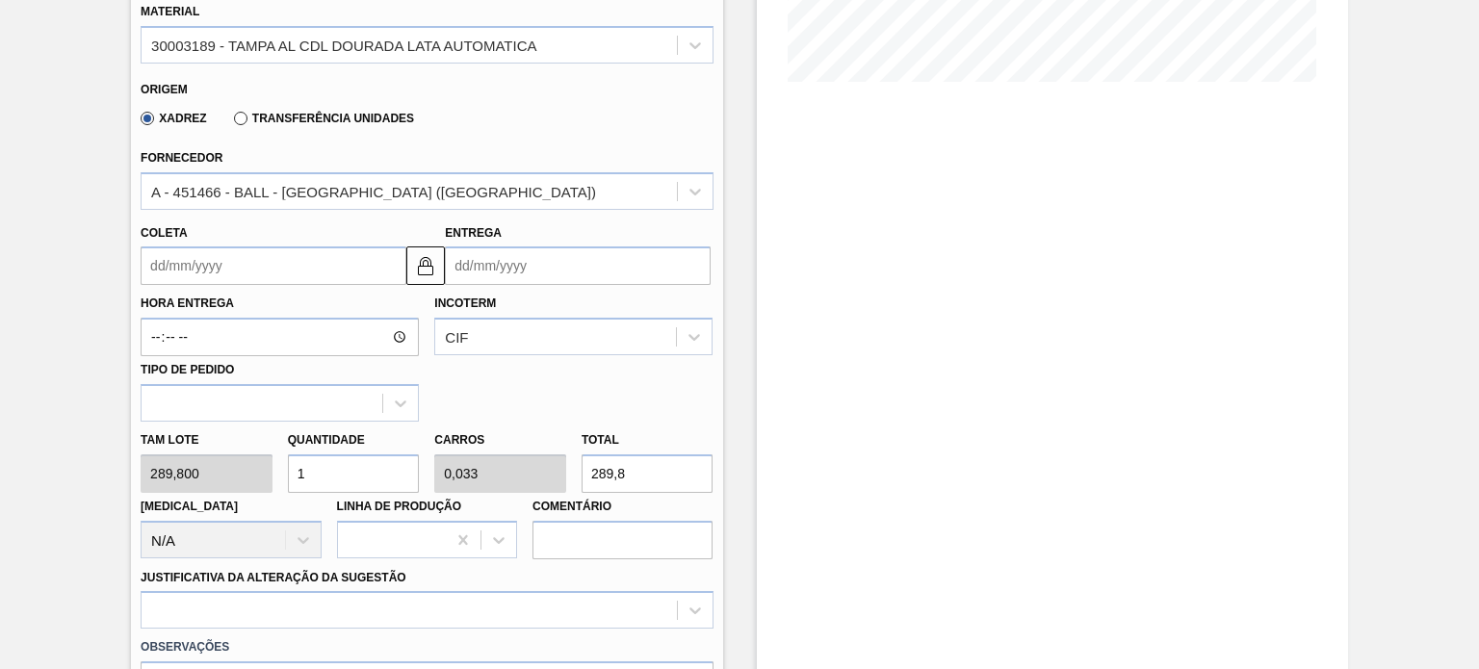
scroll to position [0, 0]
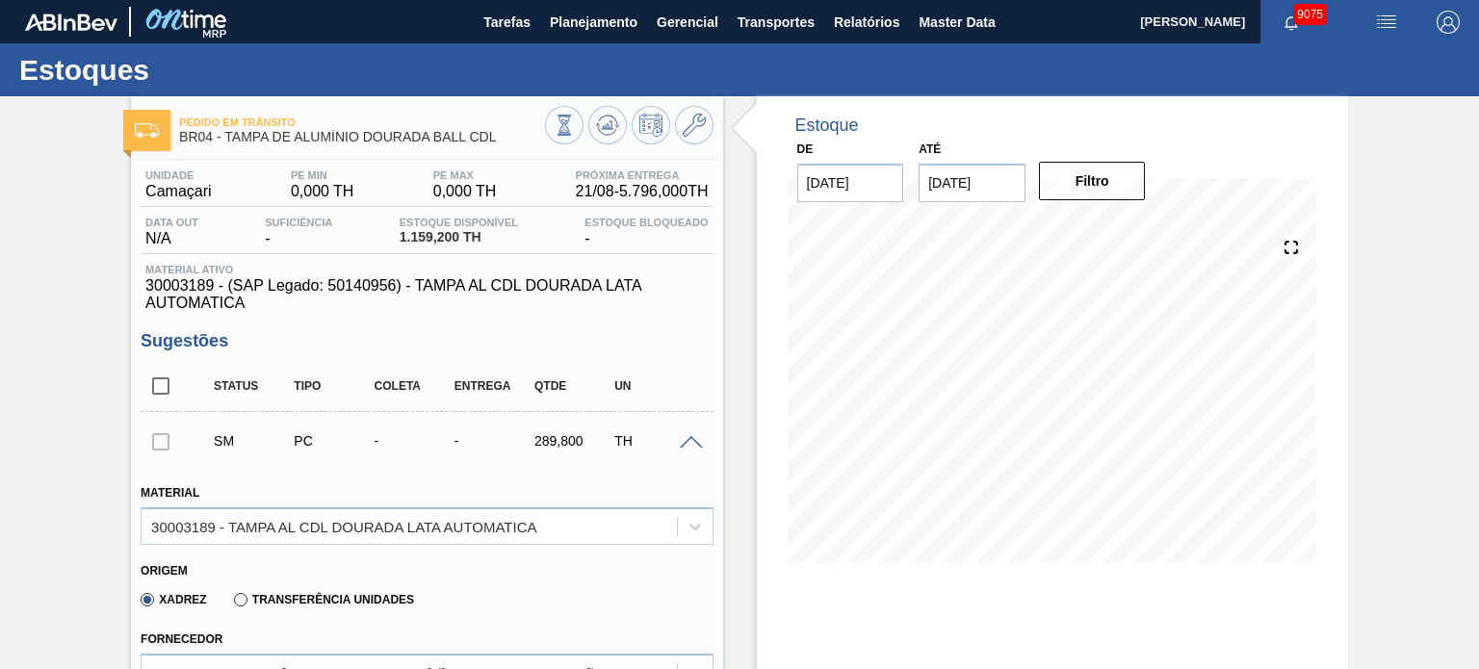
click at [683, 447] on div "SM PC - - 289,800 TH" at bounding box center [427, 441] width 572 height 48
click at [687, 440] on span at bounding box center [691, 443] width 23 height 14
